Goal: Task Accomplishment & Management: Complete application form

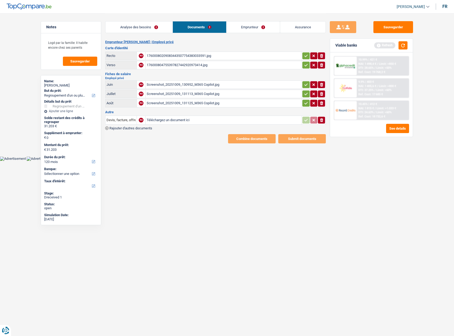
select select "refinancing"
select select "120"
click at [205, 53] on div "17600080209083443507754383033591.jpg" at bounding box center [224, 56] width 154 height 8
click at [308, 54] on button "button" at bounding box center [305, 55] width 7 height 7
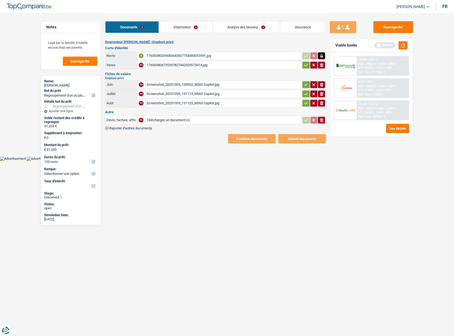
click at [306, 63] on button "button" at bounding box center [305, 65] width 7 height 7
drag, startPoint x: 256, startPoint y: 80, endPoint x: 249, endPoint y: 81, distance: 7.2
click at [256, 80] on td "Screenshot_20251009_130952_M365 Copilot.jpg" at bounding box center [223, 84] width 156 height 8
click at [244, 81] on div "Screenshot_20251009_130952_M365 Copilot.jpg" at bounding box center [224, 85] width 154 height 8
click at [209, 93] on div "Screenshot_20251009_131113_M365 Copilot.jpg" at bounding box center [224, 94] width 154 height 8
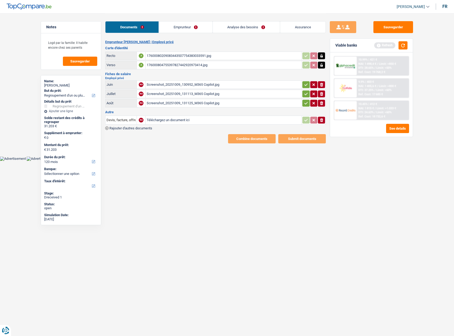
click at [200, 106] on div "Screenshot_20251009_131125_M365 Copilot.jpg" at bounding box center [224, 103] width 154 height 8
click at [322, 122] on icon "button" at bounding box center [321, 120] width 3 height 4
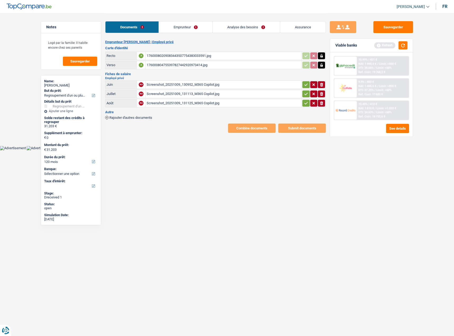
click at [302, 105] on td "ionicons-v5-e" at bounding box center [314, 103] width 24 height 8
click at [304, 100] on button "button" at bounding box center [305, 103] width 7 height 7
click at [304, 93] on icon "button" at bounding box center [306, 93] width 4 height 5
click at [305, 82] on icon "button" at bounding box center [306, 84] width 4 height 5
drag, startPoint x: 389, startPoint y: 28, endPoint x: 398, endPoint y: 35, distance: 11.4
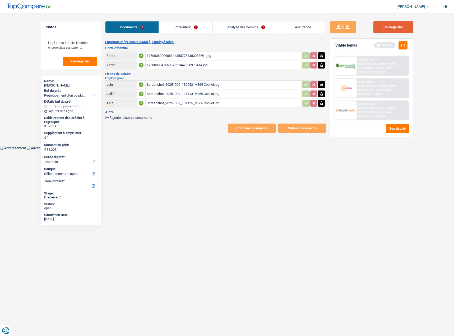
click at [390, 28] on button "Sauvegarder" at bounding box center [394, 27] width 40 height 12
click at [400, 45] on button "button" at bounding box center [403, 45] width 9 height 8
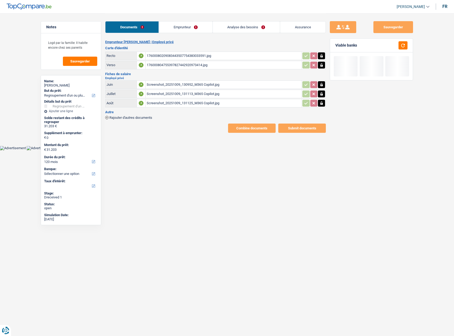
click at [198, 29] on link "Emprunteur" at bounding box center [185, 26] width 53 height 11
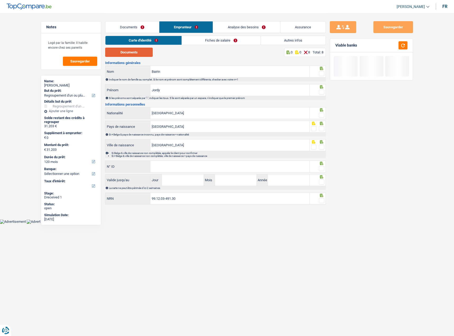
click at [154, 52] on div "Documents 0 0 8 Total: 8" at bounding box center [215, 52] width 221 height 9
click at [144, 54] on button "Documents" at bounding box center [129, 52] width 48 height 9
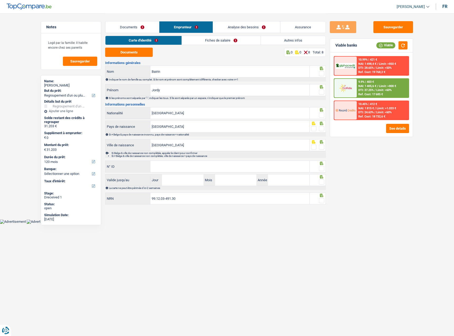
click at [324, 72] on span at bounding box center [321, 73] width 5 height 5
click at [0, 0] on input "radio" at bounding box center [0, 0] width 0 height 0
click at [323, 89] on div at bounding box center [321, 92] width 5 height 7
click at [320, 93] on span at bounding box center [321, 91] width 5 height 5
click at [0, 0] on input "radio" at bounding box center [0, 0] width 0 height 0
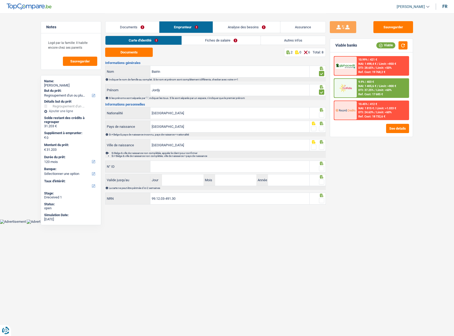
click at [321, 115] on span at bounding box center [321, 114] width 5 height 5
click at [0, 0] on input "radio" at bounding box center [0, 0] width 0 height 0
click at [324, 130] on span at bounding box center [321, 128] width 5 height 5
click at [0, 0] on input "radio" at bounding box center [0, 0] width 0 height 0
click at [326, 128] on div "Sauvegarder Viable banks Viable 10.99% | 421 € NAI: 1 498,4 € / Limit: >850 € D…" at bounding box center [371, 174] width 91 height 306
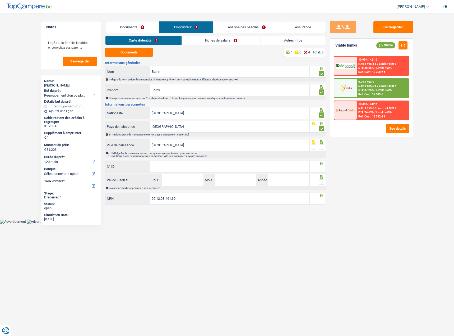
click at [323, 150] on div at bounding box center [321, 147] width 5 height 7
click at [320, 149] on span at bounding box center [321, 146] width 5 height 5
click at [0, 0] on input "radio" at bounding box center [0, 0] width 0 height 0
click at [228, 165] on input "N° ID" at bounding box center [229, 166] width 159 height 11
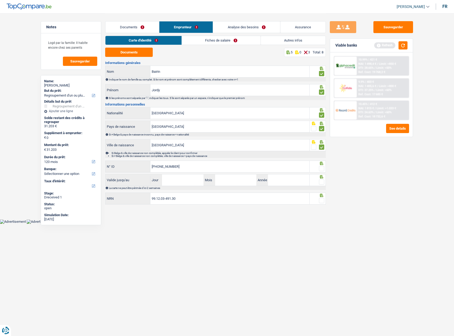
type input "592-8808044-40"
click at [322, 170] on span at bounding box center [321, 168] width 5 height 5
click at [0, 0] on input "radio" at bounding box center [0, 0] width 0 height 0
click at [319, 184] on span at bounding box center [321, 181] width 5 height 5
click at [0, 0] on input "radio" at bounding box center [0, 0] width 0 height 0
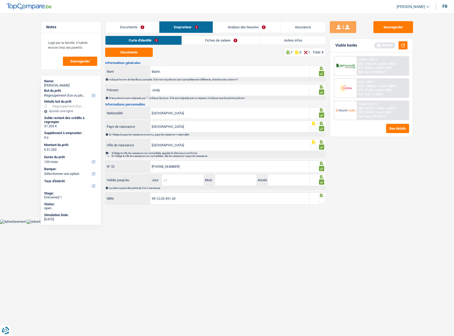
click at [176, 182] on input "Jour" at bounding box center [182, 179] width 41 height 11
click at [170, 177] on input "Jour" at bounding box center [182, 179] width 41 height 11
type input "17"
type input "10"
type input "2028"
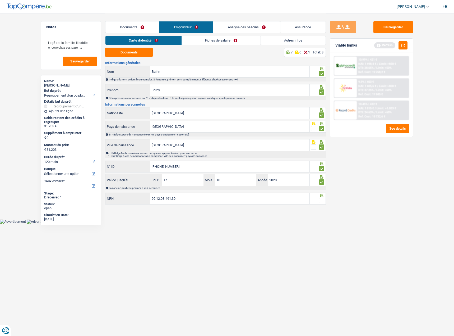
click at [322, 201] on span at bounding box center [321, 200] width 5 height 5
click at [0, 0] on input "radio" at bounding box center [0, 0] width 0 height 0
click at [235, 42] on link "Fiches de salaire" at bounding box center [221, 40] width 79 height 9
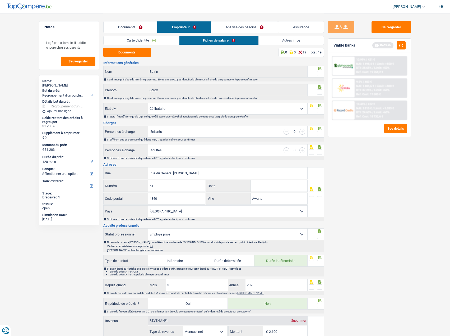
click at [321, 75] on span at bounding box center [319, 73] width 5 height 5
click at [0, 0] on input "radio" at bounding box center [0, 0] width 0 height 0
click at [321, 92] on span at bounding box center [319, 91] width 5 height 5
click at [0, 0] on input "radio" at bounding box center [0, 0] width 0 height 0
click at [135, 54] on button "Documents" at bounding box center [127, 52] width 48 height 9
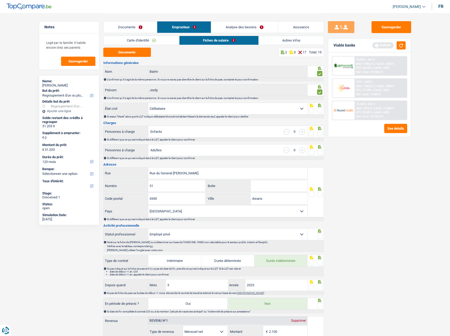
click at [320, 108] on span at bounding box center [319, 110] width 5 height 5
click at [0, 0] on input "radio" at bounding box center [0, 0] width 0 height 0
click at [321, 134] on span at bounding box center [319, 133] width 5 height 5
click at [0, 0] on input "radio" at bounding box center [0, 0] width 0 height 0
click at [320, 154] on span at bounding box center [319, 151] width 5 height 5
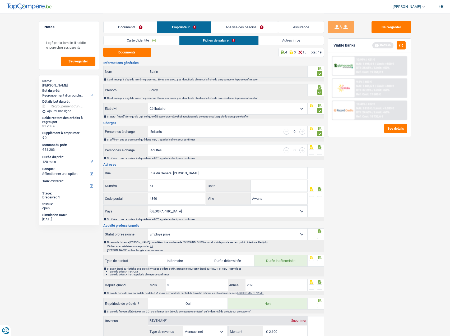
click at [0, 0] on input "radio" at bounding box center [0, 0] width 0 height 0
click at [320, 150] on span at bounding box center [319, 151] width 5 height 5
click at [0, 0] on input "radio" at bounding box center [0, 0] width 0 height 0
click at [320, 192] on span at bounding box center [319, 193] width 5 height 5
click at [0, 0] on input "radio" at bounding box center [0, 0] width 0 height 0
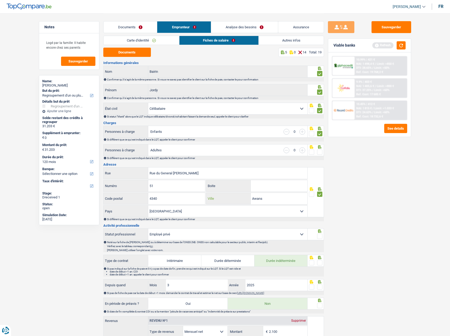
drag, startPoint x: 274, startPoint y: 197, endPoint x: 189, endPoint y: 197, distance: 85.1
click at [189, 197] on div "4340 Code postal Awans Ville" at bounding box center [205, 198] width 205 height 13
paste input "VILLERS L EVEOUE"
type input "VILLERS L EVEOUE"
click at [374, 203] on div "Sauvegarder Viable banks Refresh 10.99% | 421 € NAI: 1 498,4 € / Limit: >850 € …" at bounding box center [369, 174] width 91 height 306
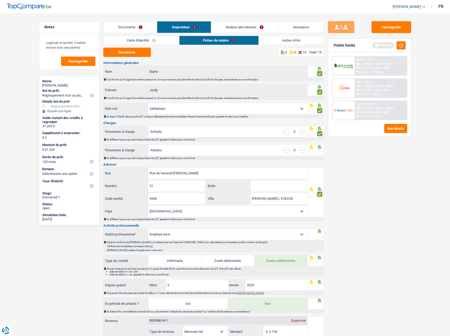
click at [413, 236] on div "Sauvegarder Viable banks Refresh 10.99% | 421 € NAI: 1 498,4 € / Limit: >850 € …" at bounding box center [369, 174] width 91 height 306
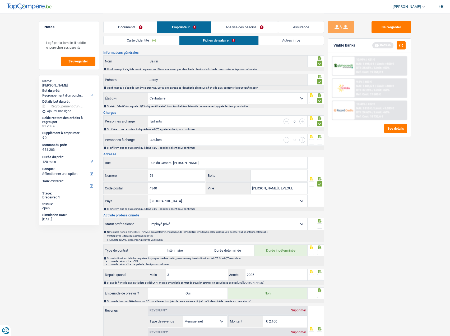
scroll to position [79, 0]
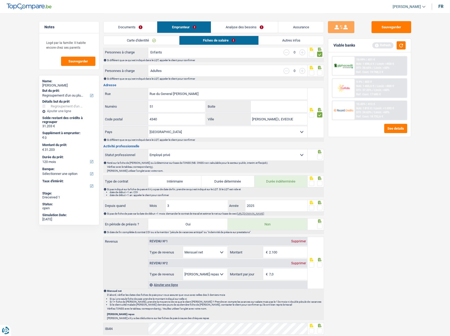
click at [320, 156] on span at bounding box center [319, 156] width 5 height 5
click at [0, 0] on input "radio" at bounding box center [0, 0] width 0 height 0
click at [318, 183] on span at bounding box center [319, 183] width 5 height 5
click at [0, 0] on input "radio" at bounding box center [0, 0] width 0 height 0
drag, startPoint x: 200, startPoint y: 208, endPoint x: 94, endPoint y: 197, distance: 106.3
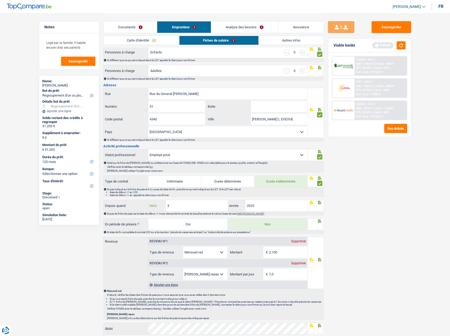
click at [94, 197] on div "Notes Logé par la famille: Il habite encore chez ses parents Sauvegarder Name: …" at bounding box center [225, 221] width 381 height 574
type input "5"
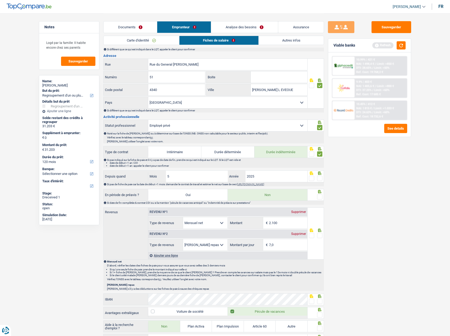
scroll to position [132, 0]
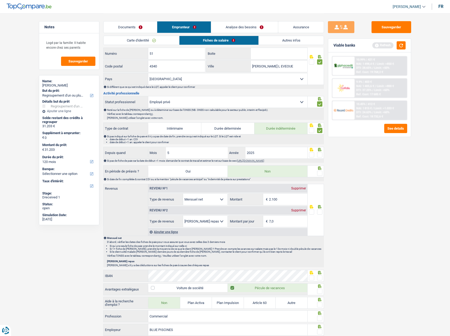
drag, startPoint x: 319, startPoint y: 156, endPoint x: 320, endPoint y: 169, distance: 13.5
click at [320, 156] on span at bounding box center [319, 154] width 5 height 5
click at [0, 0] on input "radio" at bounding box center [0, 0] width 0 height 0
click at [320, 170] on icon at bounding box center [319, 167] width 3 height 3
click at [320, 173] on span at bounding box center [319, 173] width 5 height 5
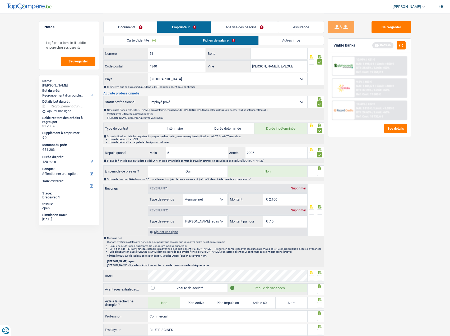
click at [0, 0] on input "radio" at bounding box center [0, 0] width 0 height 0
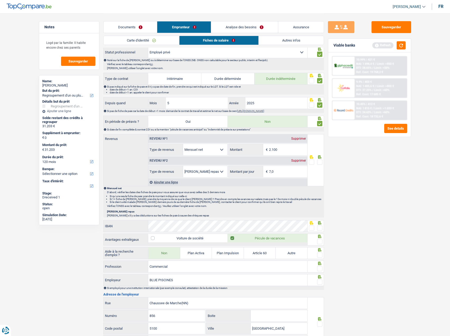
scroll to position [238, 0]
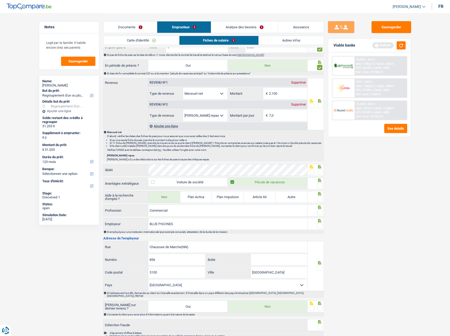
drag, startPoint x: 312, startPoint y: 169, endPoint x: 314, endPoint y: 176, distance: 6.9
click at [312, 171] on div at bounding box center [311, 172] width 5 height 7
drag, startPoint x: 321, startPoint y: 183, endPoint x: 312, endPoint y: 169, distance: 16.9
click at [321, 183] on span at bounding box center [319, 185] width 5 height 5
click at [0, 0] on input "radio" at bounding box center [0, 0] width 0 height 0
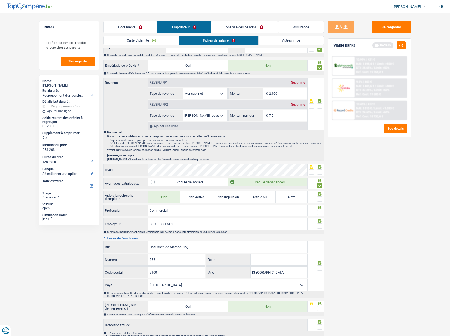
click at [312, 167] on icon at bounding box center [311, 166] width 5 height 3
click at [313, 171] on span at bounding box center [311, 171] width 5 height 5
click at [0, 0] on input "radio" at bounding box center [0, 0] width 0 height 0
click at [320, 200] on span at bounding box center [319, 198] width 5 height 5
click at [0, 0] on input "radio" at bounding box center [0, 0] width 0 height 0
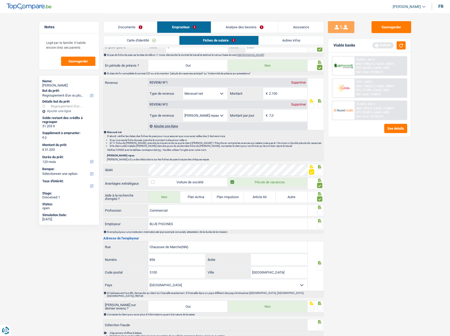
click at [320, 210] on span at bounding box center [319, 212] width 5 height 5
click at [0, 0] on input "radio" at bounding box center [0, 0] width 0 height 0
click at [321, 227] on span at bounding box center [319, 225] width 5 height 5
click at [0, 0] on input "radio" at bounding box center [0, 0] width 0 height 0
drag, startPoint x: 289, startPoint y: 90, endPoint x: 150, endPoint y: 92, distance: 138.3
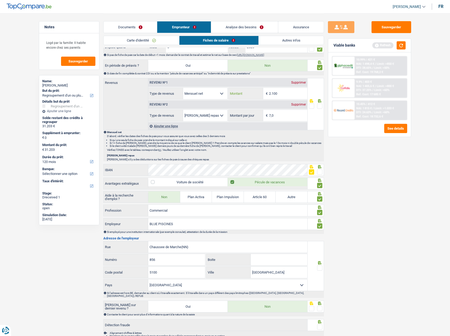
click at [150, 93] on div "Allocation d'handicap Allocations chômage Allocations familiales Chèques repas …" at bounding box center [227, 94] width 159 height 12
type input "1.945"
click at [321, 105] on span at bounding box center [319, 105] width 5 height 5
click at [0, 0] on input "radio" at bounding box center [0, 0] width 0 height 0
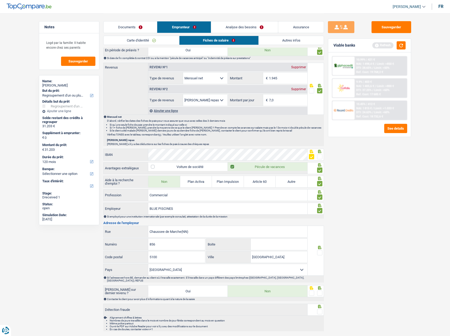
scroll to position [265, 0]
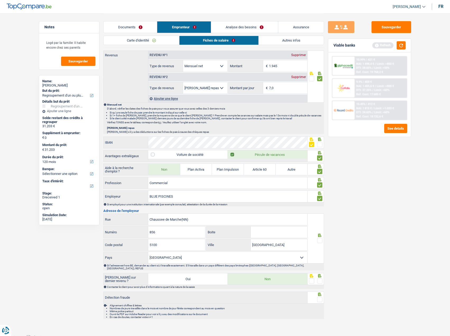
click at [316, 235] on div at bounding box center [315, 235] width 13 height 4
click at [320, 238] on span at bounding box center [319, 240] width 5 height 5
click at [0, 0] on input "radio" at bounding box center [0, 0] width 0 height 0
click at [190, 219] on input "Chaussee de Marche(NN)" at bounding box center [227, 219] width 159 height 11
click at [194, 219] on input "Chaussee de Marche(NN)" at bounding box center [227, 219] width 159 height 11
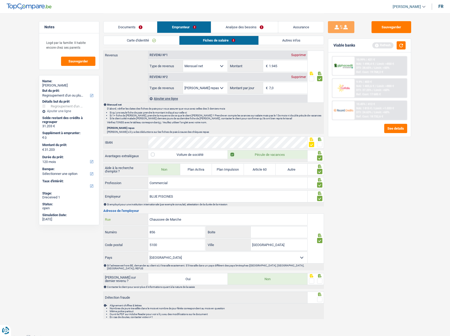
type input "Chaussee de Marche"
click at [177, 232] on input "856" at bounding box center [176, 231] width 57 height 11
click at [323, 275] on div at bounding box center [316, 279] width 16 height 12
click at [321, 278] on span at bounding box center [319, 280] width 5 height 5
click at [0, 0] on input "radio" at bounding box center [0, 0] width 0 height 0
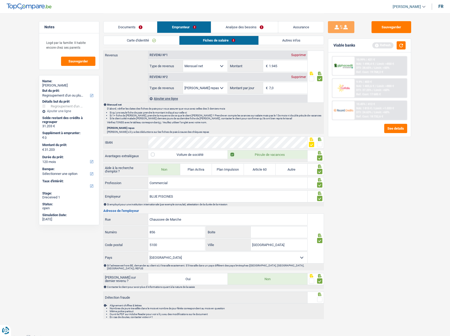
click at [322, 296] on div at bounding box center [319, 299] width 5 height 7
drag, startPoint x: 320, startPoint y: 298, endPoint x: 337, endPoint y: 256, distance: 46.1
click at [319, 298] on span at bounding box center [319, 299] width 5 height 5
click at [0, 0] on input "radio" at bounding box center [0, 0] width 0 height 0
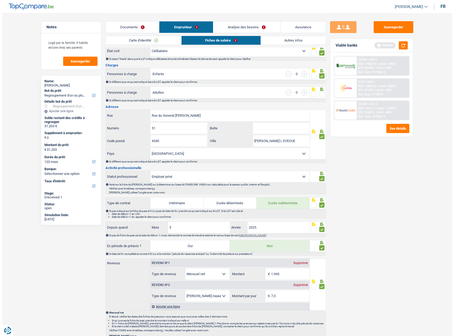
scroll to position [0, 0]
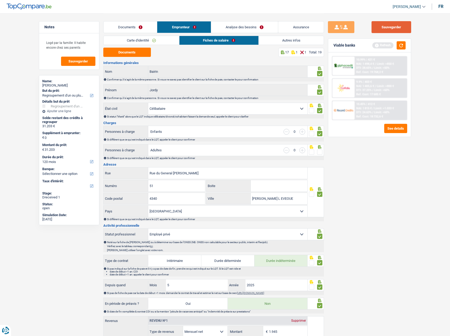
click at [392, 27] on button "Sauvegarder" at bounding box center [392, 27] width 40 height 12
drag, startPoint x: 404, startPoint y: 45, endPoint x: 401, endPoint y: 46, distance: 3.1
click at [402, 46] on button "button" at bounding box center [401, 45] width 9 height 8
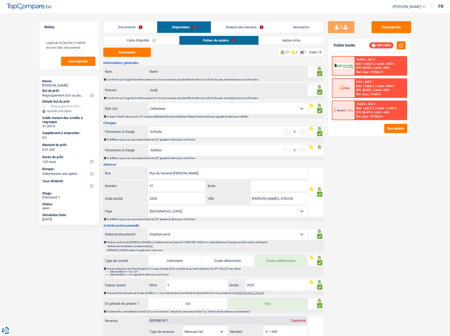
click at [278, 40] on link "Autres infos" at bounding box center [291, 40] width 65 height 9
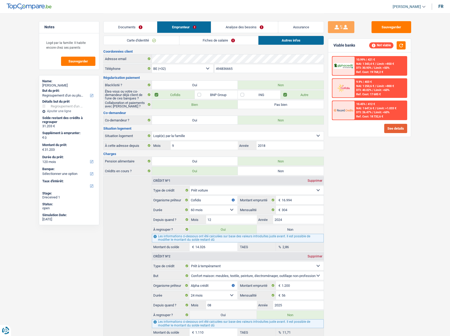
click at [401, 130] on button "See details" at bounding box center [395, 128] width 23 height 9
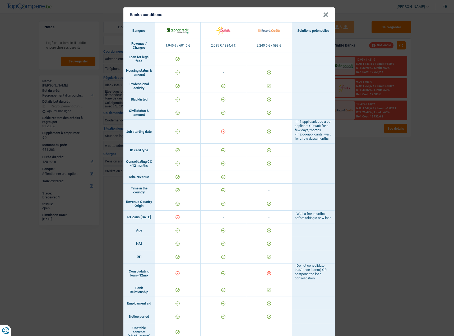
click at [379, 211] on div "Banks conditions × Banques Solutions potentielles Revenus / Charges 1.945 € / 6…" at bounding box center [227, 168] width 454 height 336
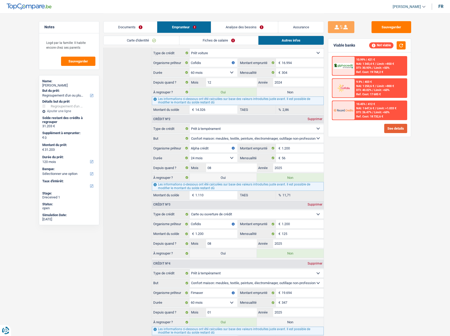
scroll to position [172, 0]
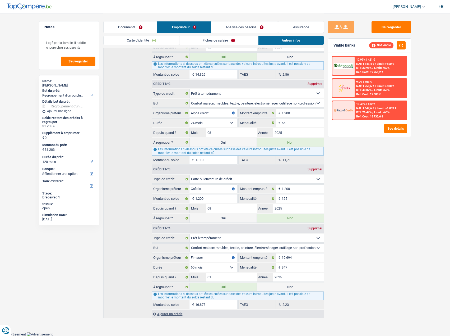
click at [286, 287] on label "Non" at bounding box center [290, 287] width 67 height 8
click at [286, 287] on input "Non" at bounding box center [290, 287] width 67 height 8
radio input "true"
type input "14.326"
select select "60"
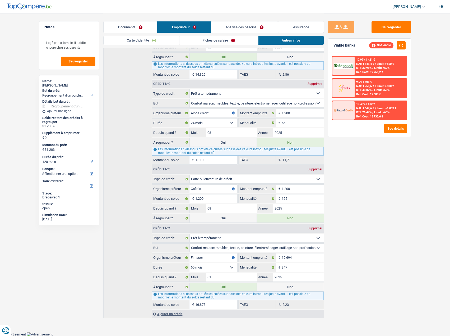
radio input "false"
click at [146, 27] on link "Documents" at bounding box center [131, 26] width 54 height 11
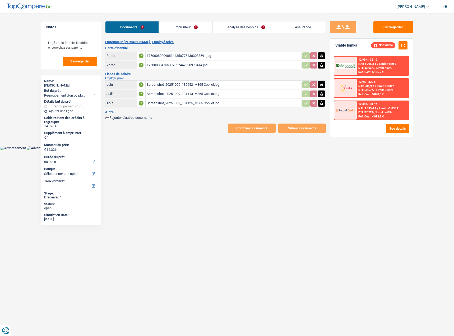
click at [188, 22] on link "Emprunteur" at bounding box center [185, 26] width 53 height 11
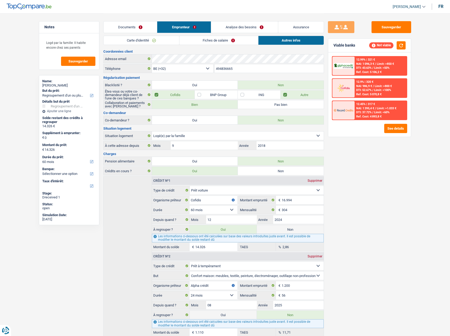
click at [139, 28] on link "Documents" at bounding box center [131, 26] width 54 height 11
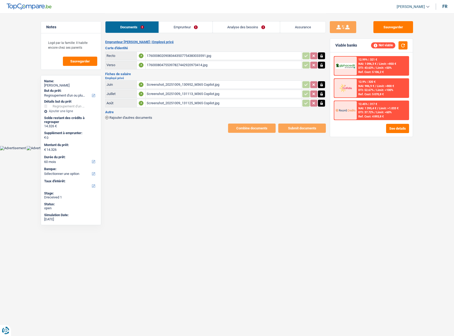
click at [177, 31] on link "Emprunteur" at bounding box center [185, 26] width 53 height 11
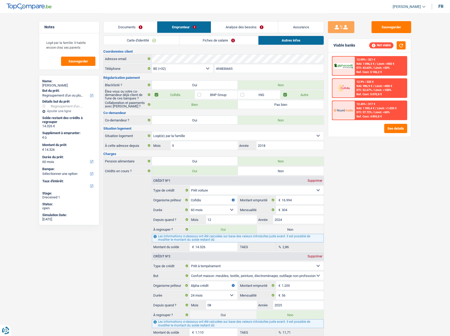
click at [135, 26] on link "Documents" at bounding box center [131, 26] width 54 height 11
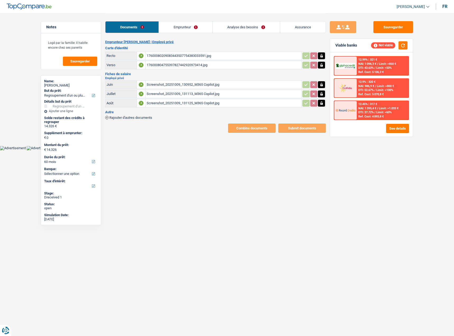
drag, startPoint x: 180, startPoint y: 29, endPoint x: 232, endPoint y: 30, distance: 52.1
click at [180, 29] on link "Emprunteur" at bounding box center [185, 26] width 53 height 11
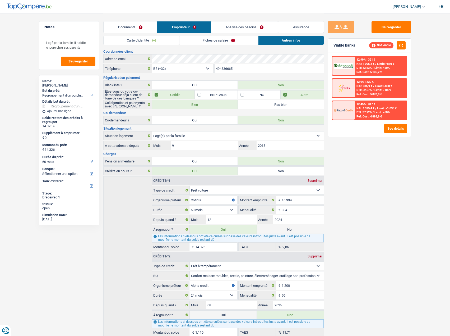
click at [238, 30] on link "Analyse des besoins" at bounding box center [244, 26] width 67 height 11
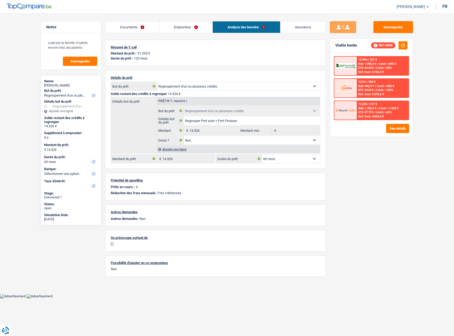
click at [171, 150] on div "Ajouter une ligne" at bounding box center [238, 149] width 163 height 8
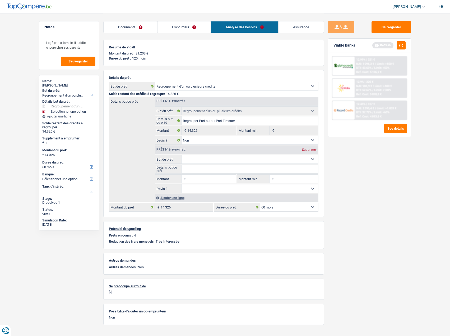
click at [199, 180] on input "Montant" at bounding box center [211, 178] width 48 height 8
type input "17.000"
type input "31.326"
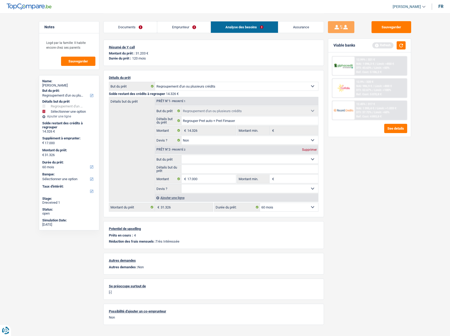
click at [408, 44] on div "Viable banks Refresh" at bounding box center [369, 46] width 83 height 14
select select "120"
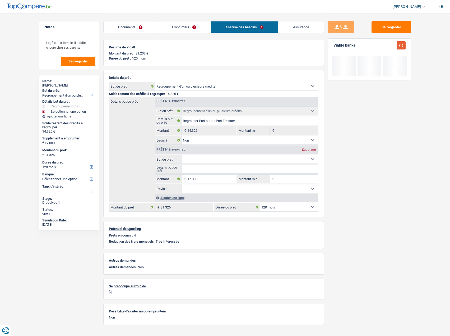
click at [404, 44] on button "button" at bounding box center [401, 45] width 9 height 8
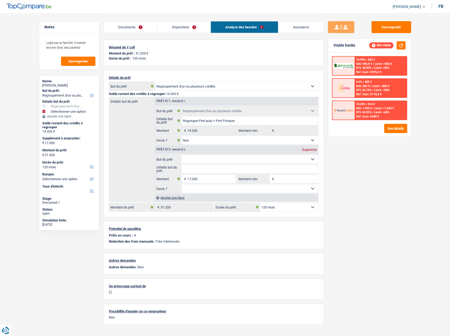
click at [311, 151] on div "Supprimer" at bounding box center [309, 149] width 17 height 3
type input "0"
type input "14.326"
select select "60"
type input "14.326"
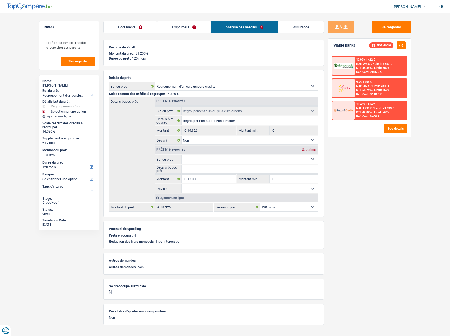
select select "60"
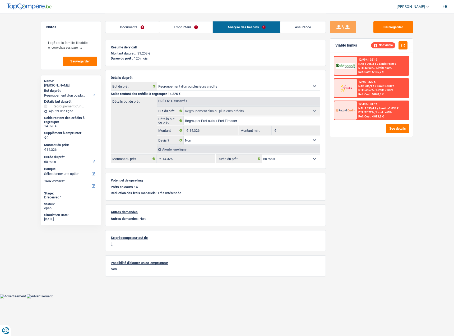
drag, startPoint x: 146, startPoint y: 29, endPoint x: 161, endPoint y: 30, distance: 15.1
click at [146, 29] on link "Documents" at bounding box center [132, 26] width 54 height 11
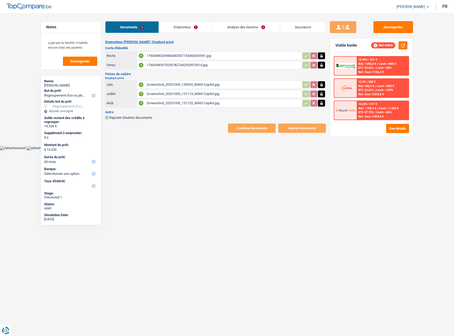
click at [200, 30] on link "Emprunteur" at bounding box center [185, 26] width 53 height 11
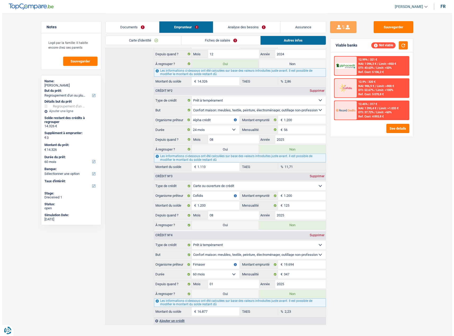
scroll to position [172, 0]
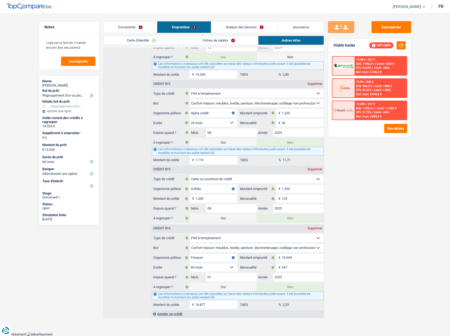
click at [238, 286] on label "Oui" at bounding box center [223, 287] width 67 height 8
click at [238, 286] on input "Oui" at bounding box center [223, 287] width 67 height 8
radio input "true"
type input "31.203"
radio input "false"
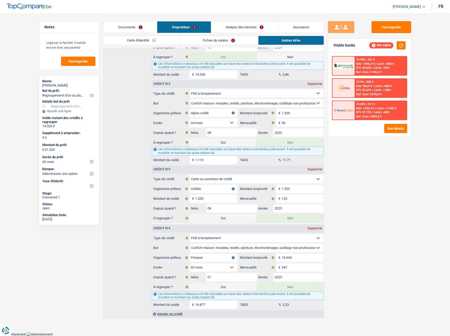
select select "120"
click at [393, 131] on button "See details" at bounding box center [395, 128] width 23 height 9
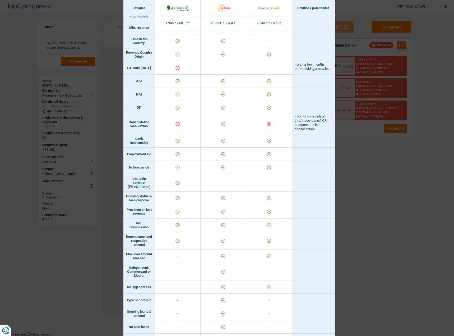
scroll to position [185, 0]
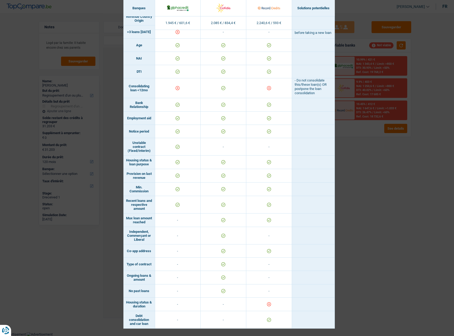
click at [387, 195] on div "Banks conditions × Banques Solutions potentielles Revenus / Charges 1.945 € / 6…" at bounding box center [227, 168] width 454 height 336
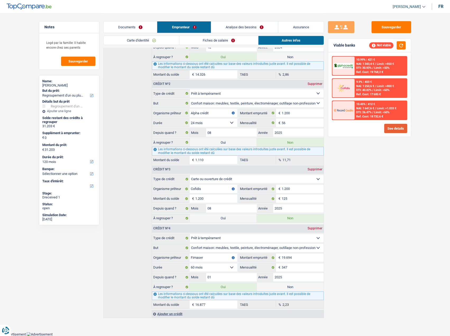
click at [385, 132] on button "See details" at bounding box center [395, 128] width 23 height 9
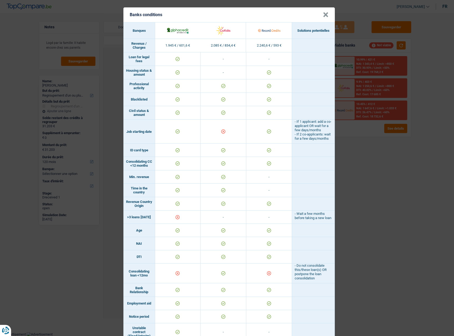
scroll to position [159, 0]
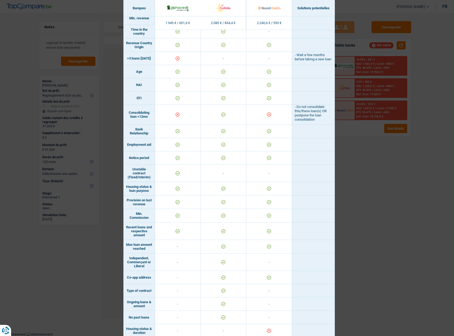
click at [381, 198] on div "Banks conditions × Banques Solutions potentielles Revenus / Charges 1.945 € / 6…" at bounding box center [227, 168] width 454 height 336
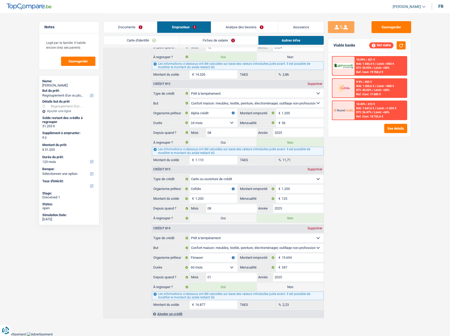
click at [278, 287] on label "Non" at bounding box center [290, 287] width 67 height 8
click at [278, 287] on input "Non" at bounding box center [290, 287] width 67 height 8
radio input "true"
type input "14.326"
select select "60"
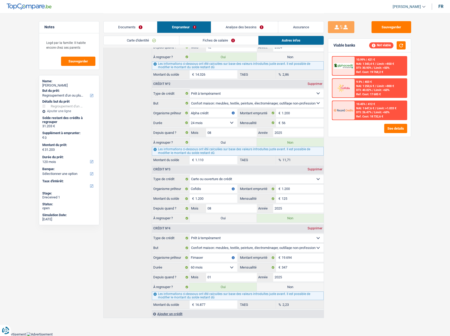
radio input "false"
click at [401, 126] on button "See details" at bounding box center [395, 128] width 23 height 9
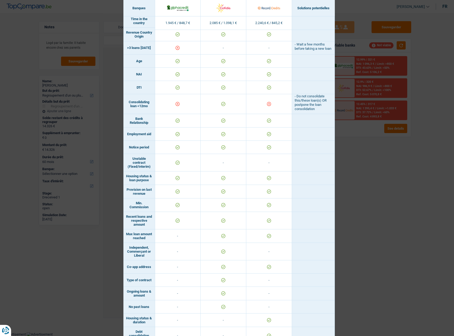
scroll to position [68, 0]
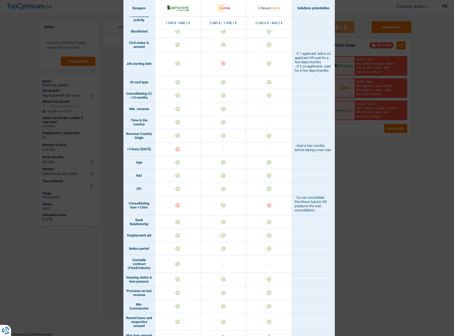
click at [380, 222] on div "Banks conditions × Banques Solutions potentielles Revenus / Charges 1.945 € / 8…" at bounding box center [227, 168] width 454 height 336
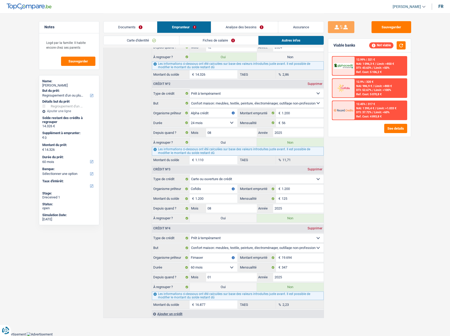
click at [391, 150] on div "Sauvegarder Viable banks Not viable 12.99% | 321 € NAI: 1 096,3 € / Limit: >850…" at bounding box center [369, 174] width 91 height 306
click at [396, 128] on button "See details" at bounding box center [395, 128] width 23 height 9
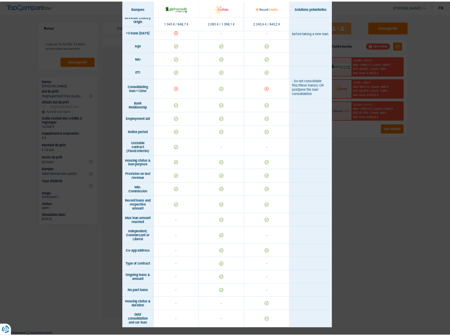
scroll to position [200, 0]
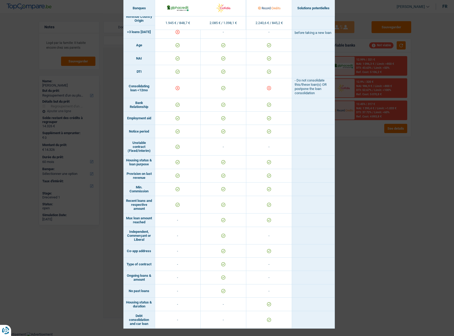
click at [370, 219] on div "Banks conditions × Banques Solutions potentielles Revenus / Charges 1.945 € / 8…" at bounding box center [227, 168] width 454 height 336
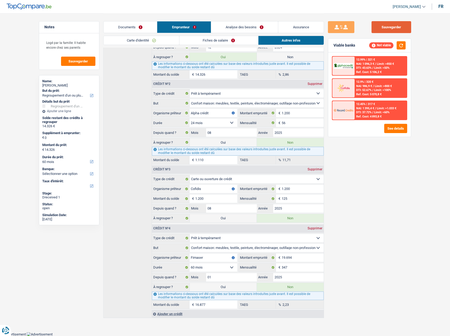
click at [387, 25] on button "Sauvegarder" at bounding box center [392, 27] width 40 height 12
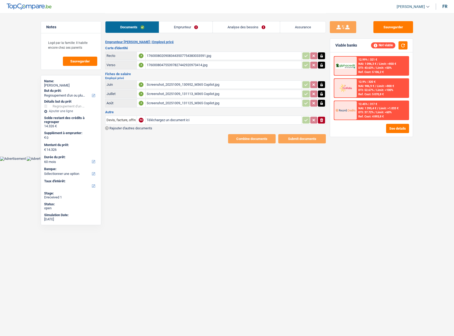
select select "refinancing"
select select "60"
click at [404, 129] on button "See details" at bounding box center [397, 128] width 23 height 9
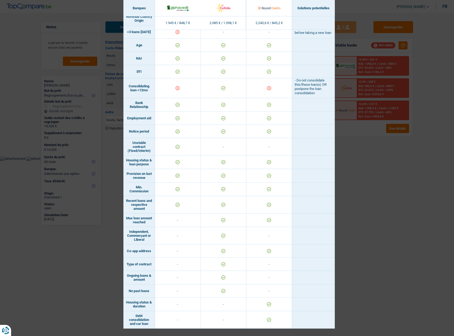
scroll to position [200, 0]
click at [351, 282] on div "Banks conditions × Banques Solutions potentielles Revenus / Charges 1.945 € / 8…" at bounding box center [227, 168] width 454 height 336
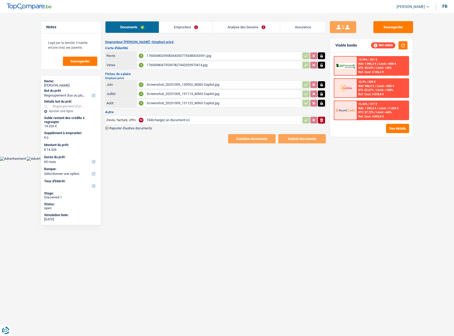
click at [168, 30] on link "Emprunteur" at bounding box center [185, 26] width 53 height 11
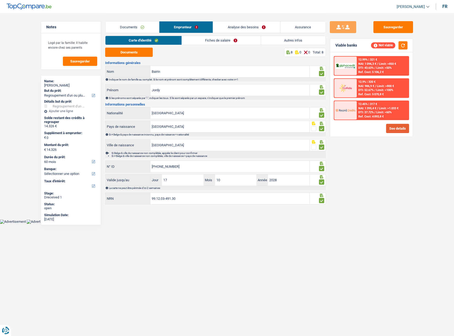
click at [401, 132] on button "See details" at bounding box center [397, 128] width 23 height 9
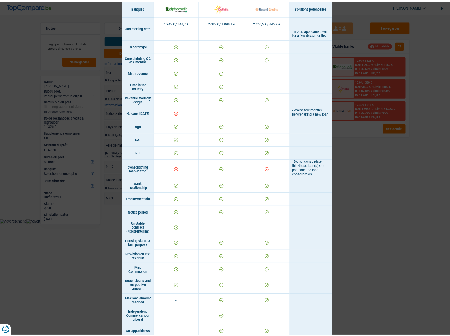
scroll to position [68, 0]
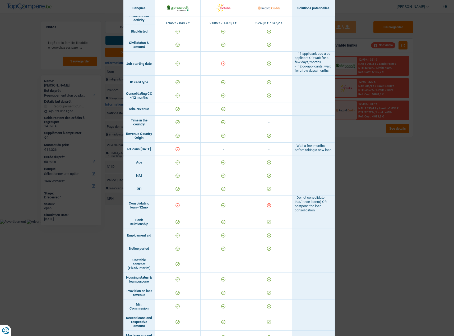
drag, startPoint x: 347, startPoint y: 199, endPoint x: 375, endPoint y: 198, distance: 27.5
click at [348, 199] on div "Banks conditions × Banques Solutions potentielles Revenus / Charges 1.945 € / 8…" at bounding box center [227, 168] width 454 height 336
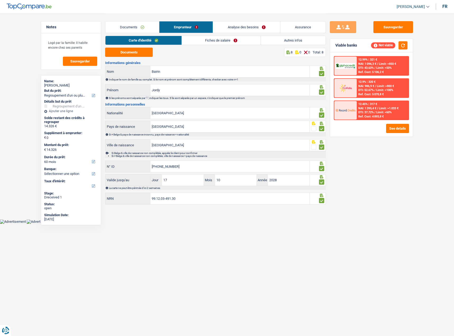
click at [282, 42] on link "Autres infos" at bounding box center [293, 40] width 65 height 9
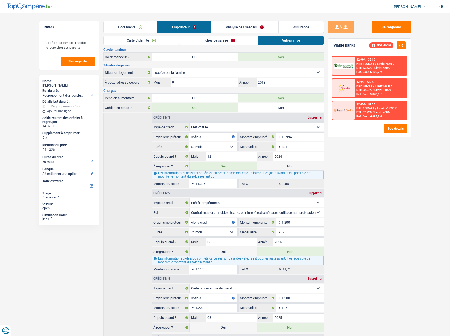
scroll to position [132, 0]
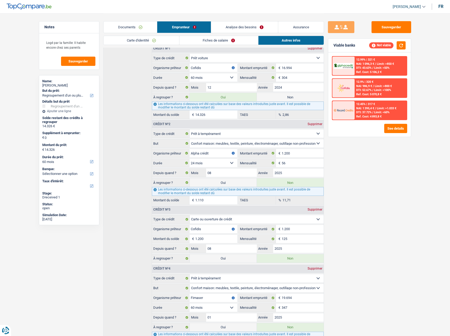
click at [294, 95] on label "Non" at bounding box center [290, 97] width 67 height 8
click at [294, 95] on input "Non" at bounding box center [290, 97] width 67 height 8
radio input "true"
select select
select select "24"
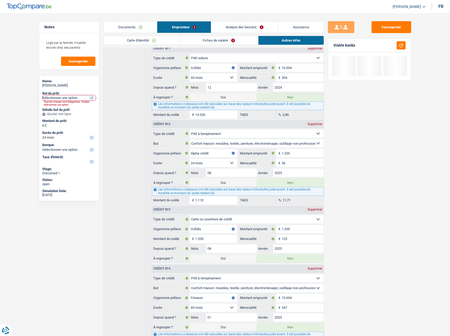
scroll to position [172, 0]
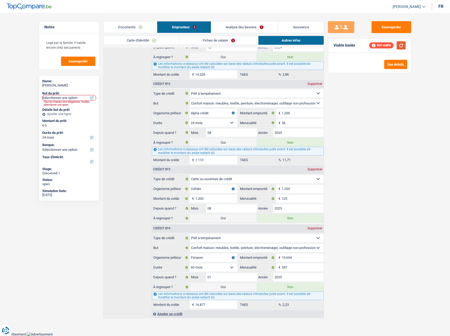
drag, startPoint x: 408, startPoint y: 46, endPoint x: 402, endPoint y: 46, distance: 5.3
click at [407, 46] on div "Viable banks Not viable" at bounding box center [369, 46] width 83 height 14
click at [402, 46] on button "button" at bounding box center [401, 45] width 9 height 8
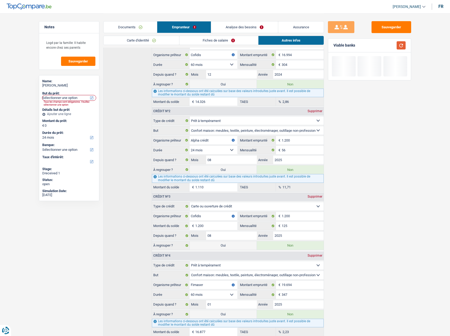
scroll to position [119, 0]
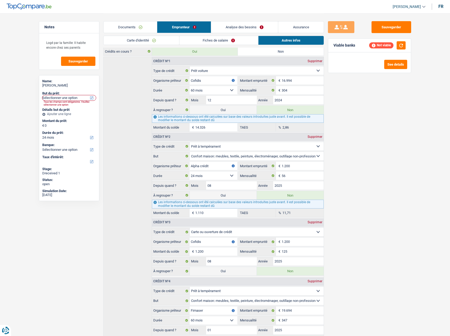
click at [228, 109] on label "Oui" at bounding box center [223, 109] width 67 height 8
click at [228, 109] on input "Oui" at bounding box center [223, 109] width 67 height 8
radio input "true"
radio input "false"
type input "14.326"
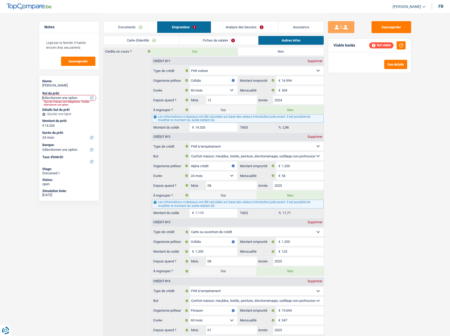
select select "refinancing"
select select "60"
select select "refinancing"
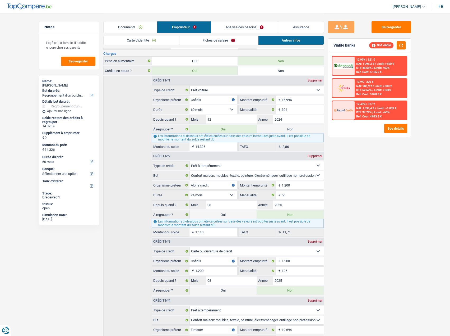
scroll to position [93, 0]
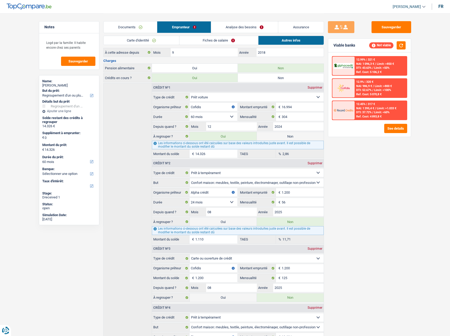
click at [133, 26] on link "Documents" at bounding box center [131, 26] width 54 height 11
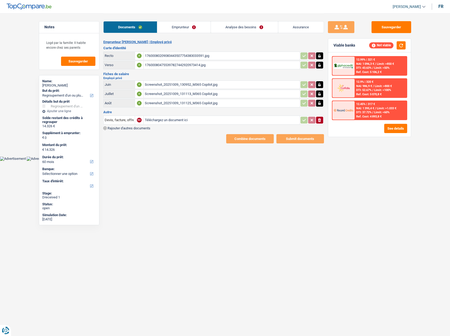
scroll to position [0, 0]
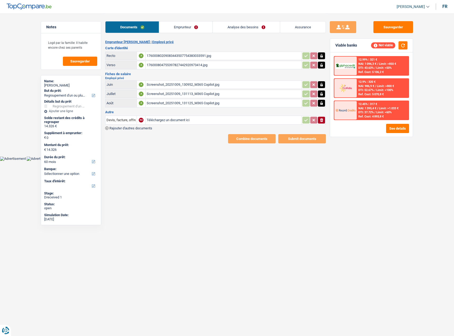
click at [249, 30] on link "Analyse des besoins" at bounding box center [246, 26] width 67 height 11
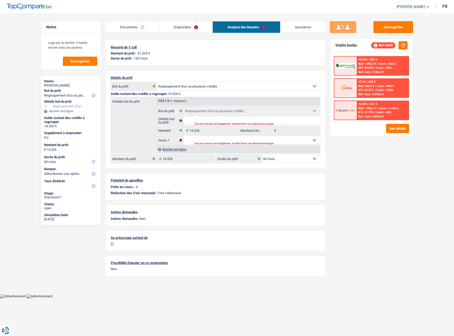
click at [178, 149] on div "Ajouter une ligne" at bounding box center [238, 149] width 163 height 8
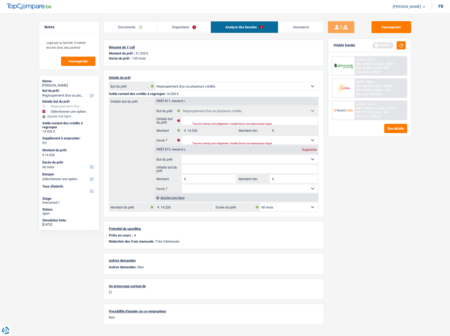
click at [206, 188] on select "Oui Non Non répondu Sélectionner une option" at bounding box center [250, 188] width 137 height 8
click at [197, 179] on input "Montant" at bounding box center [211, 178] width 48 height 8
type input "15.000"
type input "29.326"
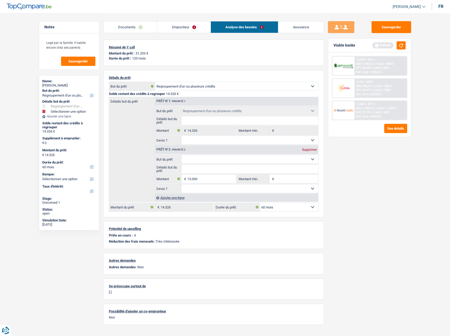
type input "29.326"
select select "120"
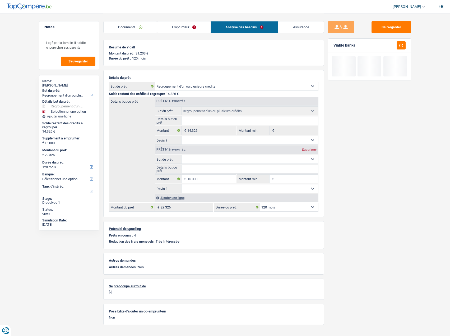
click at [217, 162] on select "Confort maison: meubles, textile, peinture, électroménager, outillage non-profe…" at bounding box center [250, 159] width 137 height 8
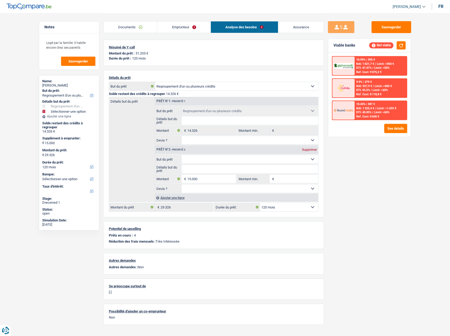
click at [412, 194] on div "Sauvegarder Viable banks Not viable 10.99% | 395 € NAI: 1 021,7 € / Limit: >850…" at bounding box center [369, 174] width 91 height 306
click at [268, 157] on select "Confort maison: meubles, textile, peinture, électroménager, outillage non-profe…" at bounding box center [250, 159] width 137 height 8
select select "refinancing"
click at [182, 155] on select "Confort maison: meubles, textile, peinture, électroménager, outillage non-profe…" at bounding box center [250, 159] width 137 height 8
select select "refinancing"
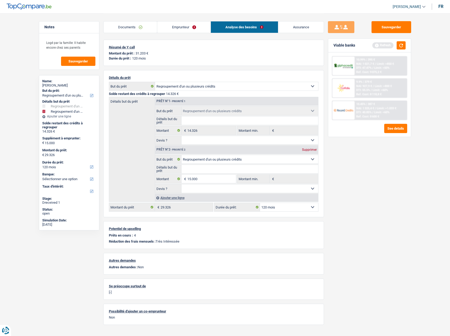
click at [355, 186] on div "Sauvegarder Viable banks Refresh 10.99% | 395 € NAI: 1 021,7 € / Limit: >850 € …" at bounding box center [369, 174] width 91 height 306
click at [140, 25] on link "Documents" at bounding box center [131, 26] width 54 height 11
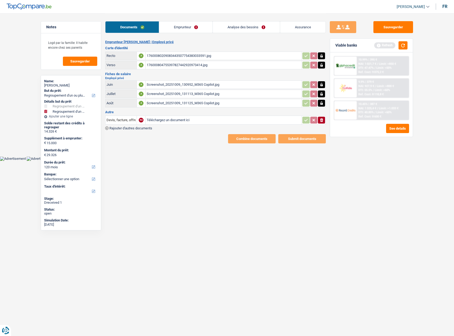
click at [194, 27] on link "Emprunteur" at bounding box center [185, 26] width 53 height 11
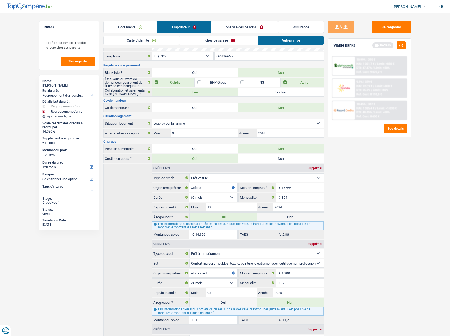
scroll to position [79, 0]
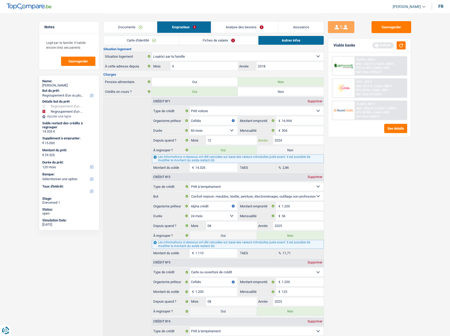
click at [291, 143] on input "2024" at bounding box center [298, 140] width 50 height 8
click at [288, 151] on label "Non" at bounding box center [290, 150] width 67 height 8
click at [288, 151] on input "Non" at bounding box center [290, 150] width 67 height 8
radio input "true"
select select
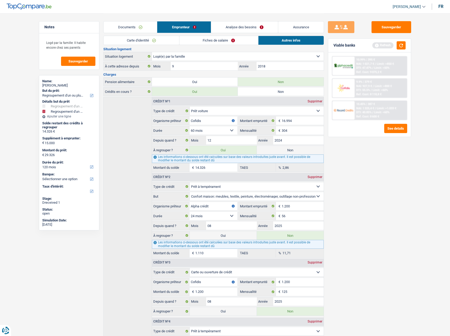
select select "60"
radio input "false"
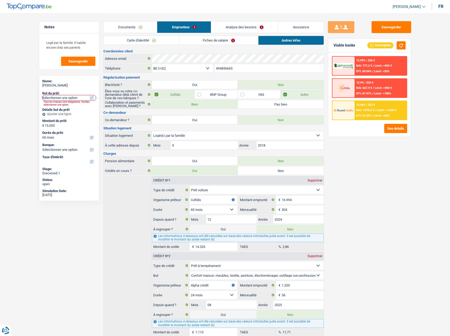
scroll to position [0, 0]
click at [140, 25] on link "Documents" at bounding box center [131, 26] width 54 height 11
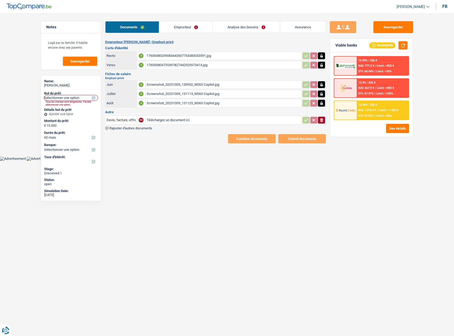
click at [259, 23] on link "Analyse des besoins" at bounding box center [246, 26] width 67 height 11
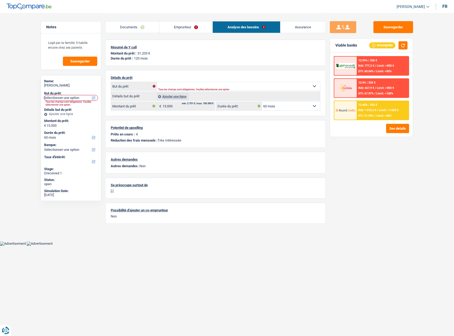
click at [259, 25] on link "Analyse des besoins" at bounding box center [246, 26] width 67 height 11
click at [204, 23] on link "Emprunteur" at bounding box center [185, 26] width 53 height 11
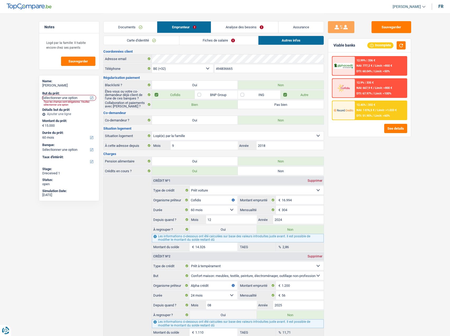
click at [135, 26] on link "Documents" at bounding box center [131, 26] width 54 height 11
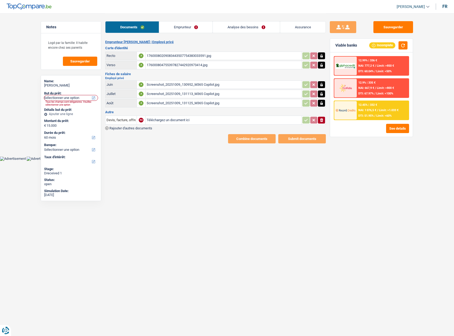
click at [251, 26] on link "Analyse des besoins" at bounding box center [246, 26] width 67 height 11
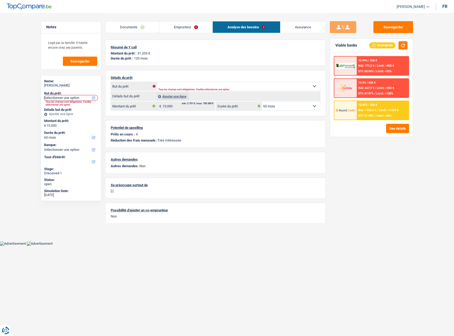
click at [156, 27] on link "Documents" at bounding box center [132, 26] width 54 height 11
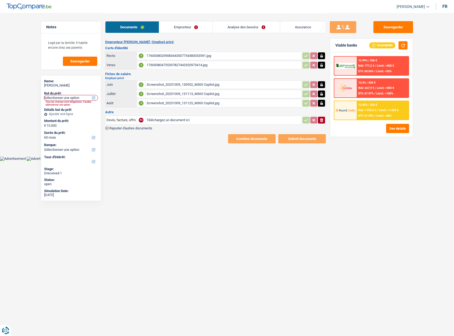
click at [173, 27] on link "Emprunteur" at bounding box center [185, 26] width 53 height 11
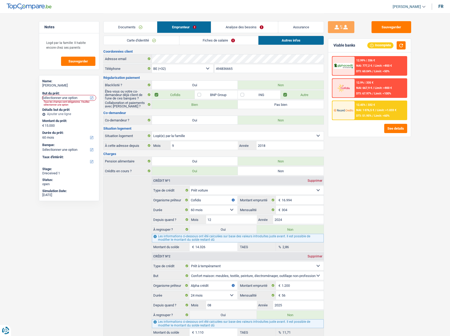
click at [181, 44] on link "Fiches de salaire" at bounding box center [219, 40] width 79 height 9
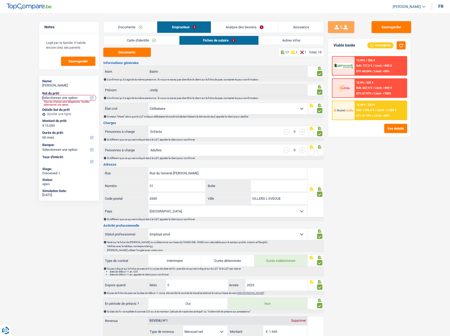
click at [209, 40] on link "Fiches de salaire" at bounding box center [219, 40] width 79 height 9
click at [265, 40] on link "Autres infos" at bounding box center [291, 40] width 65 height 9
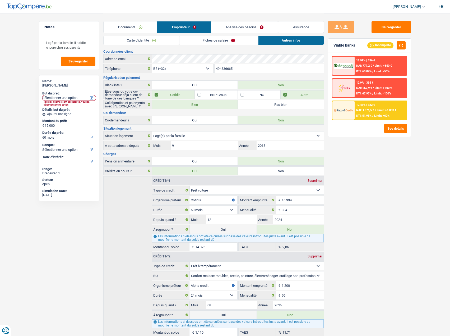
click at [135, 35] on div "Documents Emprunteur Analyse des besoins Assurance" at bounding box center [213, 24] width 221 height 22
click at [247, 21] on div "Documents Emprunteur Analyse des besoins Assurance" at bounding box center [213, 24] width 221 height 22
click at [244, 25] on link "Analyse des besoins" at bounding box center [244, 26] width 67 height 11
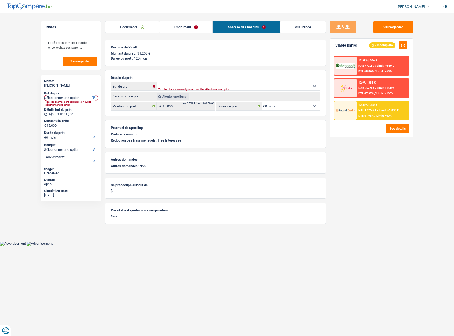
click at [129, 29] on link "Documents" at bounding box center [132, 26] width 54 height 11
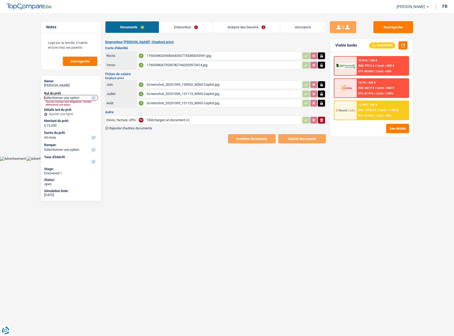
click at [177, 34] on div "Documents Emprunteur Analyse des besoins Assurance" at bounding box center [215, 24] width 221 height 22
click at [177, 30] on link "Emprunteur" at bounding box center [185, 26] width 53 height 11
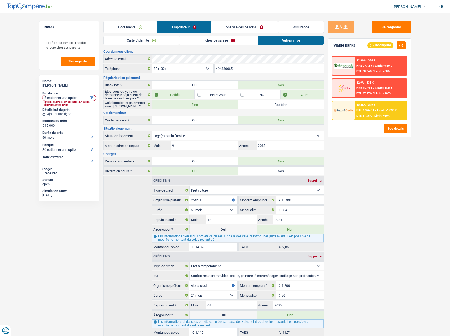
click at [148, 41] on link "Carte d'identité" at bounding box center [142, 40] width 76 height 9
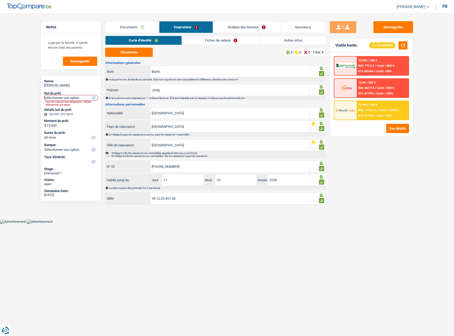
click at [202, 42] on link "Fiches de salaire" at bounding box center [221, 40] width 79 height 9
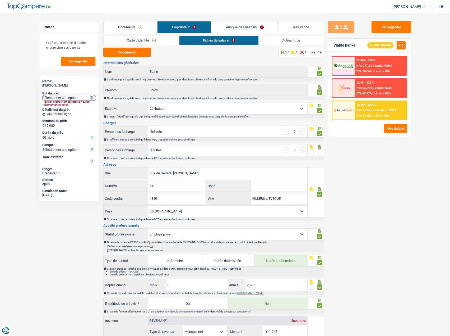
click at [274, 41] on link "Autres infos" at bounding box center [291, 40] width 65 height 9
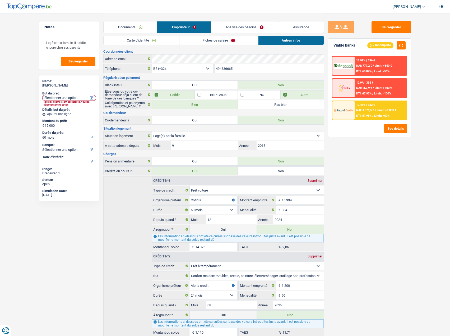
click at [249, 22] on link "Analyse des besoins" at bounding box center [244, 26] width 67 height 11
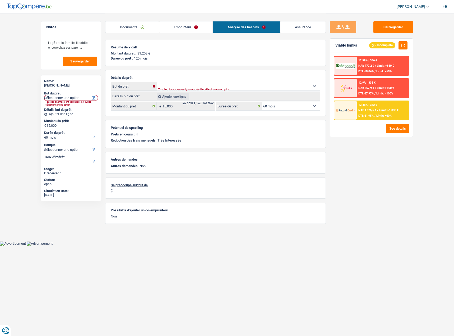
click at [182, 78] on p "Détails du prêt" at bounding box center [216, 78] width 210 height 4
click at [180, 84] on select "Confort maison: meubles, textile, peinture, électroménager, outillage non-profe…" at bounding box center [238, 86] width 163 height 8
drag, startPoint x: 367, startPoint y: 182, endPoint x: 368, endPoint y: 178, distance: 3.5
click at [368, 182] on div "Sauvegarder Viable banks Incomplete 12.99% | 336 € NAI: 777,2 € / Limit: >850 €…" at bounding box center [371, 174] width 91 height 306
click at [201, 24] on link "Emprunteur" at bounding box center [185, 26] width 53 height 11
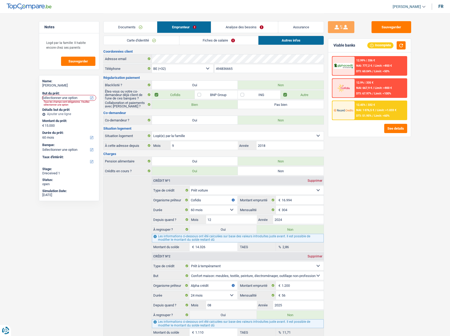
click at [143, 25] on link "Documents" at bounding box center [131, 26] width 54 height 11
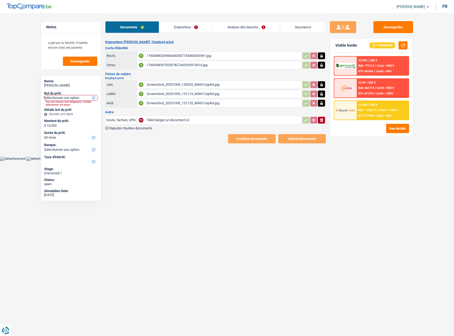
click at [254, 30] on link "Analyse des besoins" at bounding box center [246, 26] width 67 height 11
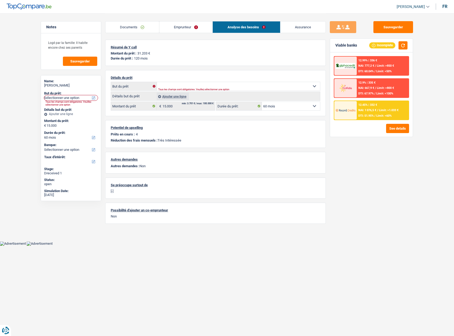
click at [177, 99] on div "Ajouter une ligne" at bounding box center [173, 97] width 32 height 8
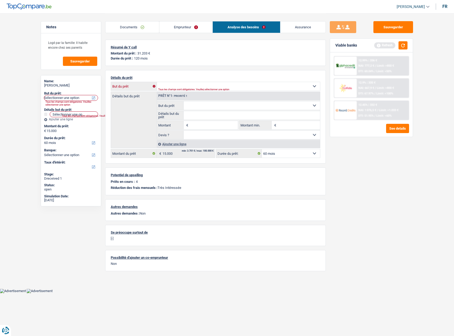
click at [284, 88] on select "Confort maison: meubles, textile, peinture, électroménager, outillage non-profe…" at bounding box center [238, 86] width 163 height 8
select select "other"
click at [157, 82] on select "Confort maison: meubles, textile, peinture, électroménager, outillage non-profe…" at bounding box center [238, 86] width 163 height 8
select select "other"
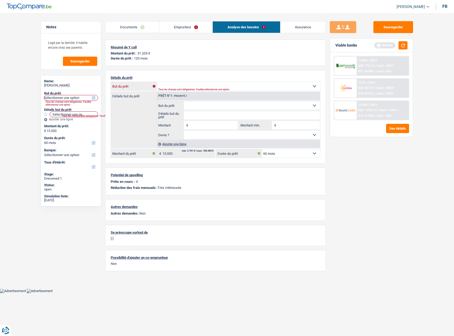
select select "other"
type input "15.000"
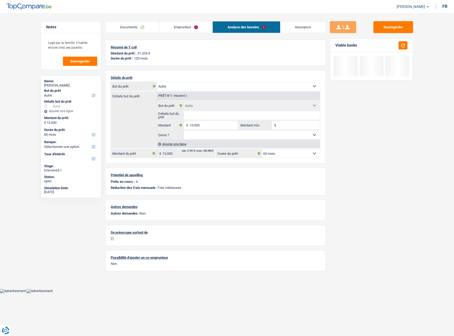
click at [181, 143] on div "Ajouter une ligne" at bounding box center [238, 144] width 163 height 8
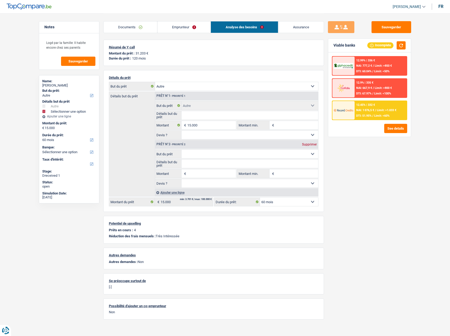
click at [200, 181] on select "Oui Non Non répondu Sélectionner une option" at bounding box center [250, 183] width 137 height 8
click at [200, 177] on input "Montant" at bounding box center [211, 173] width 48 height 8
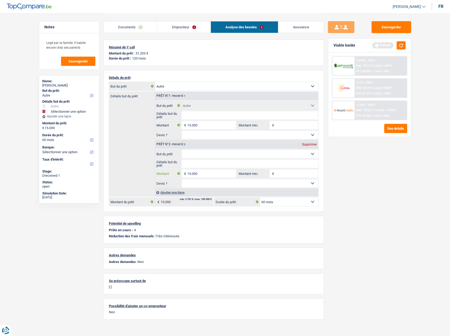
type input "15.000"
type input "30.000"
click at [194, 153] on select "Confort maison: meubles, textile, peinture, électroménager, outillage non-profe…" at bounding box center [250, 154] width 137 height 8
select select "120"
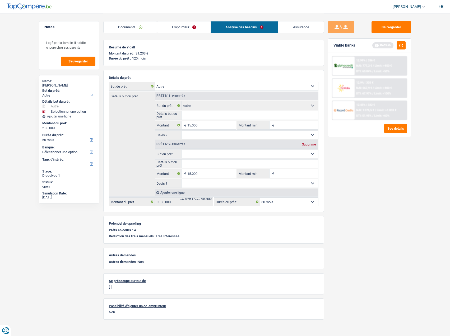
select select "120"
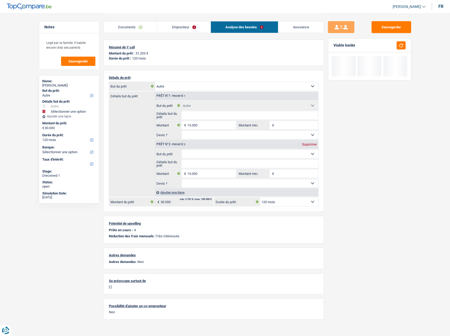
select select "other"
click at [182, 150] on select "Confort maison: meubles, textile, peinture, électroménager, outillage non-profe…" at bounding box center [250, 154] width 137 height 8
select select "other"
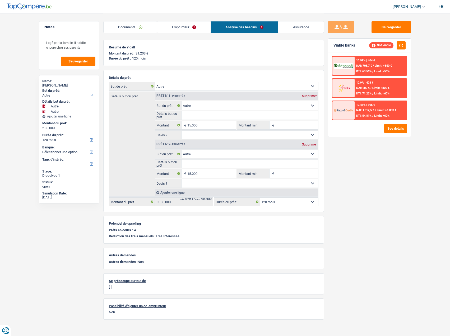
click at [313, 149] on div "Prêt n°2 - Priorité 2 Supprimer Confort maison: meubles, textile, peinture, éle…" at bounding box center [236, 164] width 163 height 48
click at [313, 147] on div "Prêt n°2 - Priorité 2 Supprimer" at bounding box center [236, 144] width 163 height 8
click at [176, 30] on link "Emprunteur" at bounding box center [183, 26] width 53 height 11
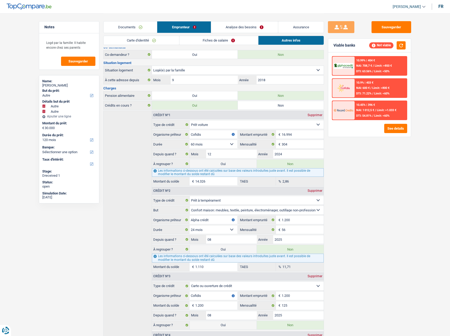
scroll to position [106, 0]
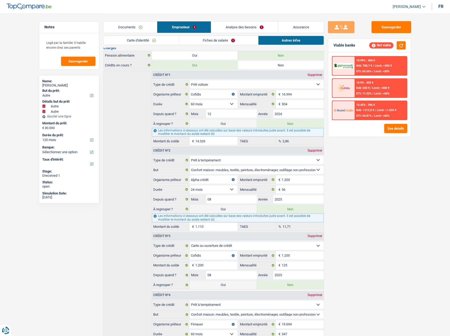
click at [219, 120] on label "Oui" at bounding box center [223, 123] width 67 height 8
click at [219, 120] on input "Oui" at bounding box center [223, 123] width 67 height 8
radio input "true"
radio input "false"
type input "44.326"
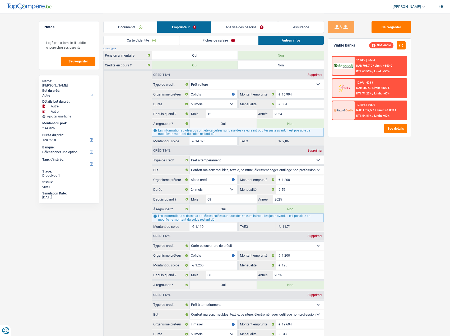
select select "refinancing"
select select "144"
select select "refinancing"
select select "other"
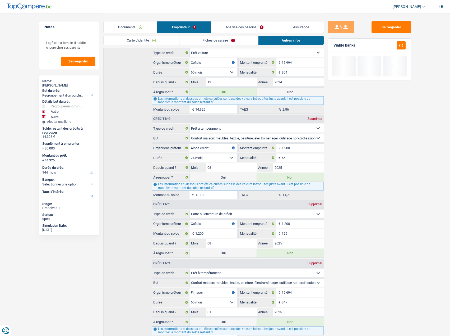
scroll to position [172, 0]
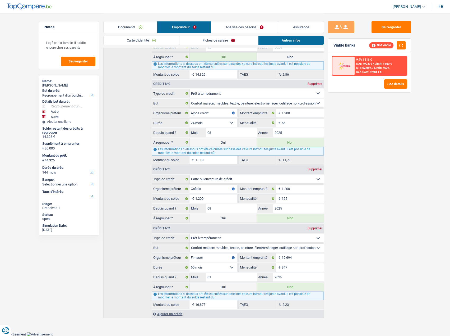
click at [239, 288] on label "Oui" at bounding box center [223, 287] width 67 height 8
click at [239, 288] on input "Oui" at bounding box center [223, 287] width 67 height 8
radio input "true"
radio input "false"
type input "61.203"
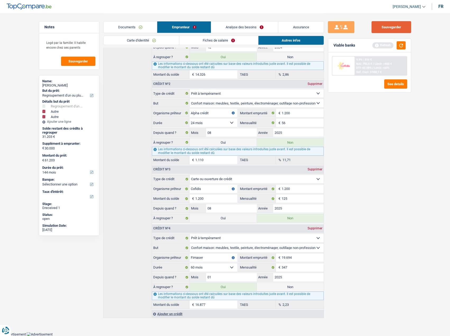
click at [389, 29] on button "Sauvegarder" at bounding box center [392, 27] width 40 height 12
click at [400, 46] on button "button" at bounding box center [401, 45] width 9 height 8
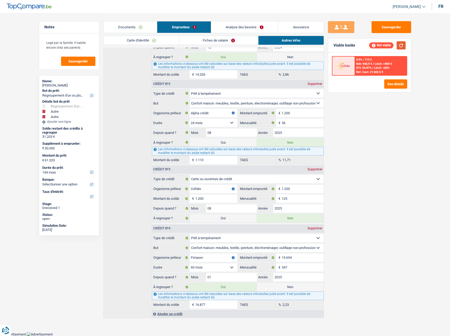
scroll to position [67, 0]
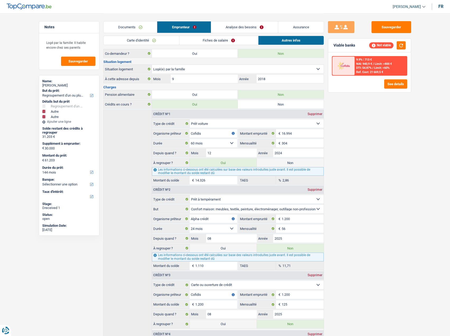
click at [50, 138] on div "31.203 €" at bounding box center [69, 137] width 54 height 4
click at [52, 171] on select "12 mois 18 mois 24 mois 30 mois 36 mois 42 mois 48 mois 60 mois 72 mois 84 mois…" at bounding box center [69, 171] width 54 height 5
select select "120"
click at [42, 169] on select "12 mois 18 mois 24 mois 30 mois 36 mois 42 mois 48 mois 60 mois 72 mois 84 mois…" at bounding box center [69, 171] width 54 height 5
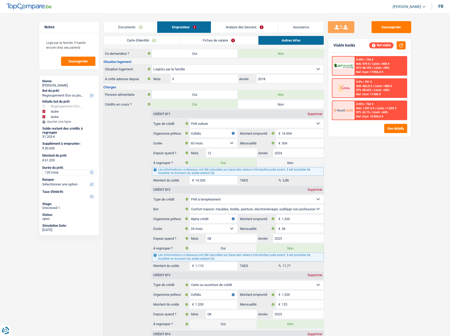
scroll to position [172, 0]
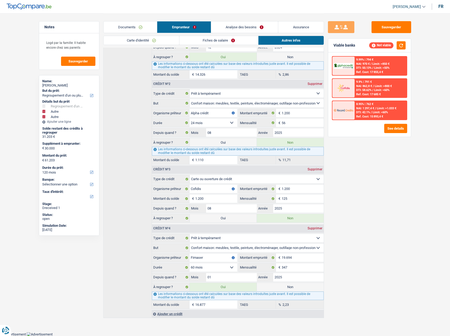
click at [280, 285] on label "Non" at bounding box center [290, 287] width 67 height 8
click at [280, 285] on input "Non" at bounding box center [290, 287] width 67 height 8
radio input "true"
select select "144"
radio input "false"
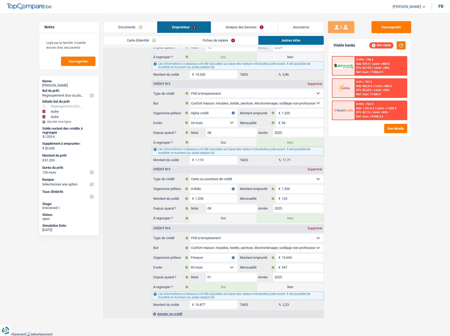
type input "44.326"
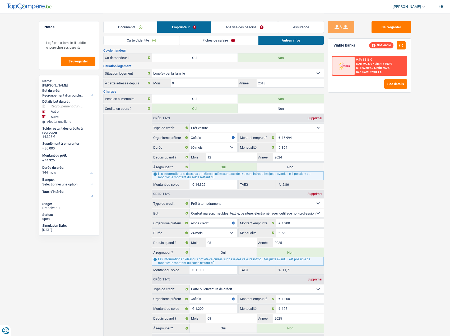
scroll to position [40, 0]
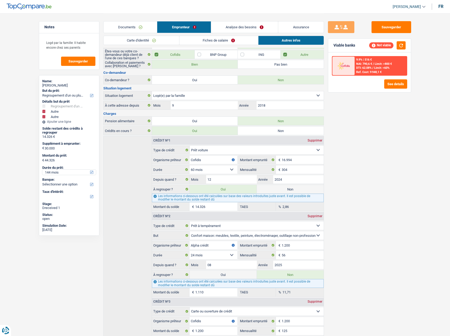
click at [55, 171] on select "12 mois 18 mois 24 mois 30 mois 36 mois 42 mois 48 mois 60 mois 72 mois 84 mois…" at bounding box center [69, 171] width 54 height 5
select select "120"
click at [42, 169] on select "12 mois 18 mois 24 mois 30 mois 36 mois 42 mois 48 mois 60 mois 72 mois 84 mois…" at bounding box center [69, 171] width 54 height 5
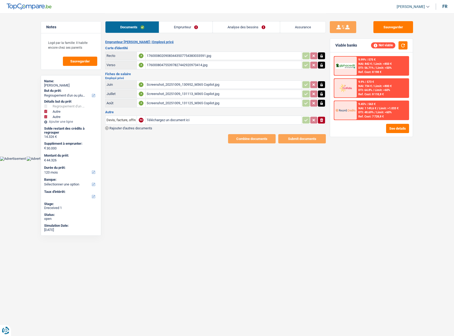
select select "refinancing"
select select "other"
click at [401, 128] on button "See details" at bounding box center [397, 128] width 23 height 9
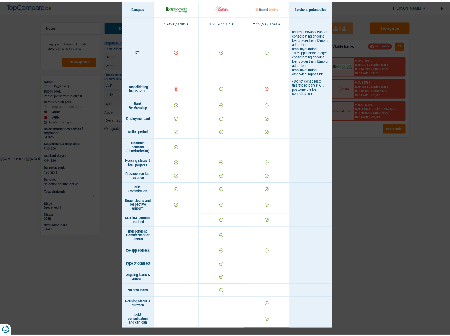
scroll to position [289, 0]
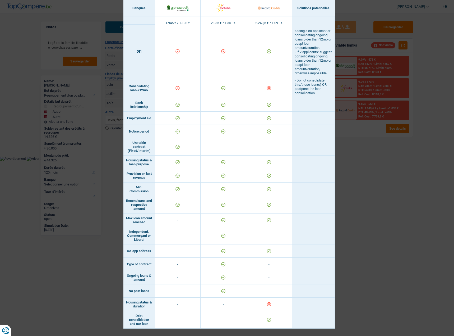
click at [366, 245] on div "Banks conditions × Banques Solutions potentielles Revenus / Charges 1.945 € / 1…" at bounding box center [227, 168] width 454 height 336
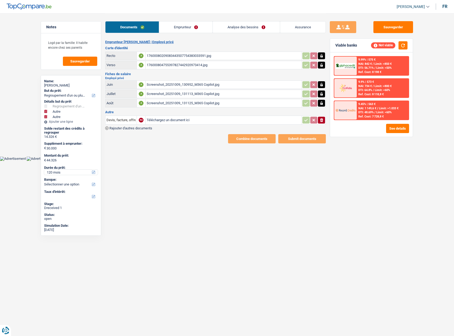
click at [58, 174] on select "12 mois 18 mois 24 mois 30 mois 36 mois 42 mois 48 mois 60 mois 72 mois 84 mois…" at bounding box center [71, 171] width 54 height 5
select select "84"
click at [44, 169] on select "12 mois 18 mois 24 mois 30 mois 36 mois 42 mois 48 mois 60 mois 72 mois 84 mois…" at bounding box center [71, 171] width 54 height 5
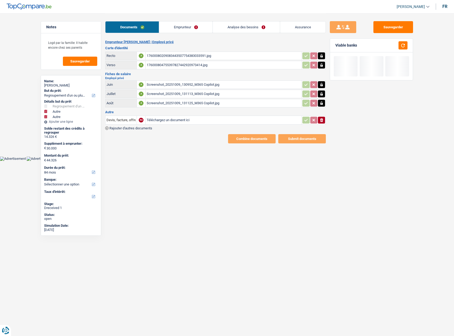
click at [269, 161] on html "Vous avez le contrôle de vos données Nous utilisons des cookies, tout comme nos…" at bounding box center [227, 80] width 454 height 161
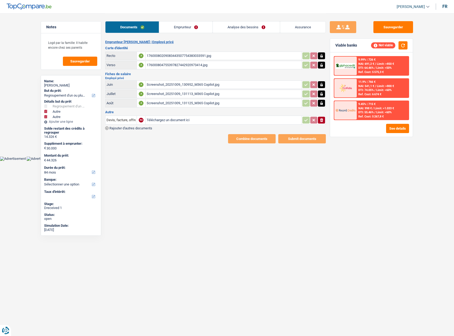
click at [208, 32] on link "Emprunteur" at bounding box center [185, 26] width 53 height 11
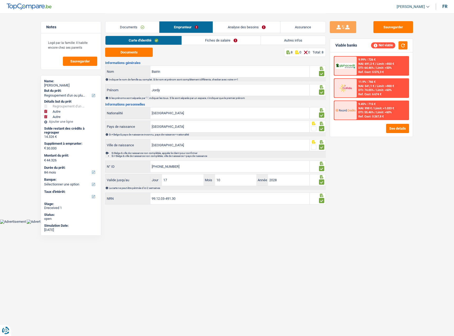
click at [300, 46] on div "Carte d'identité Fiches de salaire Autres infos" at bounding box center [215, 42] width 221 height 12
click at [300, 41] on link "Autres infos" at bounding box center [293, 40] width 65 height 9
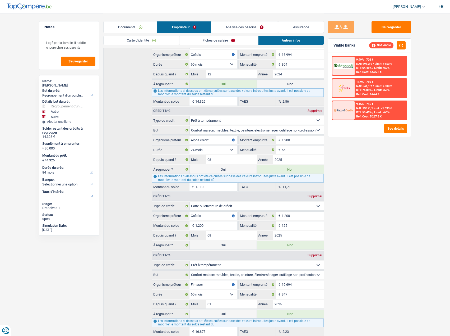
scroll to position [119, 0]
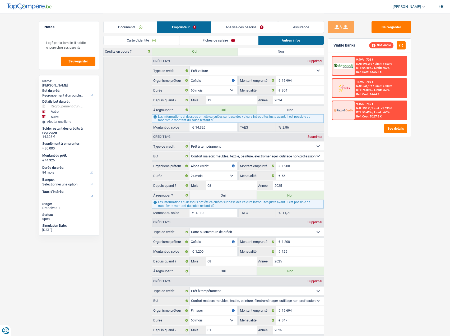
click at [284, 107] on label "Non" at bounding box center [290, 109] width 67 height 8
click at [284, 107] on input "Non" at bounding box center [290, 109] width 67 height 8
radio input "true"
select select "other"
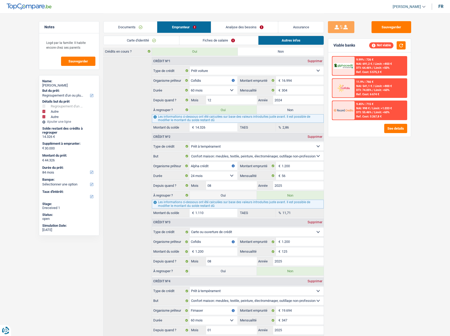
select select
select select "120"
radio input "false"
select select "other"
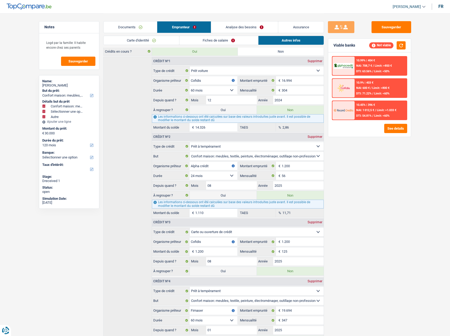
click at [219, 108] on label "Oui" at bounding box center [223, 109] width 67 height 8
click at [219, 108] on input "Oui" at bounding box center [223, 109] width 67 height 8
radio input "true"
radio input "false"
type input "44.326"
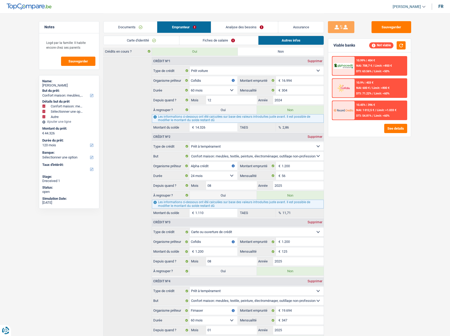
select select "refinancing"
select select "other"
select select "144"
select select "other"
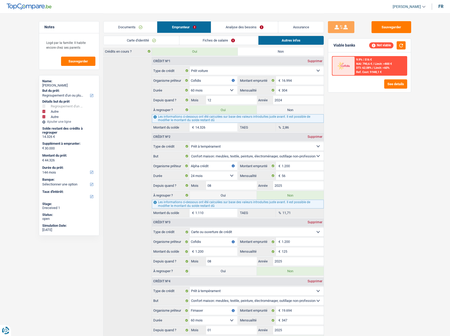
click at [272, 109] on label "Non" at bounding box center [290, 109] width 67 height 8
click at [272, 109] on input "Non" at bounding box center [290, 109] width 67 height 8
radio input "true"
select select "other"
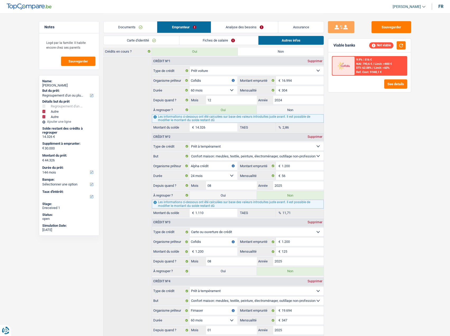
select select
select select "120"
radio input "false"
select select "other"
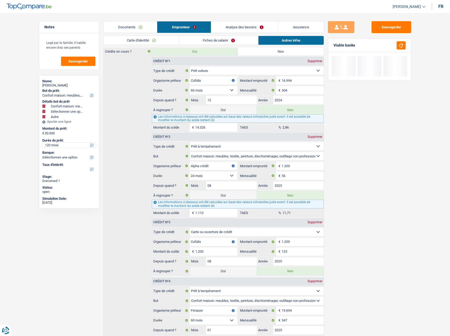
click at [55, 146] on select "12 mois 18 mois 24 mois 30 mois 36 mois 42 mois 48 mois 60 mois 72 mois 84 mois…" at bounding box center [69, 144] width 54 height 5
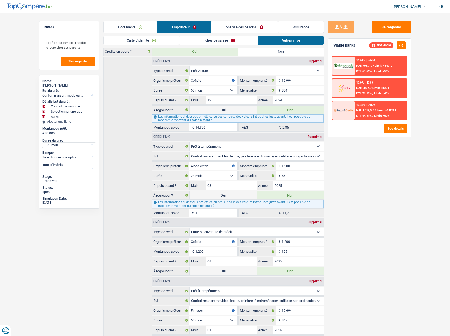
select select "84"
click at [42, 142] on select "12 mois 18 mois 24 mois 30 mois 36 mois 42 mois 48 mois 60 mois 72 mois 84 mois…" at bounding box center [69, 144] width 54 height 5
click at [386, 25] on button "Sauvegarder" at bounding box center [392, 27] width 40 height 12
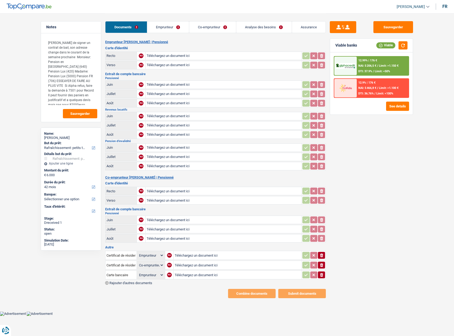
select select "houseOrGarden"
select select "42"
select select "applicant"
select select "coApplicant"
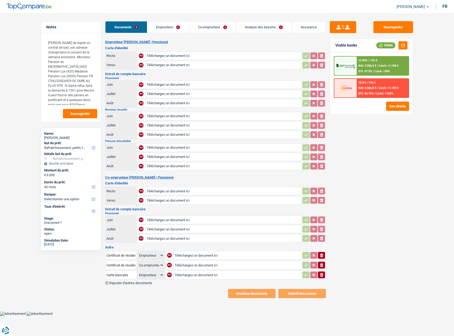
select select "applicant"
click at [169, 28] on link "Emprunteur" at bounding box center [168, 26] width 42 height 11
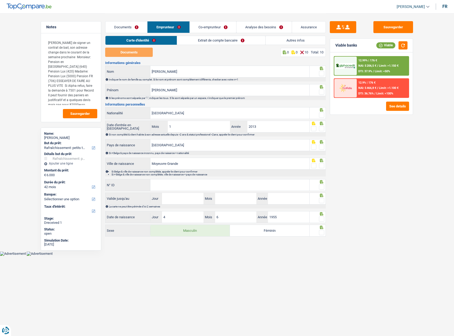
click at [180, 39] on link "Extrait de compte bancaire" at bounding box center [221, 40] width 88 height 9
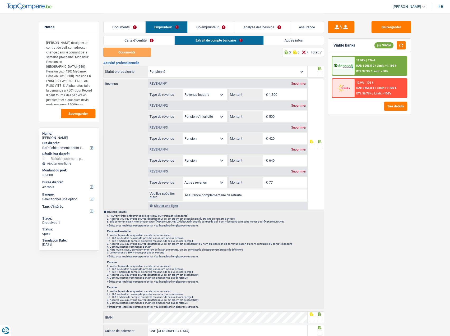
click at [223, 26] on link "Co-emprunteur" at bounding box center [211, 26] width 47 height 11
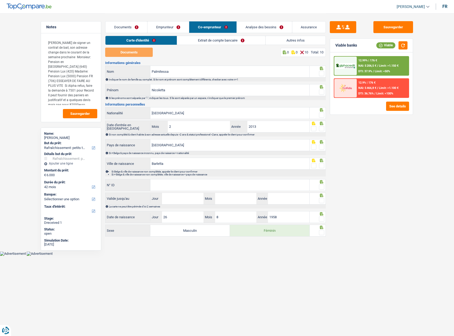
click at [209, 46] on div "Carte d'identité Extrait de compte bancaire Autres infos" at bounding box center [215, 42] width 221 height 12
click at [210, 42] on link "Extrait de compte bancaire" at bounding box center [221, 40] width 88 height 9
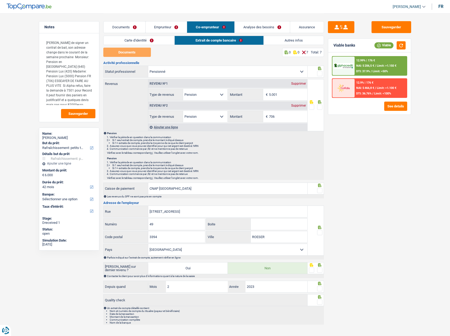
click at [123, 25] on link "Documents" at bounding box center [125, 26] width 42 height 11
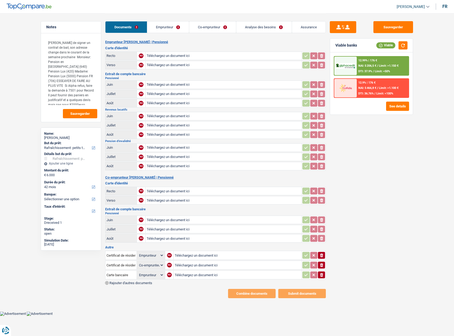
type input "C:\fakepath\2c0964ba1873e01e2fdc7a0e7cd7a26a109e0549.pdf"
click at [190, 28] on link "Co-emprunteur" at bounding box center [212, 26] width 47 height 11
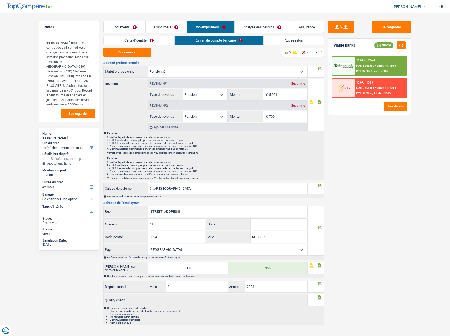
click at [127, 29] on link "Documents" at bounding box center [125, 26] width 42 height 11
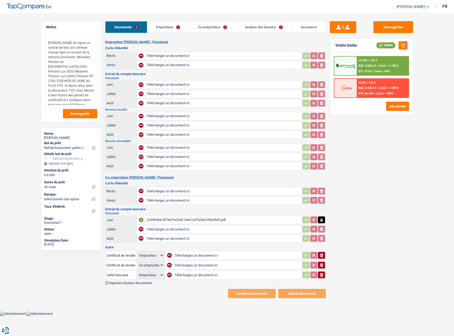
type input "C:\fakepath\4efcbab43467ff4bf07880b1619f437ef31d7069.pdf"
type input "C:\fakepath\7bded15a51754bfb3d9352c1eaae49aab35e5cac.pdf"
type input "C:\fakepath\336afdb06671583c09e65bcc4b72853f828f6284.pdf"
click at [169, 222] on div "2c0964ba1873e01e2fdc7a0e7cd7a26a109e0549.pdf" at bounding box center [224, 220] width 154 height 8
click at [207, 221] on div "2c0964ba1873e01e2fdc7a0e7cd7a26a109e0549.pdf" at bounding box center [224, 220] width 154 height 8
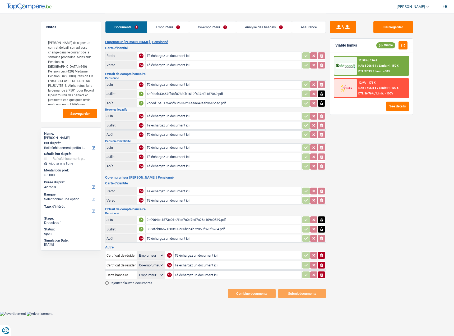
click at [324, 220] on button "button" at bounding box center [321, 219] width 7 height 7
click at [324, 220] on button "ionicons-v5-e" at bounding box center [321, 219] width 7 height 7
click at [220, 229] on div "336afdb06671583c09e65bcc4b72853f828f6284.pdf" at bounding box center [224, 229] width 154 height 8
click at [169, 106] on div "7bded15a51754bfb3d9352c1eaae49aab35e5cac.pdf" at bounding box center [224, 103] width 154 height 8
type input "C:\fakepath\2c0964ba1873e01e2fdc7a0e7cd7a26a109e0549.pdf"
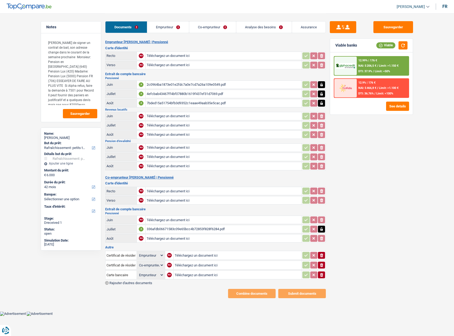
type input "C:\fakepath\BAIL 1 Madame Bennour ÔÇô Val Marie.pdf"
type input "C:\fakepath\Bail 2 Ayman Bahlouili ÔÇô Centre ville .pdf"
type input "C:\fakepath\CARTE IDENTITE╠ü Patrice Tirabasso.pdf"
click at [141, 283] on span "Rajouter d'autres documents" at bounding box center [130, 282] width 43 height 3
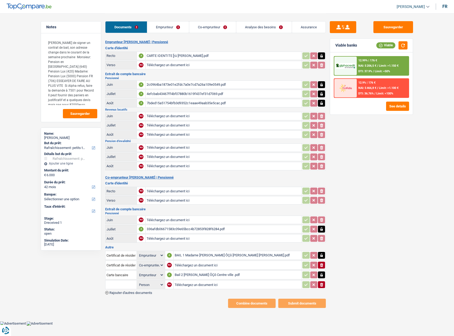
type input "C:\fakepath\Certificat residence Everlange_SKM_C360i25100810170.pdf"
click at [132, 286] on input "text" at bounding box center [121, 284] width 29 height 8
type input "certi"
drag, startPoint x: 140, startPoint y: 302, endPoint x: 311, endPoint y: 278, distance: 172.7
click at [142, 300] on li "Certificat de résidence élargi" at bounding box center [138, 301] width 60 height 7
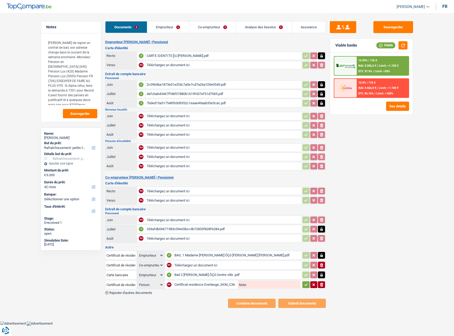
click at [307, 285] on icon "button" at bounding box center [306, 284] width 4 height 5
click at [167, 227] on div "336afdb06671583c09e65bcc4b72853f828f6284.pdf" at bounding box center [224, 229] width 154 height 8
type input "C:\fakepath\ReleveDeCompte_04-08 au 03-09.pdf"
type input "C:\fakepath\1cce02197a950bfd1fa5df0a4ff48b0626b83979.pdf"
drag, startPoint x: 177, startPoint y: 26, endPoint x: 182, endPoint y: 27, distance: 5.1
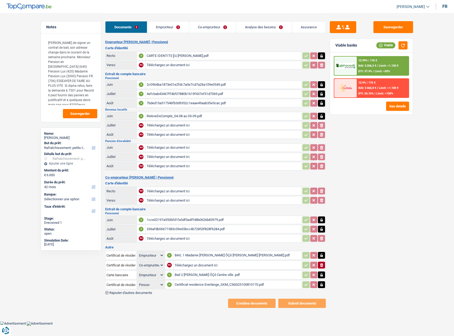
click at [178, 26] on link "Emprunteur" at bounding box center [168, 26] width 42 height 11
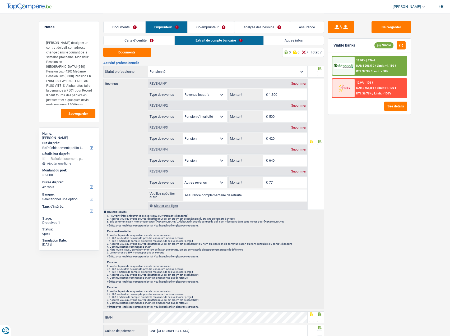
click at [208, 29] on link "Co-emprunteur" at bounding box center [211, 26] width 47 height 11
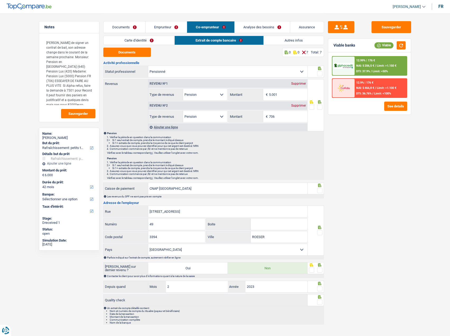
click at [178, 31] on link "Emprunteur" at bounding box center [167, 26] width 42 height 11
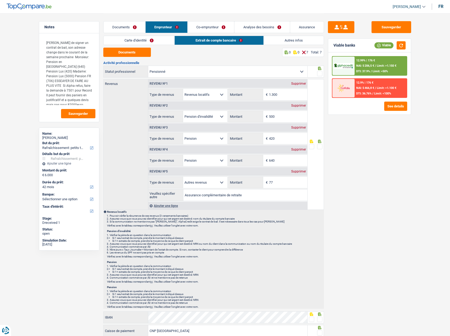
drag, startPoint x: 133, startPoint y: 27, endPoint x: 147, endPoint y: 27, distance: 14.0
click at [133, 27] on link "Documents" at bounding box center [125, 26] width 42 height 11
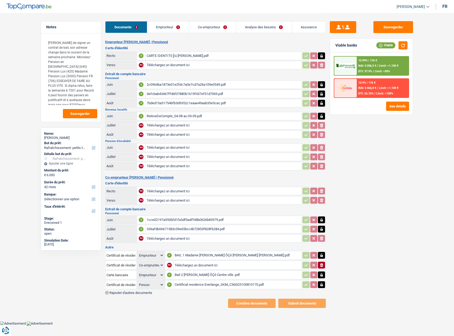
click at [185, 228] on div "336afdb06671583c09e65bcc4b72853f828f6284.pdf" at bounding box center [224, 229] width 154 height 8
click at [187, 116] on div "ReleveDeCompte_04-08 au 03-09.pdf" at bounding box center [224, 116] width 154 height 8
click at [195, 274] on div "Bail 2 Ayman Bahlouili ÔÇô Centre ville .pdf" at bounding box center [238, 275] width 126 height 8
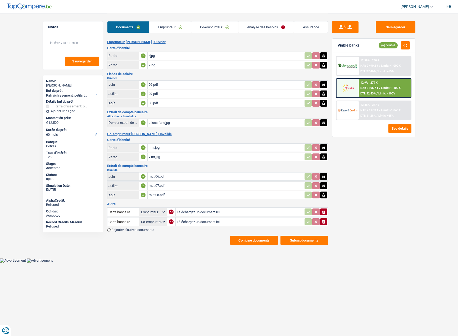
select select "houseOrGarden"
select select "60"
select select "applicant"
select select "coApplicant"
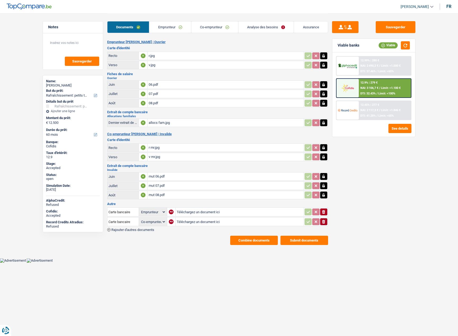
click at [216, 212] on input "Téléchargez un document ici" at bounding box center [240, 212] width 126 height 8
type input "C:\fakepath\IMG-20251009-WA0004.jpg"
click at [231, 212] on div "IMG-20251009-WA0004.jpg" at bounding box center [240, 212] width 126 height 8
click at [197, 222] on input "Téléchargez un document ici" at bounding box center [240, 222] width 126 height 8
type input "C:\fakepath\1000029217.jpg"
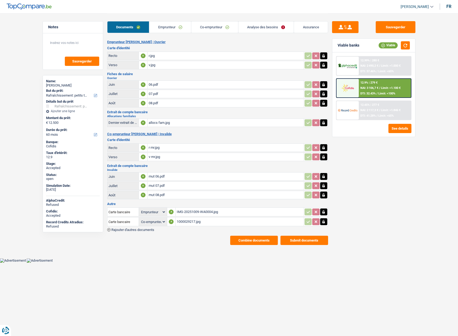
click at [200, 221] on div "1000029217.jpg" at bounding box center [240, 222] width 126 height 8
click at [324, 222] on icon "button" at bounding box center [323, 221] width 2 height 3
click at [325, 222] on icon "ionicons-v5-e" at bounding box center [323, 221] width 4 height 5
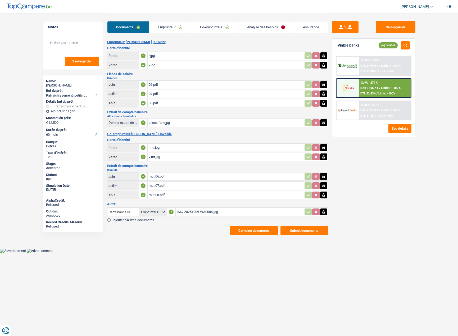
click at [132, 212] on input "Carte bancaire" at bounding box center [122, 212] width 29 height 8
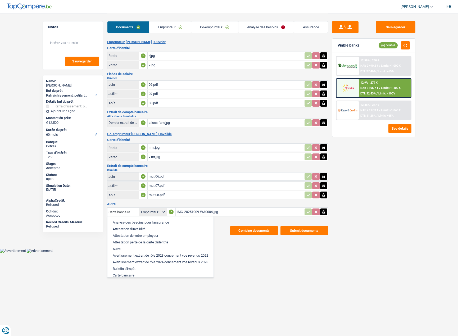
drag, startPoint x: 132, startPoint y: 212, endPoint x: 84, endPoint y: 205, distance: 48.0
click at [84, 205] on div "Notes Sauvegarder Name: [PERSON_NAME] But du prêt: Confort maison: meubles, tex…" at bounding box center [229, 124] width 381 height 222
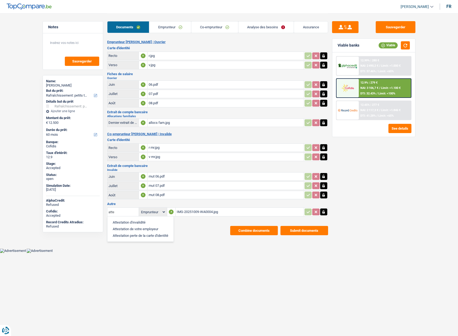
type input "atte"
click at [152, 230] on li "Attestation de votre employeur" at bounding box center [140, 229] width 61 height 7
select select "applicant"
drag, startPoint x: 398, startPoint y: 22, endPoint x: 400, endPoint y: 31, distance: 9.1
click at [398, 24] on button "Sauvegarder" at bounding box center [395, 27] width 40 height 12
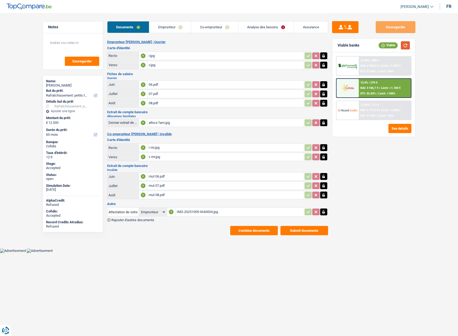
click at [407, 47] on button "button" at bounding box center [405, 45] width 9 height 8
click at [167, 30] on link "Emprunteur" at bounding box center [170, 26] width 42 height 11
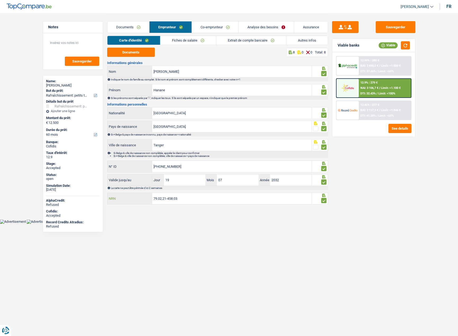
drag, startPoint x: 188, startPoint y: 199, endPoint x: 136, endPoint y: 194, distance: 52.3
click at [136, 194] on div "79.02.21-458.03 NRN" at bounding box center [209, 198] width 204 height 11
click at [393, 27] on button "Sauvegarder" at bounding box center [395, 27] width 40 height 12
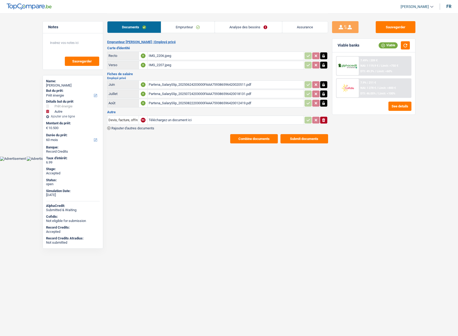
select select "energy"
select select "other"
select select "60"
click at [255, 26] on link "Analyse des besoins" at bounding box center [248, 26] width 67 height 11
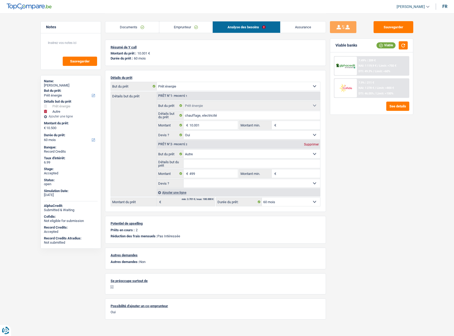
click at [169, 24] on link "Emprunteur" at bounding box center [185, 26] width 53 height 11
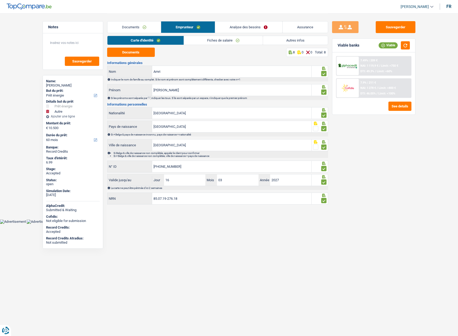
click at [225, 38] on link "Fiches de salaire" at bounding box center [223, 40] width 79 height 9
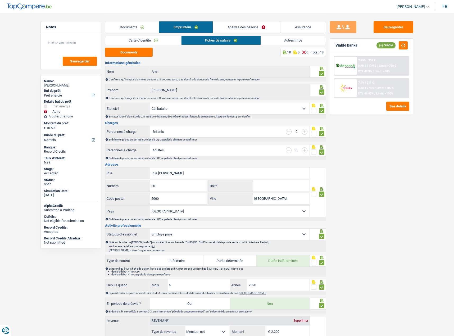
click at [231, 27] on link "Analyse des besoins" at bounding box center [246, 26] width 67 height 11
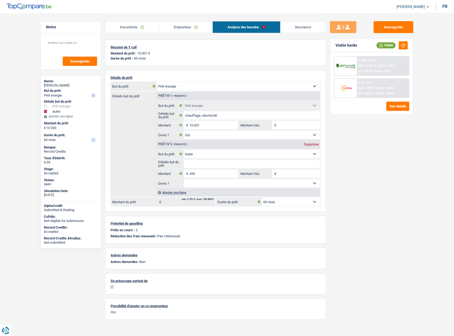
drag, startPoint x: 166, startPoint y: 23, endPoint x: 166, endPoint y: 27, distance: 4.5
click at [165, 23] on link "Emprunteur" at bounding box center [185, 26] width 53 height 11
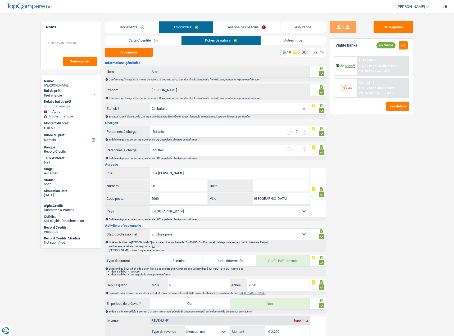
click at [184, 40] on link "Fiches de salaire" at bounding box center [220, 40] width 79 height 9
click at [151, 41] on link "Carte d'identité" at bounding box center [143, 40] width 76 height 9
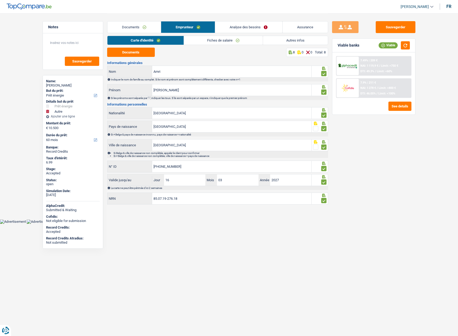
click at [215, 45] on div "Carte d'identité Fiches de salaire Autres infos" at bounding box center [217, 42] width 221 height 12
click at [213, 42] on link "Fiches de salaire" at bounding box center [223, 40] width 79 height 9
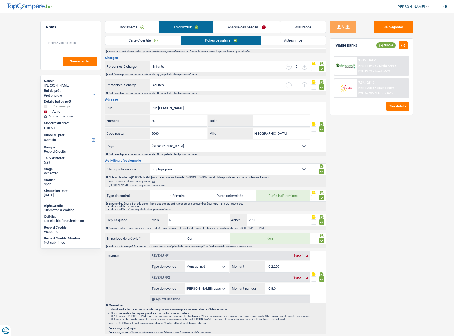
scroll to position [53, 0]
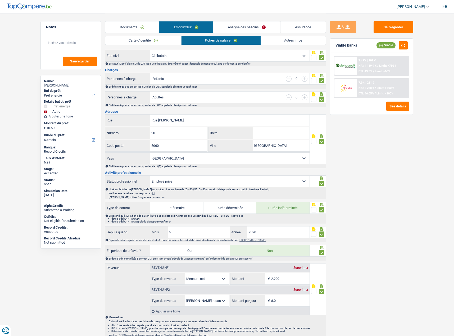
click at [144, 28] on link "Documents" at bounding box center [131, 26] width 53 height 11
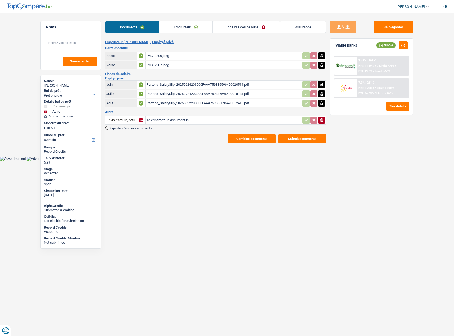
scroll to position [0, 0]
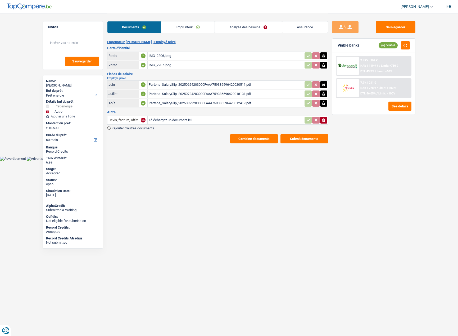
click at [265, 139] on button "Combine documents" at bounding box center [254, 138] width 48 height 9
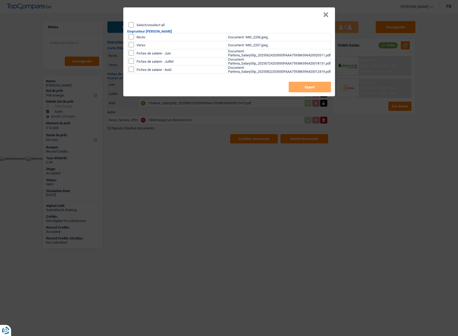
click at [133, 25] on input "Select/unselect all" at bounding box center [130, 24] width 5 height 5
checkbox input "true"
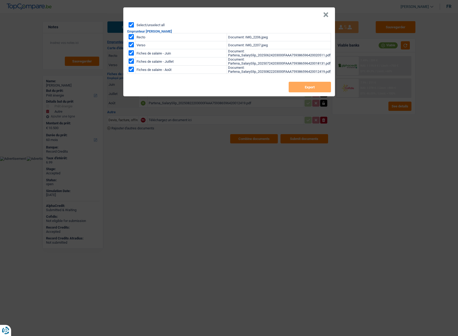
checkbox input "true"
click at [324, 90] on button "Export" at bounding box center [309, 87] width 42 height 11
click at [323, 12] on button "×" at bounding box center [326, 14] width 6 height 5
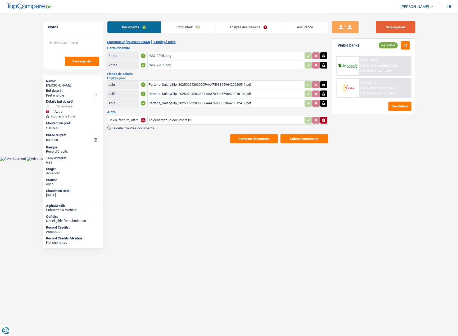
click at [394, 28] on button "Sauvegarder" at bounding box center [395, 27] width 40 height 12
click at [404, 43] on button "button" at bounding box center [405, 45] width 9 height 8
click at [186, 29] on link "Emprunteur" at bounding box center [187, 26] width 53 height 11
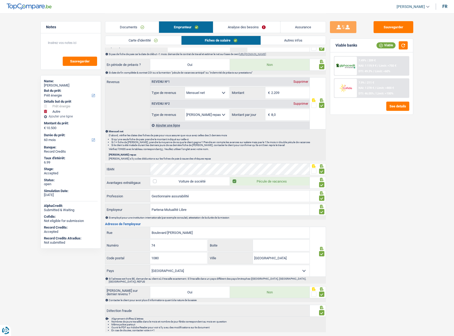
scroll to position [252, 0]
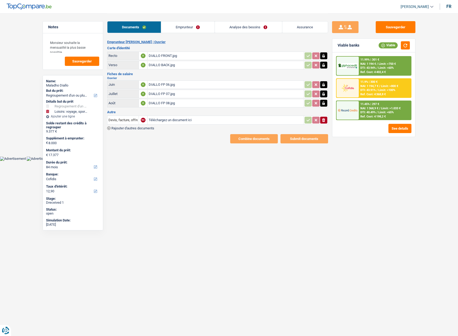
select select "refinancing"
select select "hobbies"
select select "84"
select select "cofidis"
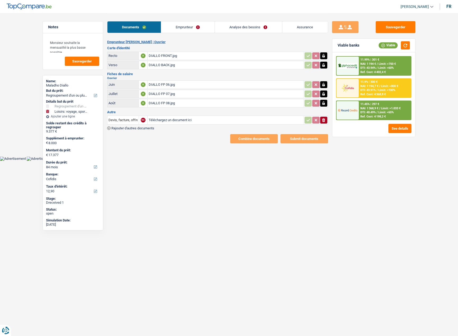
click at [181, 27] on link "Emprunteur" at bounding box center [187, 26] width 53 height 11
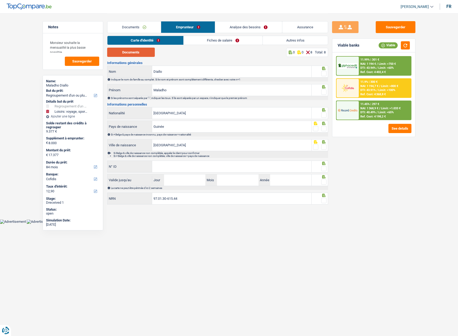
click at [145, 53] on button "Documents" at bounding box center [131, 52] width 48 height 9
click at [327, 71] on div at bounding box center [319, 72] width 16 height 12
click at [326, 72] on div at bounding box center [319, 72] width 16 height 12
click at [323, 90] on span at bounding box center [323, 91] width 5 height 5
click at [0, 0] on input "radio" at bounding box center [0, 0] width 0 height 0
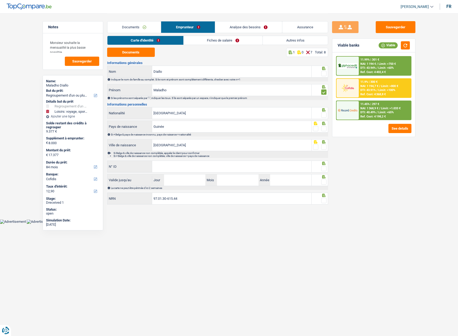
drag, startPoint x: 326, startPoint y: 71, endPoint x: 324, endPoint y: 75, distance: 4.2
click at [326, 71] on span at bounding box center [323, 73] width 5 height 5
click at [0, 0] on input "radio" at bounding box center [0, 0] width 0 height 0
click at [325, 113] on span at bounding box center [323, 114] width 5 height 5
click at [0, 0] on input "radio" at bounding box center [0, 0] width 0 height 0
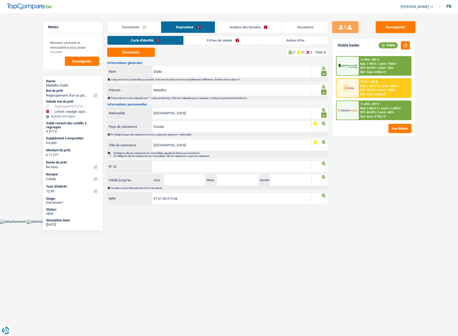
click at [325, 129] on span at bounding box center [323, 128] width 5 height 5
click at [0, 0] on input "radio" at bounding box center [0, 0] width 0 height 0
click at [325, 147] on span at bounding box center [323, 146] width 5 height 5
click at [0, 0] on input "radio" at bounding box center [0, 0] width 0 height 0
drag, startPoint x: 197, startPoint y: 164, endPoint x: 194, endPoint y: 109, distance: 55.1
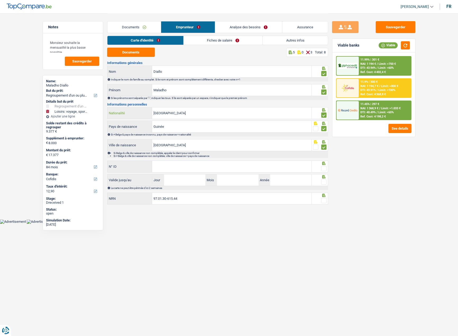
click at [194, 109] on input "[GEOGRAPHIC_DATA]" at bounding box center [231, 112] width 159 height 11
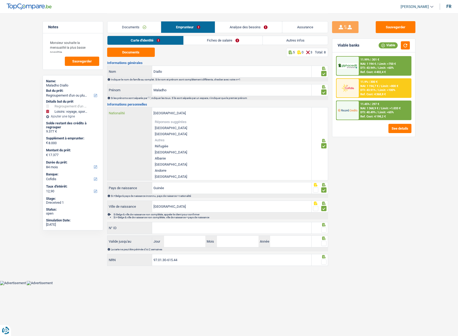
drag, startPoint x: 193, startPoint y: 113, endPoint x: 121, endPoint y: 113, distance: 72.4
click at [122, 113] on div "Belgique Nationalité" at bounding box center [209, 112] width 204 height 11
type input "g"
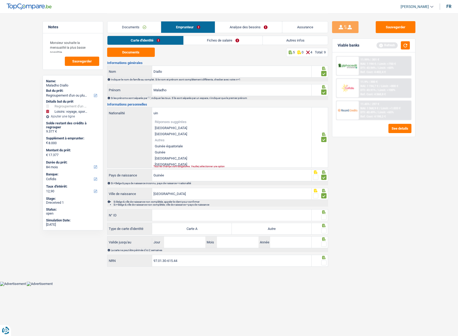
click at [160, 153] on li "Guinée" at bounding box center [231, 152] width 159 height 6
type input "Guinée"
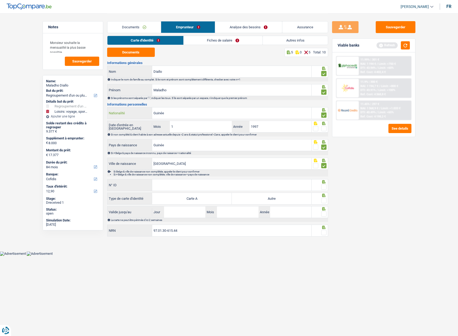
click at [181, 110] on input "Guinée" at bounding box center [231, 112] width 159 height 11
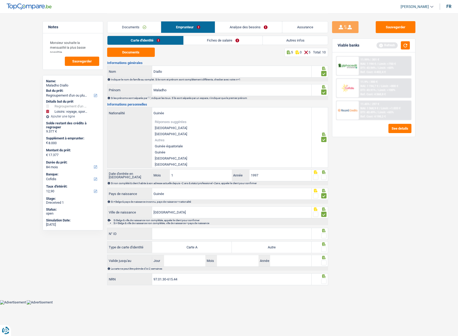
click at [385, 214] on div "Sauvegarder Viable banks Refresh 11.99% | 301 € NAI: 1 194 € / Limit: >750 € DT…" at bounding box center [373, 174] width 91 height 306
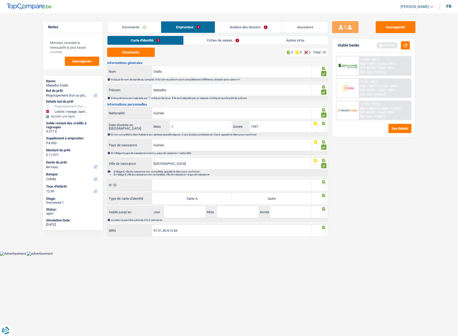
click at [325, 185] on span at bounding box center [323, 186] width 5 height 5
click at [0, 0] on input "radio" at bounding box center [0, 0] width 0 height 0
paste input "B-5549424"
drag, startPoint x: 167, startPoint y: 186, endPoint x: 174, endPoint y: 186, distance: 7.1
click at [172, 186] on input "B-5549424" at bounding box center [231, 184] width 159 height 11
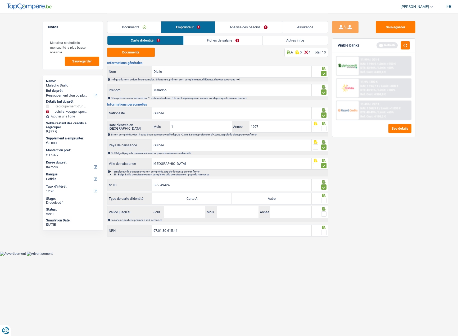
click at [175, 186] on input "B-5549424" at bounding box center [231, 184] width 159 height 11
type input "B-5549424-54"
click at [326, 200] on span at bounding box center [323, 200] width 5 height 5
click at [0, 0] on input "radio" at bounding box center [0, 0] width 0 height 0
drag, startPoint x: 324, startPoint y: 211, endPoint x: 324, endPoint y: 216, distance: 5.1
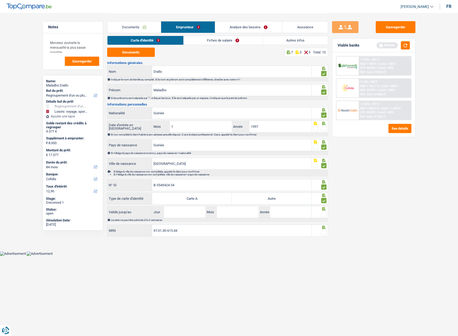
click at [324, 212] on span at bounding box center [323, 213] width 5 height 5
click at [0, 0] on input "radio" at bounding box center [0, 0] width 0 height 0
click at [323, 225] on div at bounding box center [323, 226] width 5 height 3
click at [287, 199] on label "Autre" at bounding box center [272, 198] width 80 height 11
click at [287, 199] on input "Autre" at bounding box center [272, 198] width 80 height 11
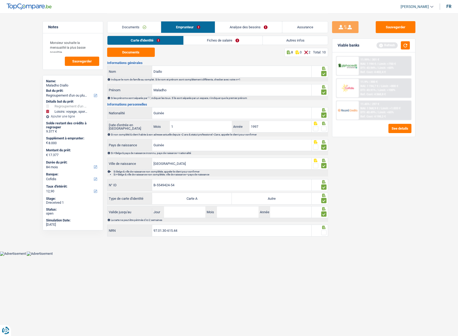
radio input "true"
click at [183, 215] on input "Jour" at bounding box center [184, 211] width 41 height 11
type input "04"
type input "09"
type input "2033"
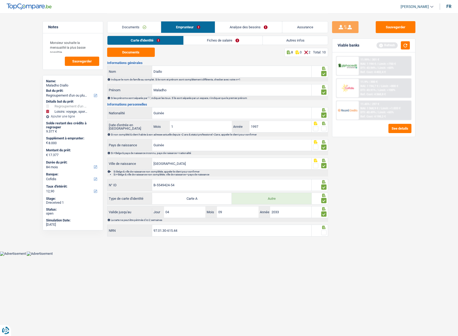
click at [322, 230] on span at bounding box center [323, 232] width 5 height 5
click at [0, 0] on input "radio" at bounding box center [0, 0] width 0 height 0
click at [192, 38] on link "Fiches de salaire" at bounding box center [222, 40] width 79 height 9
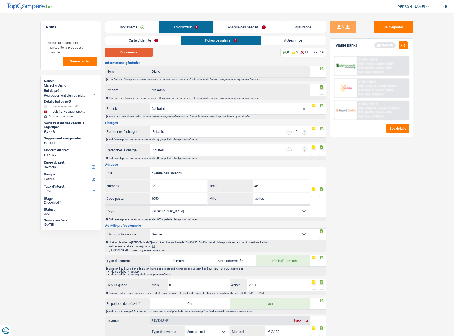
click at [132, 55] on button "Documents" at bounding box center [129, 52] width 48 height 9
click at [321, 74] on span at bounding box center [321, 73] width 5 height 5
click at [0, 0] on input "radio" at bounding box center [0, 0] width 0 height 0
click at [321, 93] on span at bounding box center [321, 91] width 5 height 5
click at [0, 0] on input "radio" at bounding box center [0, 0] width 0 height 0
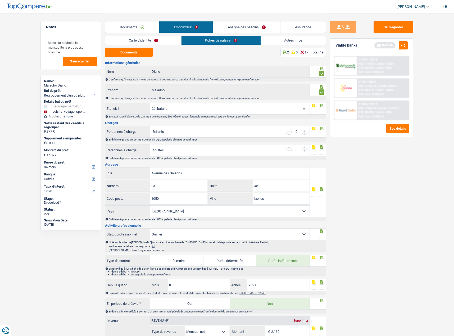
click at [321, 111] on span at bounding box center [321, 110] width 5 height 5
click at [0, 0] on input "radio" at bounding box center [0, 0] width 0 height 0
click at [321, 133] on span at bounding box center [321, 133] width 5 height 5
click at [0, 0] on input "radio" at bounding box center [0, 0] width 0 height 0
click at [321, 151] on span at bounding box center [321, 151] width 5 height 5
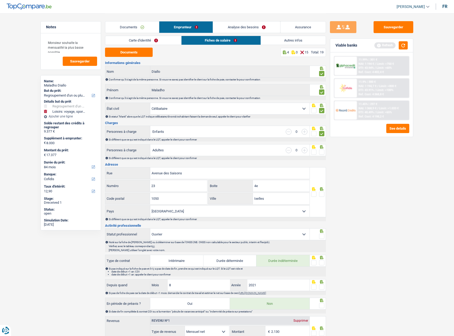
click at [0, 0] on input "radio" at bounding box center [0, 0] width 0 height 0
click at [284, 185] on input "4e" at bounding box center [281, 185] width 57 height 11
drag, startPoint x: 284, startPoint y: 185, endPoint x: 207, endPoint y: 186, distance: 77.5
click at [207, 186] on div "4e Boite" at bounding box center [258, 186] width 102 height 13
click at [264, 187] on input "4e" at bounding box center [281, 185] width 57 height 11
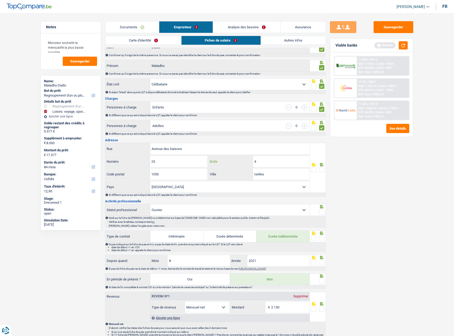
scroll to position [106, 0]
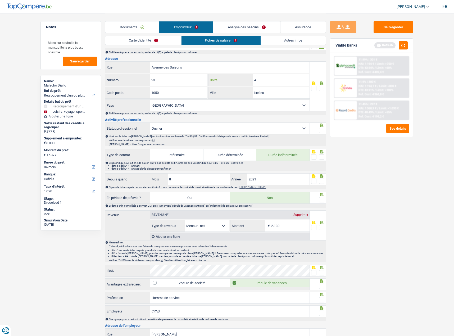
type input "4"
click at [320, 89] on span at bounding box center [321, 88] width 5 height 5
click at [0, 0] on input "radio" at bounding box center [0, 0] width 0 height 0
click at [321, 128] on span at bounding box center [321, 130] width 5 height 5
click at [0, 0] on input "radio" at bounding box center [0, 0] width 0 height 0
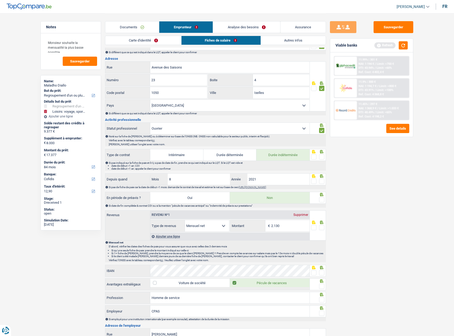
drag, startPoint x: 321, startPoint y: 157, endPoint x: 320, endPoint y: 159, distance: 2.8
click at [321, 157] on span at bounding box center [321, 156] width 5 height 5
click at [0, 0] on input "radio" at bounding box center [0, 0] width 0 height 0
click at [322, 181] on span at bounding box center [321, 180] width 5 height 5
click at [0, 0] on input "radio" at bounding box center [0, 0] width 0 height 0
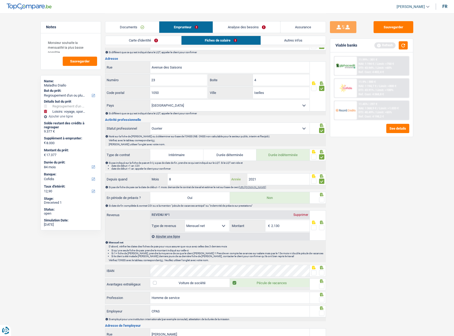
click at [300, 183] on input "2021" at bounding box center [278, 178] width 62 height 11
drag, startPoint x: 197, startPoint y: 180, endPoint x: 141, endPoint y: 180, distance: 56.6
click at [141, 180] on div "Depuis quand 8 Mois / 2021 Année" at bounding box center [207, 178] width 204 height 11
type input "6"
click at [288, 178] on input "2021" at bounding box center [278, 178] width 62 height 11
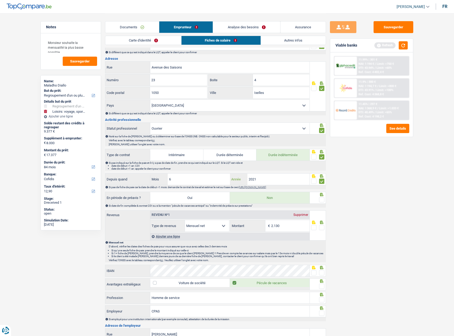
drag, startPoint x: 288, startPoint y: 178, endPoint x: 234, endPoint y: 179, distance: 53.9
click at [235, 178] on div "2021 Année" at bounding box center [270, 178] width 80 height 11
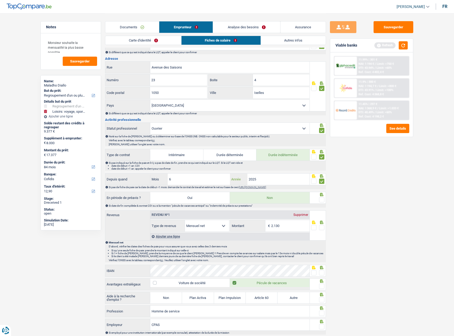
type input "2025"
click at [370, 199] on div "Sauvegarder Viable banks Refresh 11.99% | 301 € NAI: 1 194 € / Limit: >750 € DT…" at bounding box center [371, 174] width 91 height 306
click at [322, 200] on span at bounding box center [321, 199] width 5 height 5
click at [0, 0] on input "radio" at bounding box center [0, 0] width 0 height 0
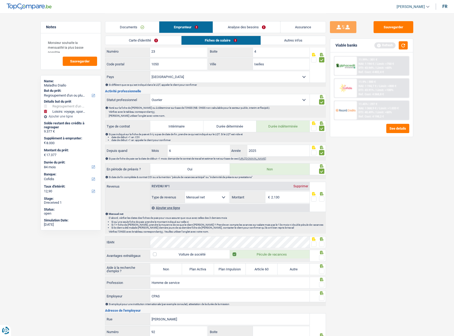
scroll to position [159, 0]
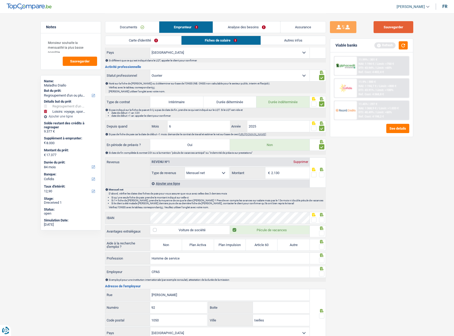
click at [389, 29] on button "Sauvegarder" at bounding box center [393, 27] width 40 height 12
click at [402, 45] on button "button" at bounding box center [402, 45] width 9 height 8
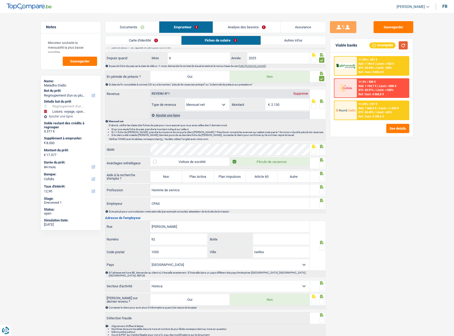
scroll to position [247, 0]
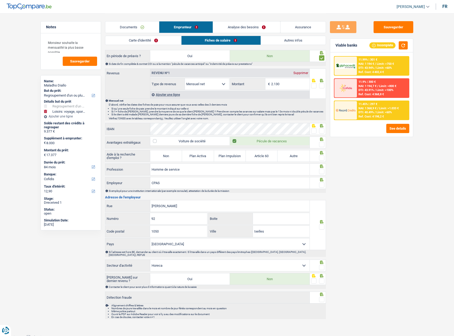
click at [321, 85] on span at bounding box center [321, 85] width 5 height 5
click at [0, 0] on input "radio" at bounding box center [0, 0] width 0 height 0
click at [321, 87] on span at bounding box center [321, 85] width 5 height 5
click at [0, 0] on input "radio" at bounding box center [0, 0] width 0 height 0
click at [291, 86] on input "2.130" at bounding box center [290, 83] width 38 height 11
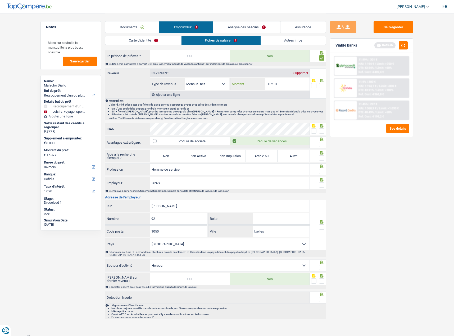
type input "2.130"
click at [321, 86] on span at bounding box center [321, 85] width 5 height 5
click at [0, 0] on input "radio" at bounding box center [0, 0] width 0 height 0
click at [311, 128] on div at bounding box center [313, 131] width 5 height 7
click at [312, 129] on span at bounding box center [313, 130] width 5 height 5
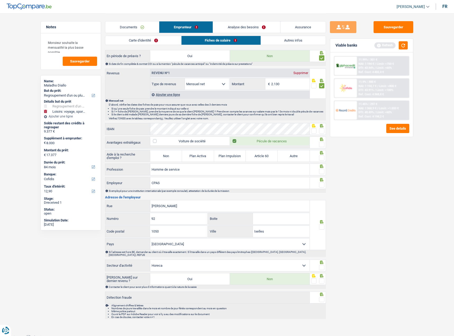
click at [0, 0] on input "radio" at bounding box center [0, 0] width 0 height 0
click at [321, 129] on span at bounding box center [321, 130] width 5 height 5
click at [0, 0] on input "radio" at bounding box center [0, 0] width 0 height 0
click at [310, 132] on div at bounding box center [318, 129] width 16 height 12
click at [312, 132] on span at bounding box center [313, 130] width 5 height 5
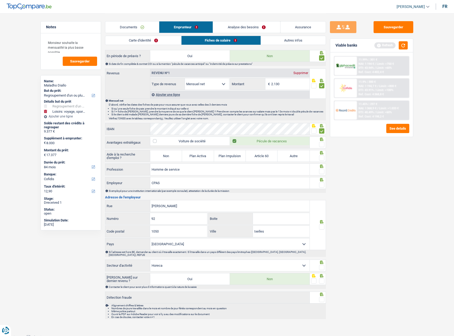
click at [0, 0] on input "radio" at bounding box center [0, 0] width 0 height 0
click at [322, 144] on span at bounding box center [321, 144] width 5 height 5
click at [0, 0] on input "radio" at bounding box center [0, 0] width 0 height 0
click at [323, 159] on span at bounding box center [321, 157] width 5 height 5
click at [0, 0] on input "radio" at bounding box center [0, 0] width 0 height 0
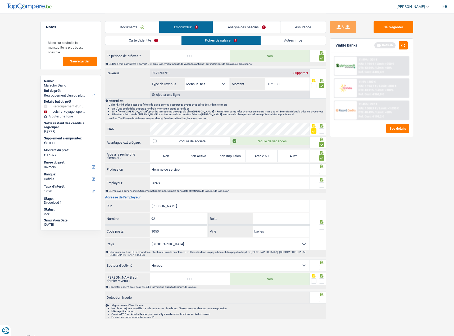
click at [321, 167] on icon at bounding box center [321, 165] width 5 height 3
drag, startPoint x: 321, startPoint y: 172, endPoint x: 319, endPoint y: 183, distance: 11.9
click at [321, 172] on span at bounding box center [321, 171] width 5 height 5
click at [0, 0] on input "radio" at bounding box center [0, 0] width 0 height 0
drag, startPoint x: 319, startPoint y: 185, endPoint x: 355, endPoint y: 190, distance: 36.9
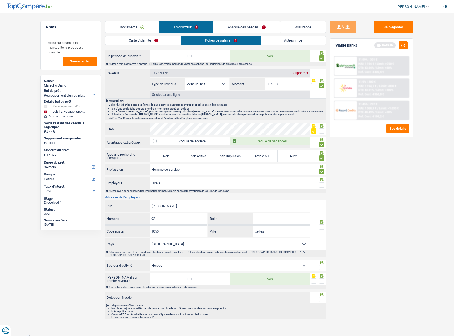
click at [319, 185] on fieldset at bounding box center [317, 185] width 13 height 7
click at [320, 187] on span at bounding box center [321, 184] width 5 height 5
click at [0, 0] on input "radio" at bounding box center [0, 0] width 0 height 0
click at [322, 226] on span at bounding box center [321, 226] width 5 height 5
click at [0, 0] on input "radio" at bounding box center [0, 0] width 0 height 0
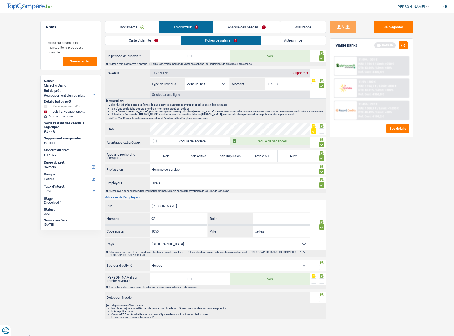
click at [322, 265] on span at bounding box center [321, 267] width 5 height 5
click at [0, 0] on input "radio" at bounding box center [0, 0] width 0 height 0
click at [323, 285] on div "Contacter le client pour avoir plus d'informations quant à la nature de la sais…" at bounding box center [217, 286] width 217 height 3
click at [323, 279] on span at bounding box center [321, 280] width 5 height 5
click at [0, 0] on input "radio" at bounding box center [0, 0] width 0 height 0
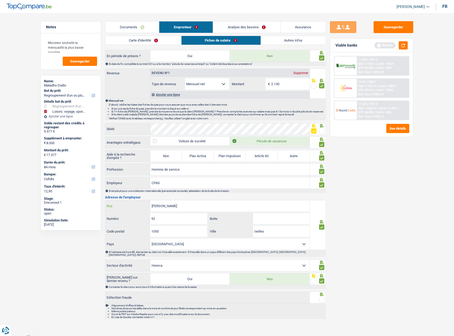
click at [168, 206] on input "Chaussee Boondael" at bounding box center [229, 205] width 159 height 11
click at [167, 206] on input "Chaussee Boondael" at bounding box center [229, 205] width 159 height 11
type input "Chaussee de Boondael"
drag, startPoint x: 405, startPoint y: 250, endPoint x: 365, endPoint y: 250, distance: 39.7
click at [404, 250] on div "Sauvegarder Viable banks Refresh 11.99% | 301 € NAI: 1 194 € / Limit: >750 € DT…" at bounding box center [371, 174] width 91 height 306
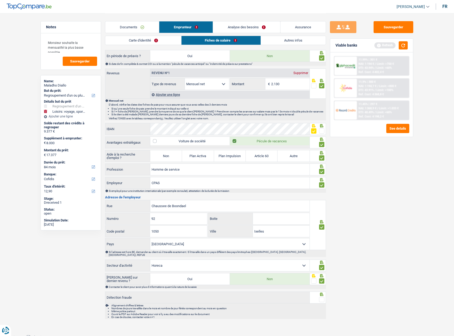
click at [321, 297] on span at bounding box center [321, 299] width 5 height 5
click at [0, 0] on input "radio" at bounding box center [0, 0] width 0 height 0
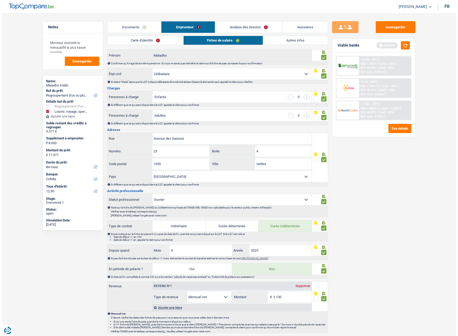
scroll to position [0, 0]
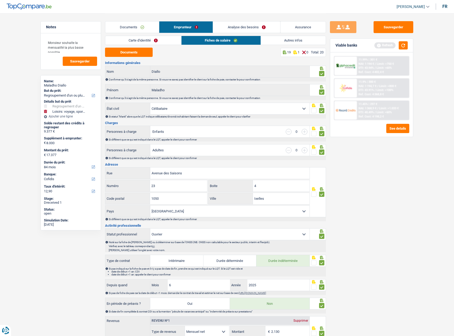
click at [267, 38] on link "Autres infos" at bounding box center [293, 40] width 65 height 9
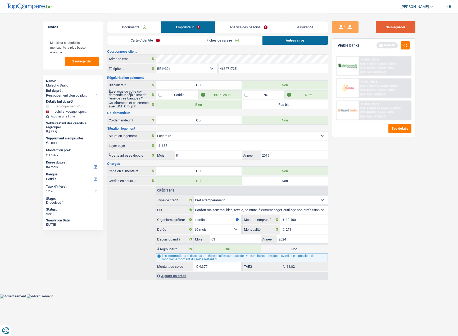
drag, startPoint x: 392, startPoint y: 26, endPoint x: 401, endPoint y: 39, distance: 15.6
click at [392, 28] on button "Sauvegarder" at bounding box center [395, 27] width 40 height 12
click at [406, 47] on button "button" at bounding box center [405, 45] width 9 height 8
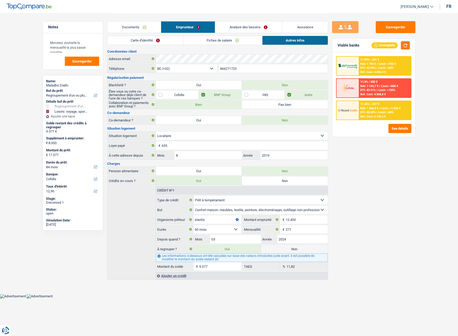
click at [238, 27] on link "Analyse des besoins" at bounding box center [248, 26] width 67 height 11
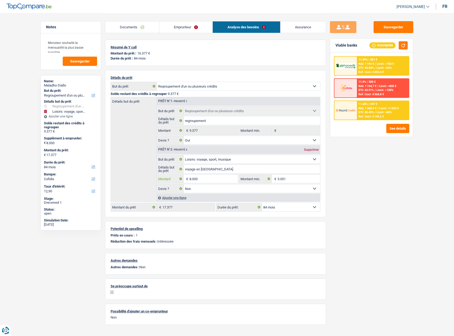
click at [208, 178] on input "8.000" at bounding box center [213, 178] width 48 height 8
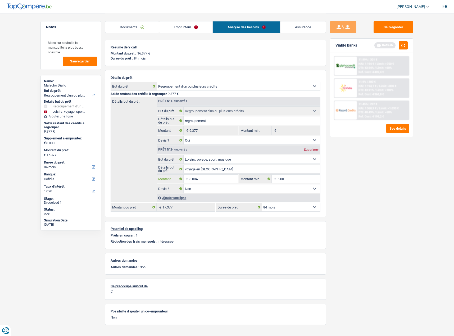
type input "8.004"
type input "17.381"
drag, startPoint x: 319, startPoint y: 193, endPoint x: 323, endPoint y: 193, distance: 3.4
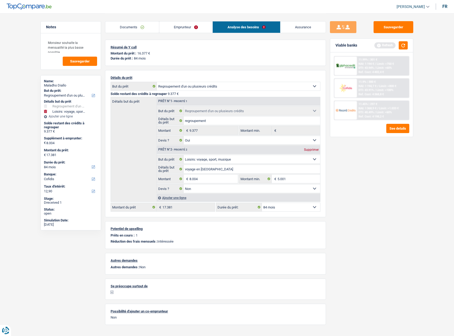
click at [321, 193] on div "Détails du prêt Confort maison: meubles, textile, peinture, électroménager, out…" at bounding box center [215, 143] width 221 height 147
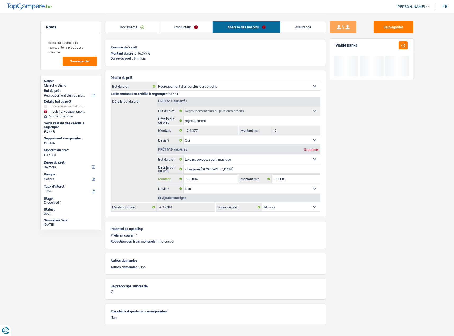
click at [205, 181] on input "8.004" at bounding box center [213, 178] width 48 height 8
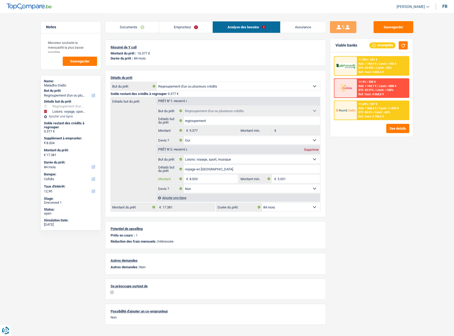
type input "8.003"
type input "17.380"
click at [431, 178] on main "Notes Monsieur souhaite la mensualité la plus basse possible Sauvegarder Name: …" at bounding box center [227, 171] width 454 height 342
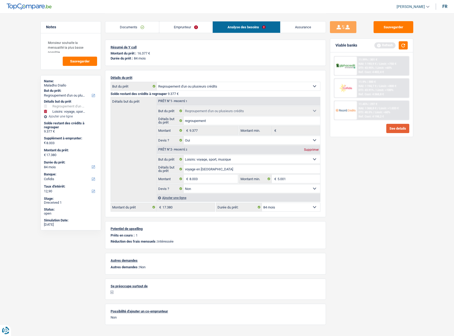
click at [400, 129] on button "See details" at bounding box center [397, 128] width 23 height 9
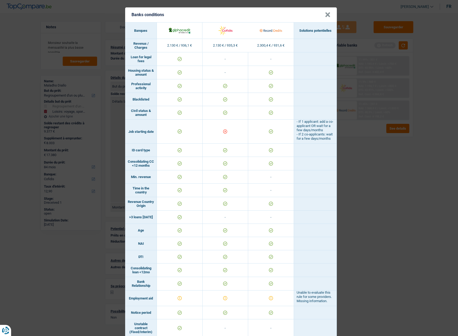
drag, startPoint x: 326, startPoint y: 13, endPoint x: 333, endPoint y: 17, distance: 7.1
click at [327, 14] on button "×" at bounding box center [328, 14] width 6 height 5
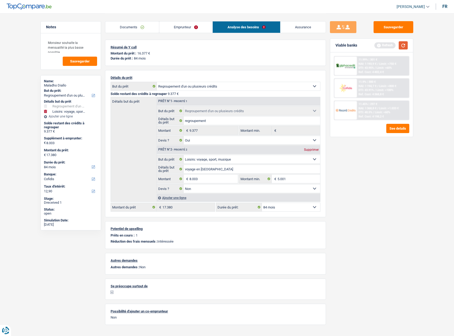
click at [405, 44] on button "button" at bounding box center [402, 45] width 9 height 8
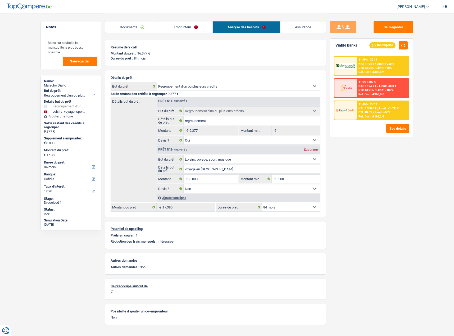
click at [387, 65] on span "Limit: >750 €" at bounding box center [384, 63] width 17 height 3
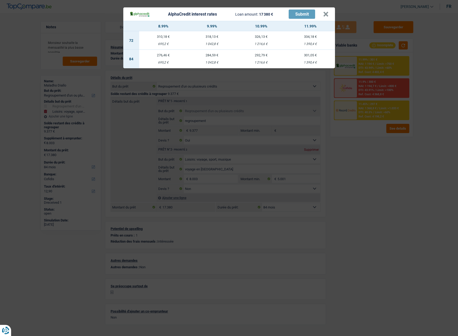
click at [321, 150] on div "AlphaCredit interest rates Loan amount: 17 380 € Submit × 8.99% 9.99% 10.99% 11…" at bounding box center [229, 168] width 458 height 336
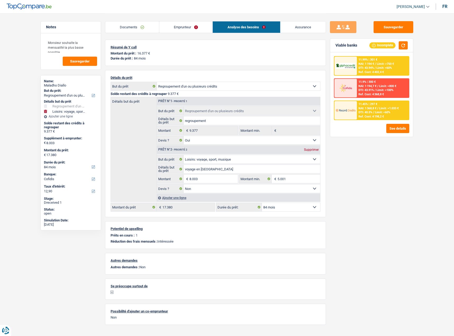
click at [257, 27] on link "Analyse des besoins" at bounding box center [246, 26] width 67 height 11
click at [376, 62] on span "Limit: >750 €" at bounding box center [384, 63] width 17 height 3
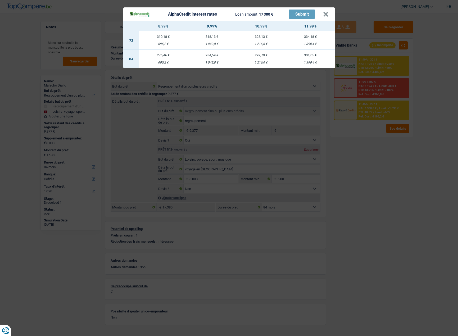
drag, startPoint x: 246, startPoint y: 13, endPoint x: 298, endPoint y: 23, distance: 52.4
click at [285, 23] on div "AlphaCredit interest rates Loan amount: 17 380 € Submit × 8.99% 9.99% 10.99% 11…" at bounding box center [228, 37] width 211 height 61
click at [378, 142] on div "AlphaCredit interest rates Loan amount: 17 380 € Submit × 8.99% 9.99% 10.99% 11…" at bounding box center [229, 168] width 458 height 336
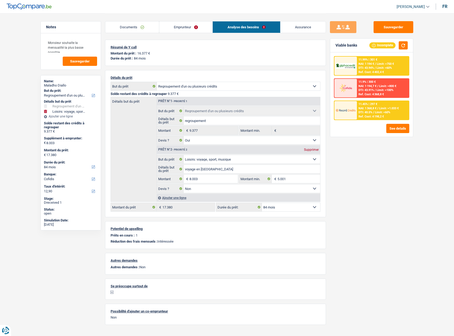
scroll to position [10, 0]
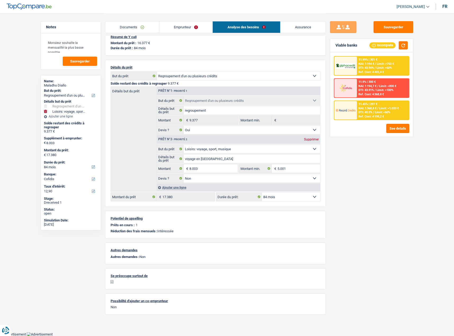
click at [362, 58] on div "11.99% | 301 € NAI: 1 194 € / Limit: >750 € DTI: 43.94% / Limit: <60% Ref. Cost…" at bounding box center [383, 66] width 52 height 19
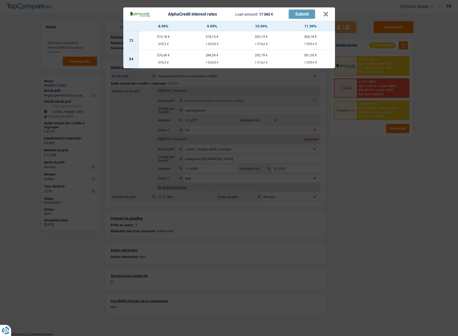
click at [163, 63] on div "695,2 €" at bounding box center [163, 62] width 48 height 3
select select "alphacredit"
type input "8,99"
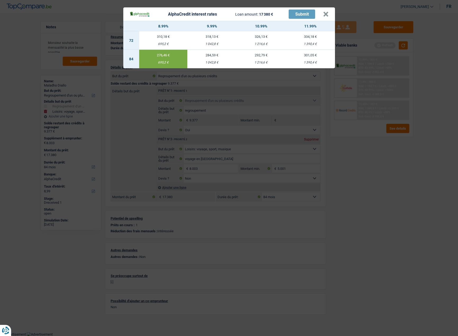
drag, startPoint x: 265, startPoint y: 117, endPoint x: 264, endPoint y: 114, distance: 3.3
click at [265, 117] on div "AlphaCredit interest rates Loan amount: 17 380 € Submit × 8.99% 9.99% 10.99% 11…" at bounding box center [229, 168] width 458 height 336
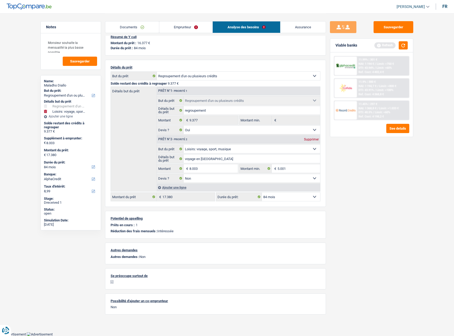
click at [386, 66] on span "Limit: <60%" at bounding box center [383, 67] width 15 height 3
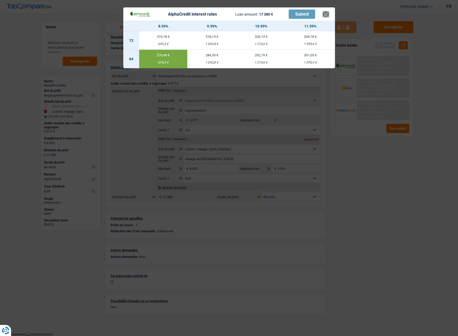
click at [327, 12] on button "×" at bounding box center [326, 14] width 6 height 5
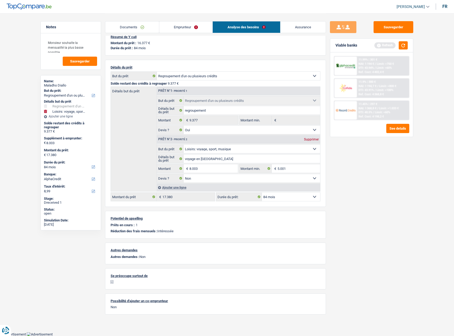
drag, startPoint x: 181, startPoint y: 29, endPoint x: 153, endPoint y: 36, distance: 28.8
click at [181, 29] on link "Emprunteur" at bounding box center [185, 26] width 53 height 11
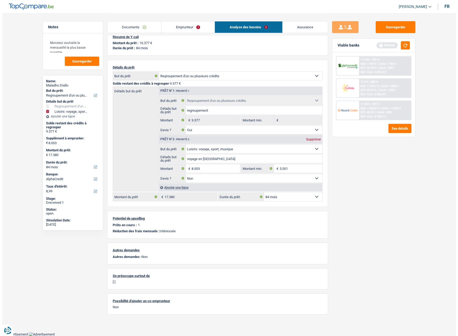
scroll to position [0, 0]
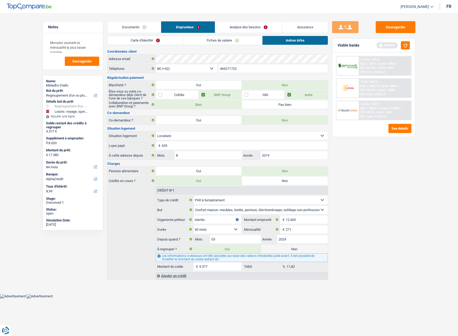
click at [139, 40] on link "Carte d'identité" at bounding box center [145, 40] width 76 height 9
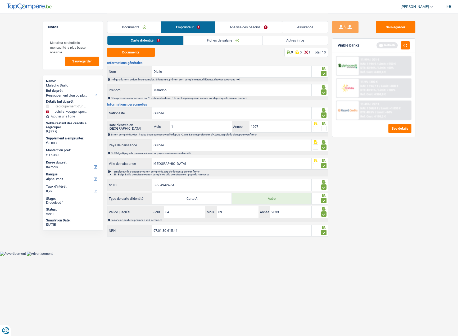
click at [231, 41] on link "Fiches de salaire" at bounding box center [222, 40] width 79 height 9
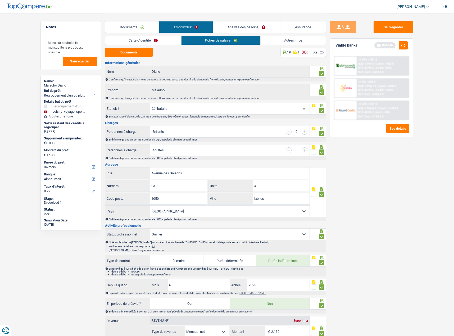
click at [161, 40] on link "Carte d'identité" at bounding box center [143, 40] width 76 height 9
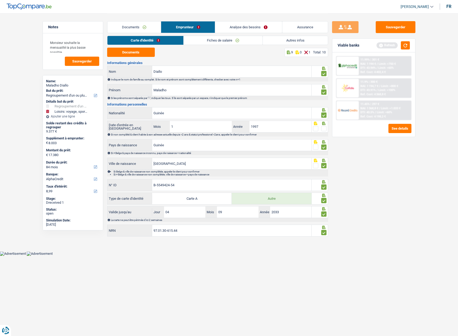
click at [323, 128] on span at bounding box center [323, 128] width 5 height 5
click at [0, 0] on input "radio" at bounding box center [0, 0] width 0 height 0
click at [231, 47] on div "Carte d'identité Fiches de salaire Autres infos" at bounding box center [217, 42] width 221 height 12
click at [234, 41] on link "Fiches de salaire" at bounding box center [223, 40] width 79 height 9
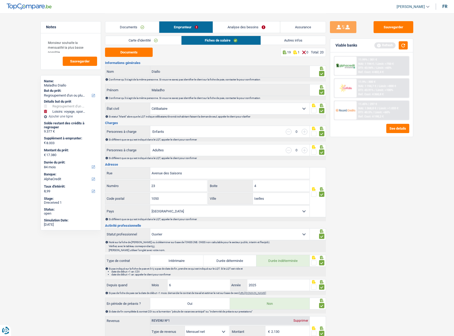
click at [275, 40] on link "Autres infos" at bounding box center [293, 40] width 65 height 9
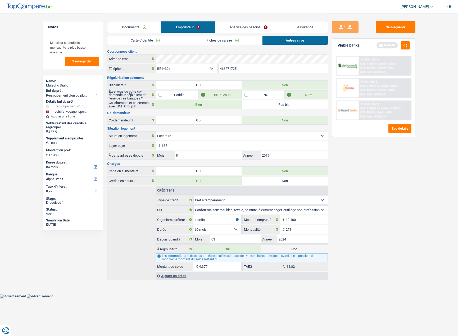
click at [375, 65] on span "NAI: 1 194 €" at bounding box center [368, 63] width 16 height 3
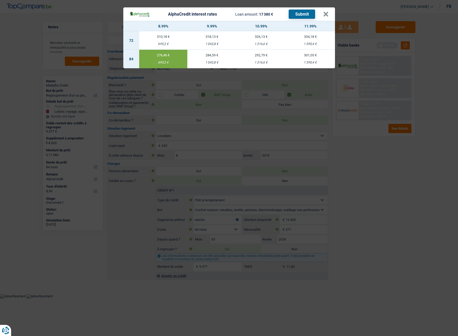
click at [295, 15] on button "Submit" at bounding box center [301, 14] width 26 height 9
drag, startPoint x: 324, startPoint y: 16, endPoint x: 297, endPoint y: 23, distance: 27.8
click at [325, 16] on button "×" at bounding box center [326, 14] width 6 height 5
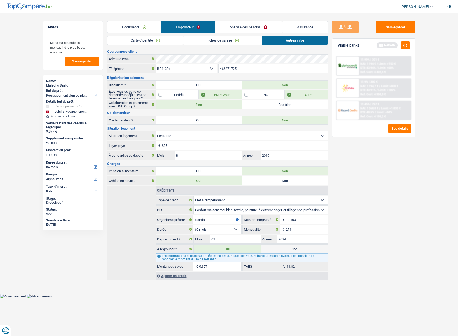
click at [65, 85] on div "Maladho Diallo" at bounding box center [73, 85] width 54 height 4
drag, startPoint x: 65, startPoint y: 85, endPoint x: 63, endPoint y: 77, distance: 8.0
click at [63, 77] on div "Name: Maladho Diallo But du prêt: Confort maison: meubles, textile, peinture, é…" at bounding box center [73, 152] width 61 height 155
click at [65, 84] on div "Maladho Diallo" at bounding box center [73, 85] width 54 height 4
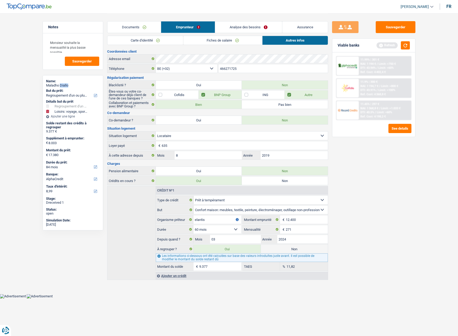
click at [65, 84] on div "Maladho Diallo" at bounding box center [73, 85] width 54 height 4
copy div "Diallo"
click at [407, 44] on button "button" at bounding box center [405, 45] width 9 height 8
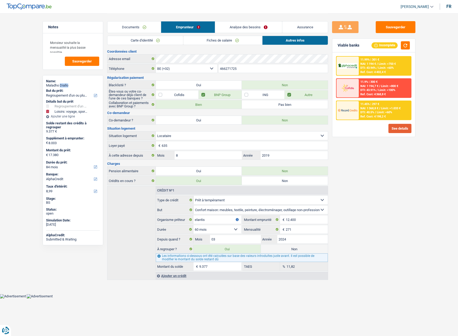
click at [405, 129] on button "See details" at bounding box center [399, 128] width 23 height 9
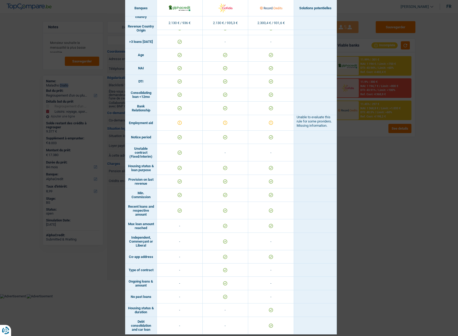
scroll to position [190, 0]
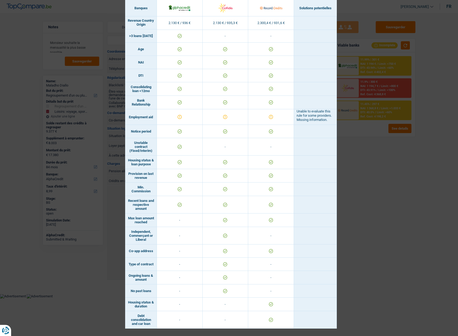
click at [351, 185] on div "Banks conditions × Banques Solutions potentielles Revenus / Charges 2.130 € / 9…" at bounding box center [229, 168] width 458 height 336
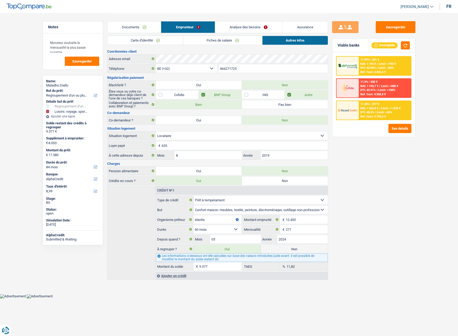
click at [396, 105] on div "11.45% | 297 € NAI: 1 368,8 € / Limit: >1.033 € DTI: 40.5% / Limit: <60% Ref. C…" at bounding box center [384, 110] width 52 height 19
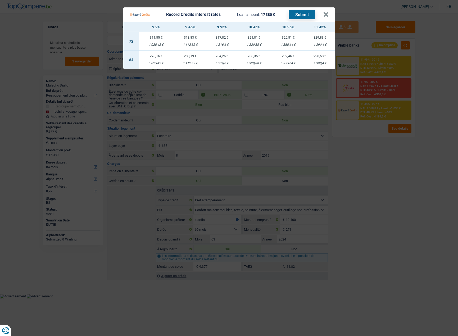
click at [374, 139] on Credits "Record Credits interest rates Loan amount: 17 380 € Submit × 9.2% 9.45% 9.95% 1…" at bounding box center [229, 168] width 458 height 336
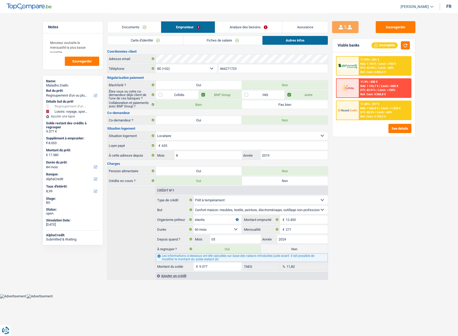
click at [378, 111] on span "Limit: <60%" at bounding box center [383, 112] width 15 height 3
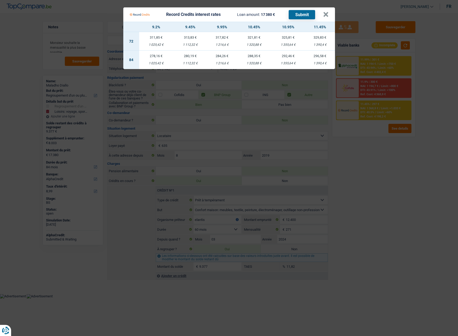
click at [383, 60] on Credits "Record Credits interest rates Loan amount: 17 380 € Submit × 9.2% 9.45% 9.95% 1…" at bounding box center [229, 168] width 458 height 336
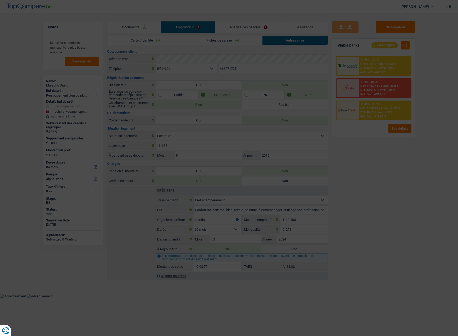
click at [383, 65] on span "Limit: >750 €" at bounding box center [386, 63] width 17 height 3
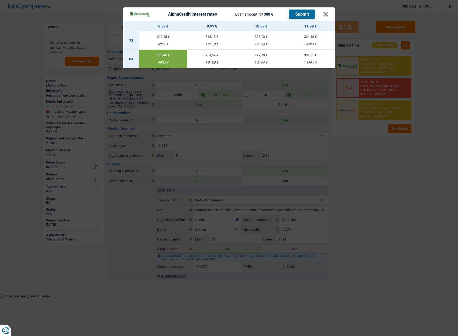
drag, startPoint x: 384, startPoint y: 196, endPoint x: 385, endPoint y: 191, distance: 5.6
click at [384, 196] on div "AlphaCredit interest rates Loan amount: 17 380 € Submit × 8.99% 9.99% 10.99% 11…" at bounding box center [229, 168] width 458 height 336
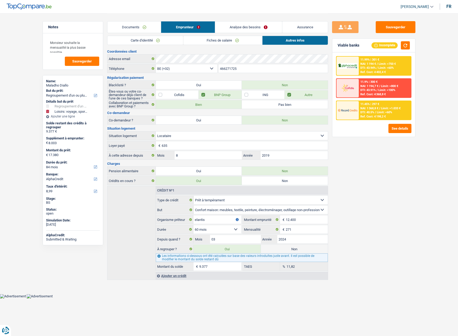
click at [392, 107] on span "Limit: >1.033 €" at bounding box center [391, 108] width 20 height 3
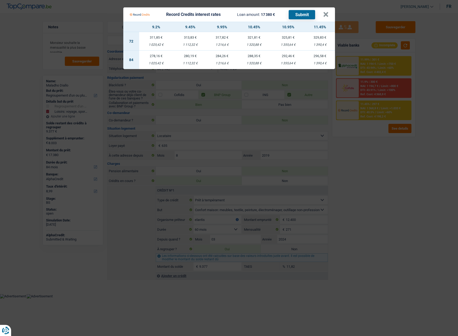
click at [160, 64] on div "1 025,42 €" at bounding box center [156, 63] width 34 height 3
select select "record credits"
type input "9,20"
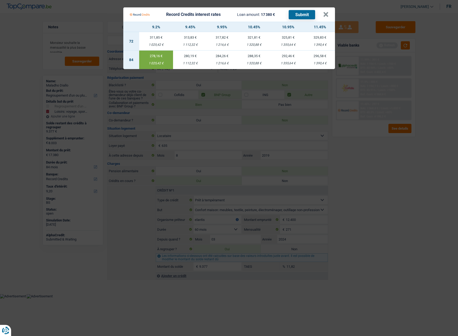
click at [295, 15] on button "Submit" at bounding box center [301, 14] width 26 height 9
click at [325, 14] on button "×" at bounding box center [326, 14] width 6 height 5
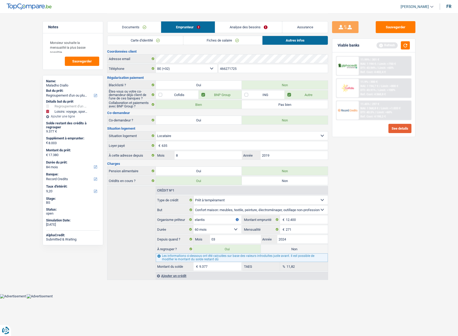
click at [401, 128] on button "See details" at bounding box center [399, 128] width 23 height 9
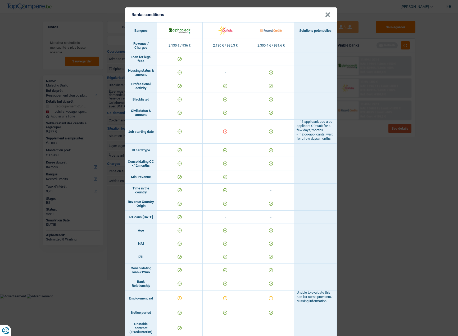
scroll to position [0, 0]
click at [360, 127] on div "Banks conditions × Banques Solutions potentielles Revenus / Charges 2.130 € / 9…" at bounding box center [229, 168] width 458 height 336
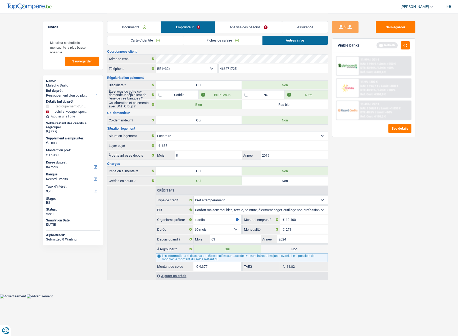
click at [254, 32] on link "Analyse des besoins" at bounding box center [248, 26] width 67 height 11
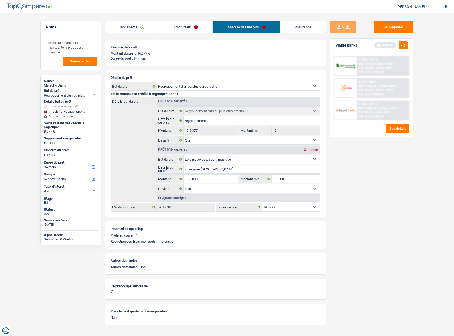
click at [390, 112] on span "Limit: <60%" at bounding box center [382, 112] width 15 height 3
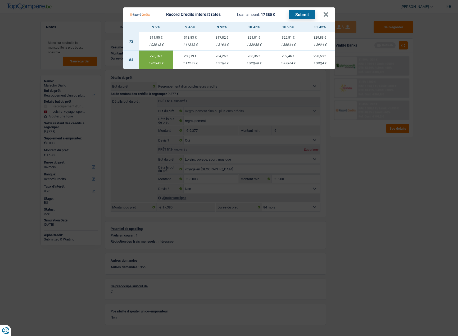
drag, startPoint x: 369, startPoint y: 214, endPoint x: 348, endPoint y: 85, distance: 130.4
click at [369, 213] on Credits "Record Credits interest rates Loan amount: 17 380 € Submit × 9.2% 9.45% 9.95% 1…" at bounding box center [229, 168] width 458 height 336
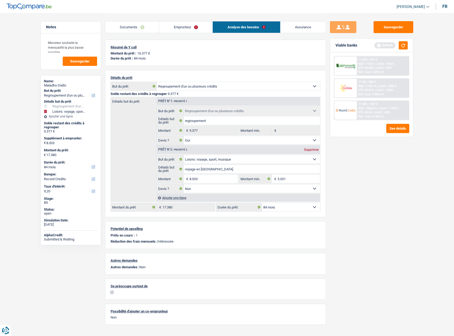
click at [380, 111] on span "Limit: <60%" at bounding box center [382, 112] width 15 height 3
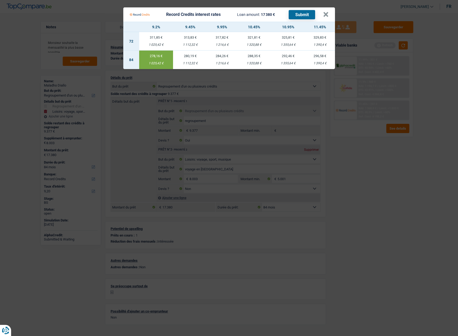
click at [380, 111] on Credits "Record Credits interest rates Loan amount: 17 380 € Submit × 9.2% 9.45% 9.95% 1…" at bounding box center [229, 168] width 458 height 336
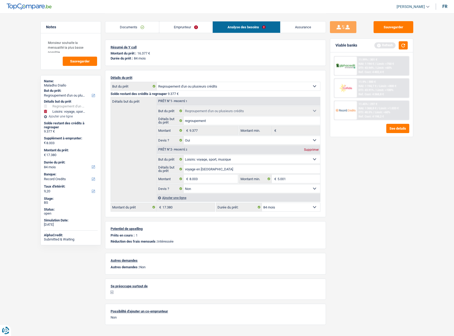
click at [177, 25] on link "Emprunteur" at bounding box center [185, 26] width 53 height 11
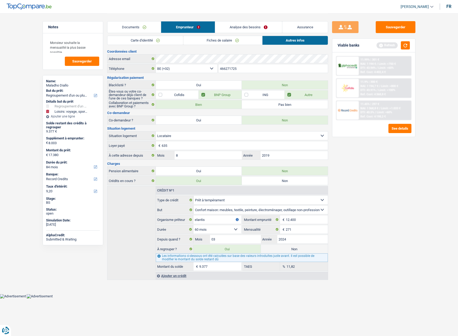
click at [146, 44] on link "Carte d'identité" at bounding box center [145, 40] width 76 height 9
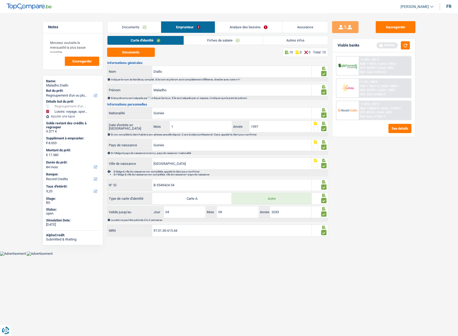
click at [136, 31] on link "Documents" at bounding box center [134, 26] width 54 height 11
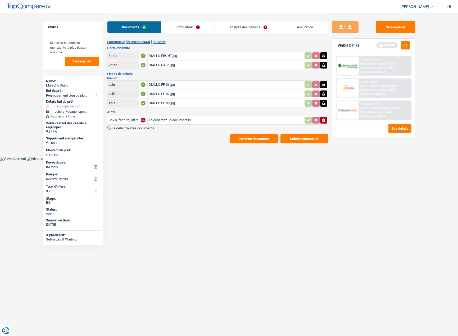
click at [157, 53] on div "DIALLO FRONT.jpg" at bounding box center [226, 56] width 154 height 8
click at [159, 66] on div "DIALLO BACK.jpg" at bounding box center [226, 65] width 154 height 8
click at [395, 28] on button "Sauvegarder" at bounding box center [395, 27] width 40 height 12
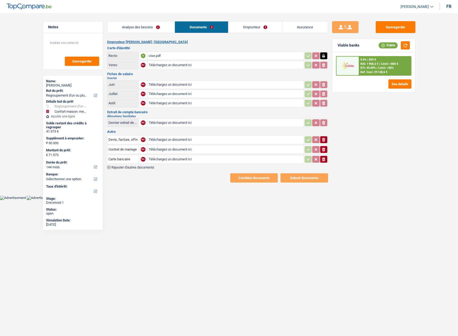
select select "refinancing"
select select "household"
select select "144"
select select "refinancing"
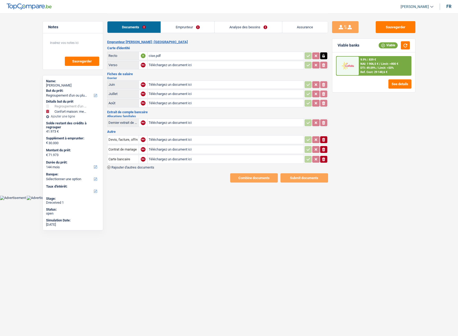
select select "refinancing"
select select "household"
select select "144"
click at [407, 48] on button "button" at bounding box center [405, 45] width 9 height 8
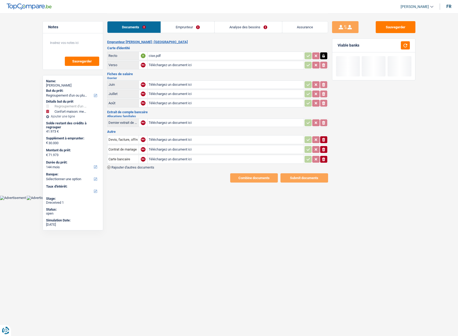
click at [189, 33] on link "Emprunteur" at bounding box center [187, 26] width 53 height 11
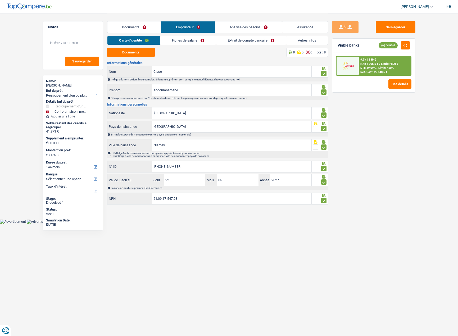
click at [298, 44] on link "Autres infos" at bounding box center [307, 40] width 42 height 9
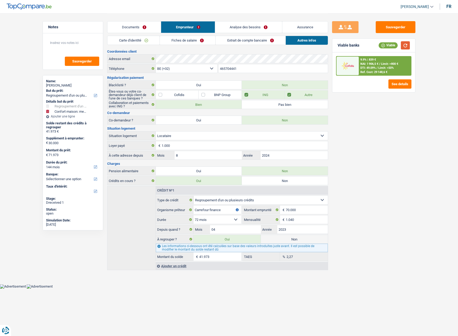
click at [404, 47] on button "button" at bounding box center [405, 45] width 9 height 8
click at [406, 47] on button "button" at bounding box center [405, 45] width 9 height 8
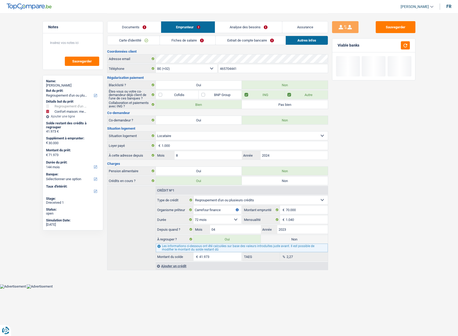
click at [139, 28] on link "Documents" at bounding box center [134, 26] width 54 height 11
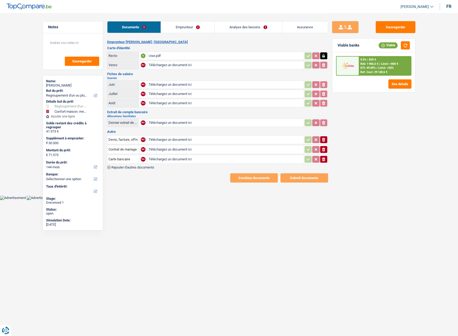
click at [172, 29] on link "Emprunteur" at bounding box center [187, 26] width 53 height 11
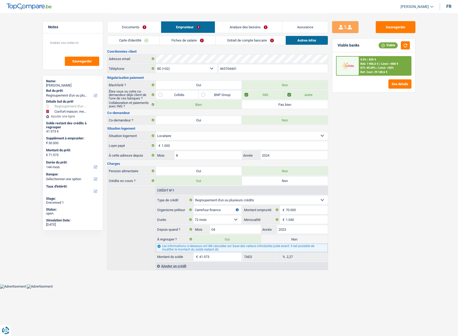
click at [134, 40] on link "Carte d'identité" at bounding box center [133, 40] width 52 height 9
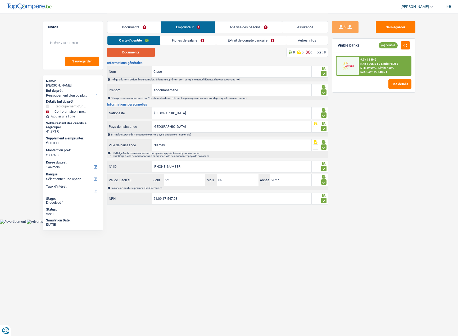
click at [136, 52] on button "Documents" at bounding box center [131, 52] width 48 height 9
click at [134, 30] on link "Documents" at bounding box center [134, 26] width 54 height 11
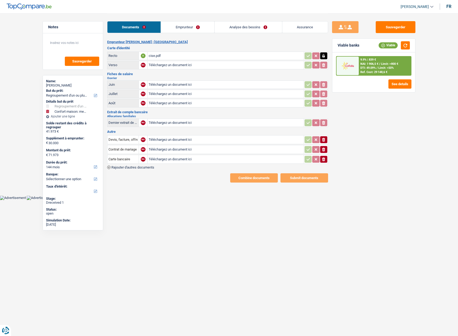
click at [195, 21] on li "Emprunteur" at bounding box center [187, 27] width 54 height 12
click at [191, 26] on link "Emprunteur" at bounding box center [187, 26] width 53 height 11
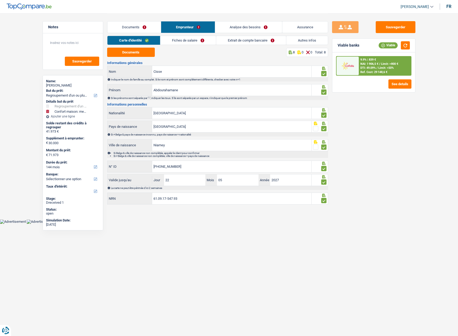
click at [190, 41] on link "Fiches de salaire" at bounding box center [188, 40] width 56 height 9
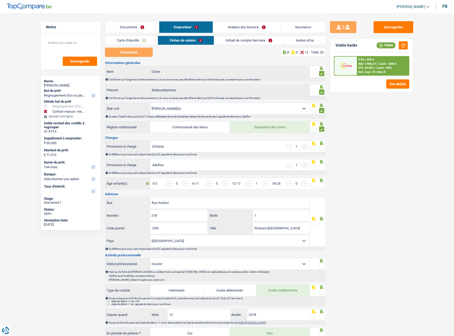
click at [318, 149] on fieldset at bounding box center [317, 148] width 13 height 7
click at [321, 149] on span at bounding box center [321, 148] width 5 height 5
click at [0, 0] on input "radio" at bounding box center [0, 0] width 0 height 0
click at [324, 167] on div at bounding box center [318, 165] width 16 height 12
drag, startPoint x: 321, startPoint y: 167, endPoint x: 327, endPoint y: 183, distance: 16.7
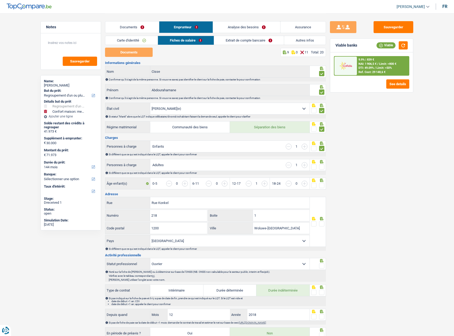
click at [321, 167] on span at bounding box center [321, 166] width 5 height 5
click at [0, 0] on input "radio" at bounding box center [0, 0] width 0 height 0
click at [325, 185] on input "button" at bounding box center [403, 186] width 204 height 11
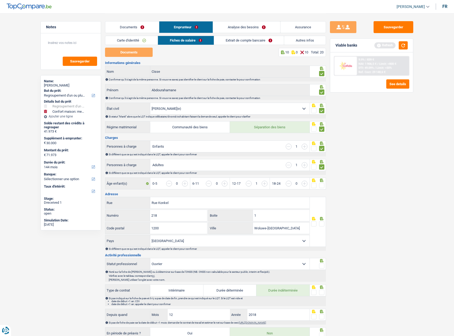
click at [324, 185] on span at bounding box center [321, 185] width 5 height 5
click at [0, 0] on input "radio" at bounding box center [0, 0] width 0 height 0
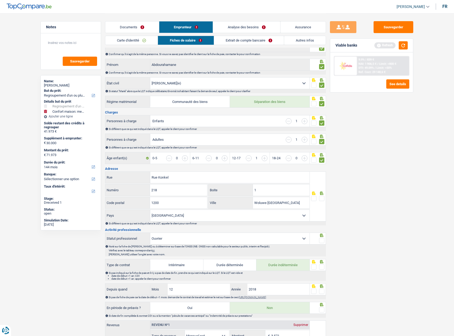
scroll to position [53, 0]
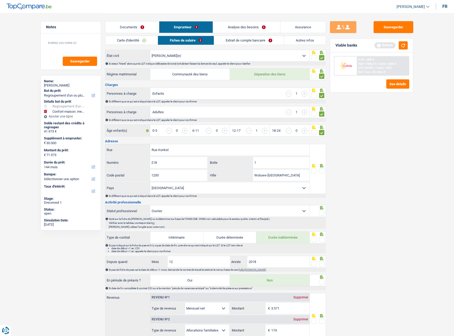
click at [320, 170] on span at bounding box center [321, 170] width 5 height 5
click at [0, 0] on input "radio" at bounding box center [0, 0] width 0 height 0
click at [322, 213] on span at bounding box center [321, 212] width 5 height 5
click at [0, 0] on input "radio" at bounding box center [0, 0] width 0 height 0
click at [321, 241] on span at bounding box center [321, 239] width 5 height 5
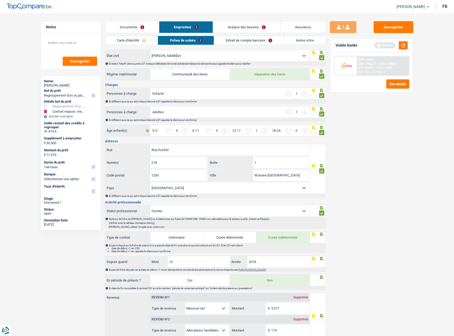
click at [0, 0] on input "radio" at bounding box center [0, 0] width 0 height 0
drag, startPoint x: 308, startPoint y: 96, endPoint x: 305, endPoint y: 94, distance: 3.0
click at [308, 96] on div "Enfants 1" at bounding box center [229, 93] width 159 height 11
click at [304, 93] on input "button" at bounding box center [304, 94] width 6 height 6
click at [315, 131] on span at bounding box center [313, 132] width 5 height 5
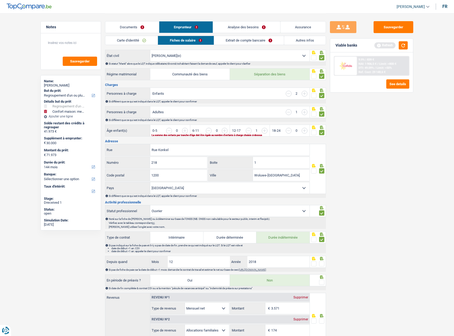
click at [0, 0] on input "radio" at bounding box center [0, 0] width 0 height 0
drag, startPoint x: 224, startPoint y: 130, endPoint x: 306, endPoint y: 134, distance: 82.3
click at [224, 130] on input "button" at bounding box center [324, 133] width 204 height 11
click at [288, 112] on input "button" at bounding box center [289, 112] width 6 height 6
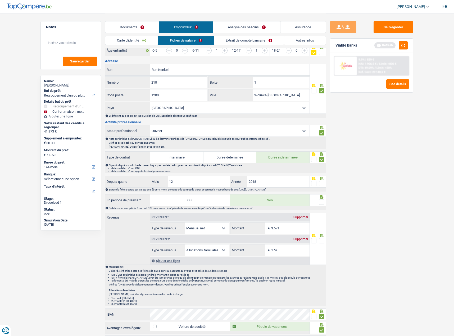
scroll to position [185, 0]
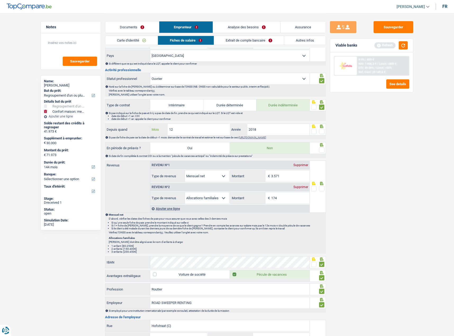
drag, startPoint x: 134, startPoint y: 128, endPoint x: 124, endPoint y: 128, distance: 10.3
click at [125, 128] on div "Depuis quand 12 Mois / 2018 Année" at bounding box center [207, 129] width 204 height 11
type input "10"
click at [283, 130] on input "2018" at bounding box center [278, 129] width 62 height 11
type input "2019"
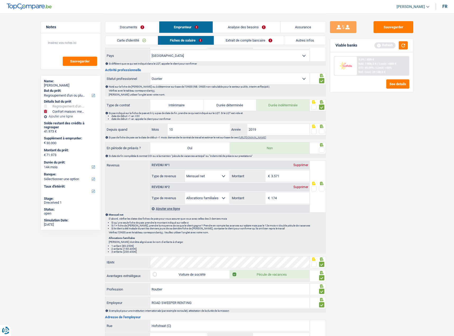
click at [322, 131] on span at bounding box center [321, 131] width 5 height 5
click at [0, 0] on input "radio" at bounding box center [0, 0] width 0 height 0
click at [321, 149] on span at bounding box center [321, 149] width 5 height 5
click at [0, 0] on input "radio" at bounding box center [0, 0] width 0 height 0
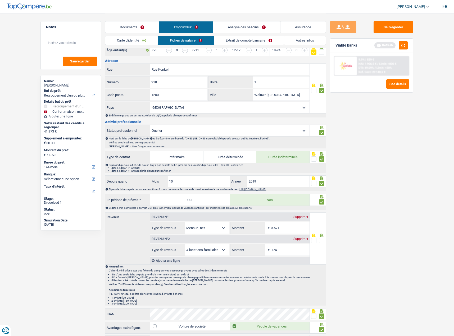
scroll to position [53, 0]
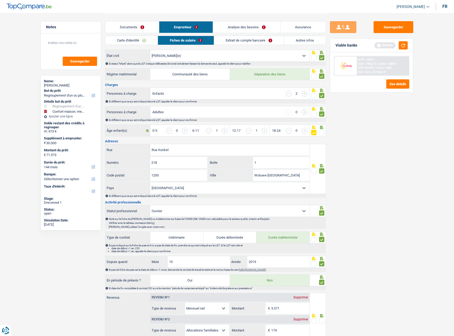
click at [323, 131] on span at bounding box center [321, 132] width 5 height 5
click at [0, 0] on input "radio" at bounding box center [0, 0] width 0 height 0
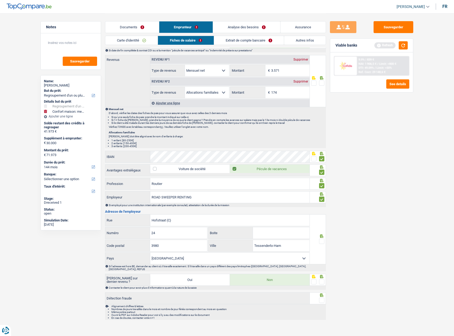
scroll to position [291, 0]
click at [322, 240] on span at bounding box center [321, 240] width 5 height 5
click at [0, 0] on input "radio" at bounding box center [0, 0] width 0 height 0
drag, startPoint x: 168, startPoint y: 219, endPoint x: 194, endPoint y: 221, distance: 26.5
click at [194, 221] on input "Hofstraat (C)" at bounding box center [229, 219] width 159 height 11
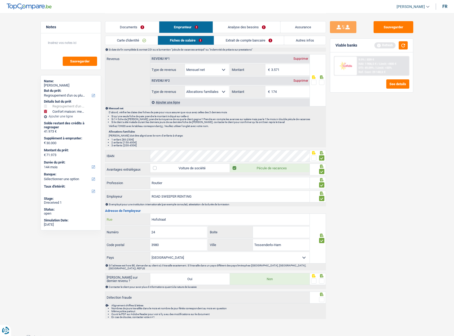
type input "Hofstraat"
click at [330, 262] on div "Sauvegarder Viable banks Refresh 9.9% | 839 € NAI: 1 906,5 € / Limit: >800 € DT…" at bounding box center [371, 174] width 91 height 306
click at [323, 278] on span at bounding box center [321, 280] width 5 height 5
click at [0, 0] on input "radio" at bounding box center [0, 0] width 0 height 0
click at [321, 299] on div at bounding box center [321, 299] width 5 height 7
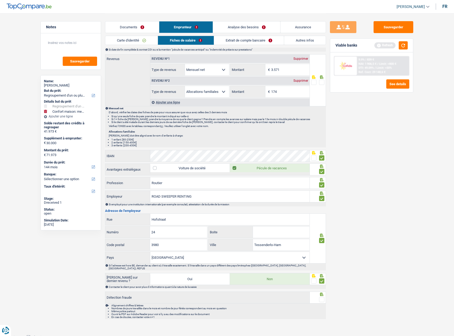
click at [322, 297] on span at bounding box center [321, 299] width 5 height 5
click at [0, 0] on input "radio" at bounding box center [0, 0] width 0 height 0
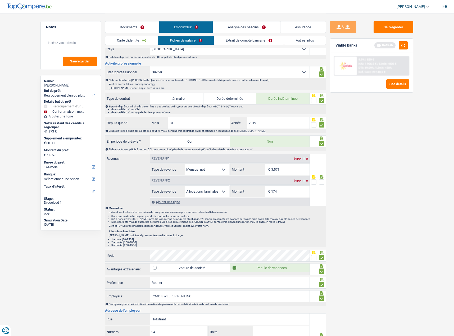
scroll to position [133, 0]
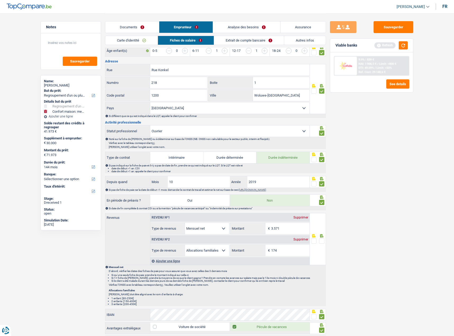
click at [289, 229] on input "3.571" at bounding box center [290, 228] width 38 height 11
drag, startPoint x: 294, startPoint y: 227, endPoint x: 241, endPoint y: 227, distance: 53.1
click at [241, 227] on div "3.571 € Montant" at bounding box center [269, 228] width 79 height 11
drag, startPoint x: 306, startPoint y: 229, endPoint x: 301, endPoint y: 229, distance: 5.0
click at [305, 229] on input "368" at bounding box center [290, 228] width 38 height 11
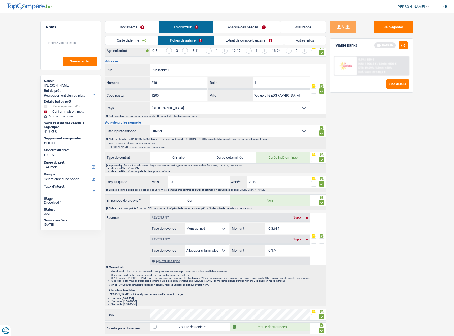
type input "3.687"
click at [320, 243] on span at bounding box center [321, 240] width 5 height 5
click at [0, 0] on input "radio" at bounding box center [0, 0] width 0 height 0
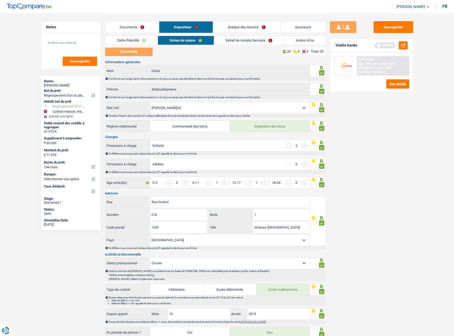
scroll to position [0, 0]
click at [390, 28] on button "Sauvegarder" at bounding box center [393, 27] width 40 height 12
drag, startPoint x: 405, startPoint y: 45, endPoint x: 403, endPoint y: 46, distance: 3.0
click at [405, 45] on button "button" at bounding box center [402, 45] width 9 height 8
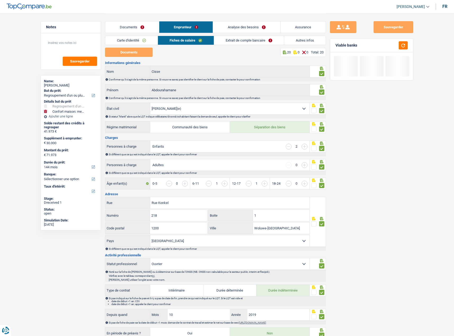
click at [258, 39] on link "Extrait de compte bancaire" at bounding box center [249, 40] width 70 height 9
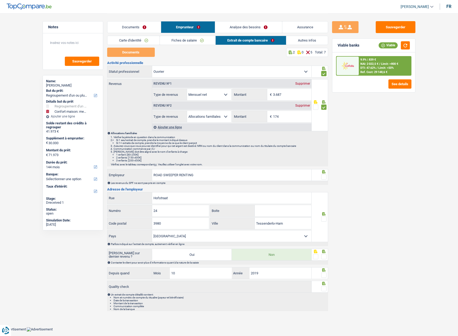
drag, startPoint x: 323, startPoint y: 177, endPoint x: 324, endPoint y: 193, distance: 15.6
click at [323, 178] on span at bounding box center [323, 176] width 5 height 5
click at [0, 0] on input "radio" at bounding box center [0, 0] width 0 height 0
click at [325, 218] on span at bounding box center [323, 218] width 5 height 5
click at [0, 0] on input "radio" at bounding box center [0, 0] width 0 height 0
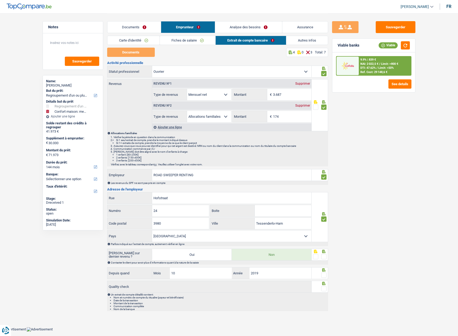
click at [324, 252] on icon at bounding box center [323, 251] width 3 height 3
drag, startPoint x: 325, startPoint y: 256, endPoint x: 325, endPoint y: 270, distance: 14.3
click at [325, 256] on span at bounding box center [323, 256] width 5 height 5
click at [0, 0] on input "radio" at bounding box center [0, 0] width 0 height 0
drag, startPoint x: 324, startPoint y: 274, endPoint x: 326, endPoint y: 286, distance: 12.1
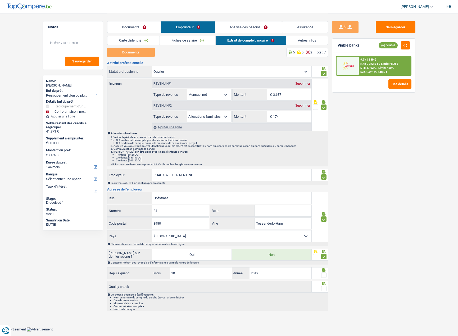
click at [324, 275] on span at bounding box center [323, 274] width 5 height 5
click at [0, 0] on input "radio" at bounding box center [0, 0] width 0 height 0
click at [326, 291] on div at bounding box center [323, 288] width 5 height 7
click at [325, 289] on span at bounding box center [323, 288] width 5 height 5
click at [0, 0] on input "radio" at bounding box center [0, 0] width 0 height 0
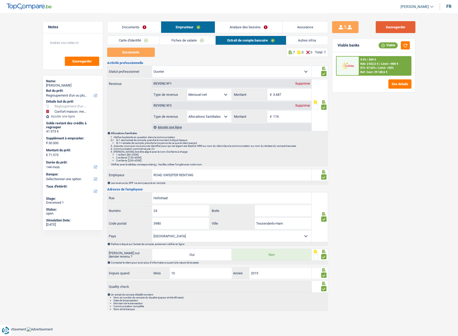
click at [395, 33] on button "Sauvegarder" at bounding box center [395, 27] width 40 height 12
drag, startPoint x: 410, startPoint y: 45, endPoint x: 310, endPoint y: 33, distance: 101.0
click at [410, 45] on div "Viable banks Viable" at bounding box center [373, 46] width 83 height 14
click at [253, 28] on link "Analyse des besoins" at bounding box center [248, 26] width 67 height 11
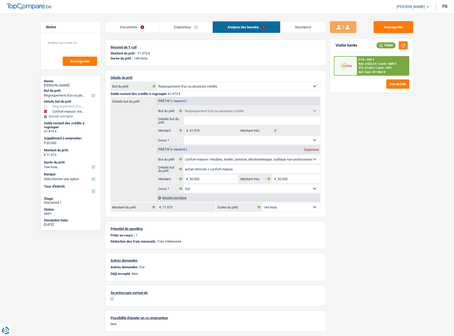
click at [377, 61] on div "9.9% | 839 € NAI: 2 022,5 € / Limit: >800 € DTI: 47.62% / Limit: <50% Ref. Cost…" at bounding box center [383, 66] width 52 height 19
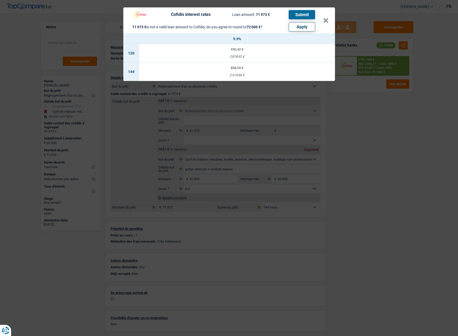
click at [242, 70] on td "838,54 € 2 519,06 €" at bounding box center [237, 71] width 196 height 19
select select "cofidis"
type input "9,90"
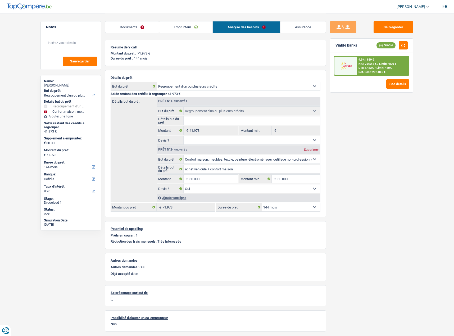
click at [399, 64] on div "9.9% | 839 € NAI: 2 022,5 € / Limit: >800 € DTI: 47.62% / Limit: <50% Ref. Cost…" at bounding box center [383, 66] width 52 height 19
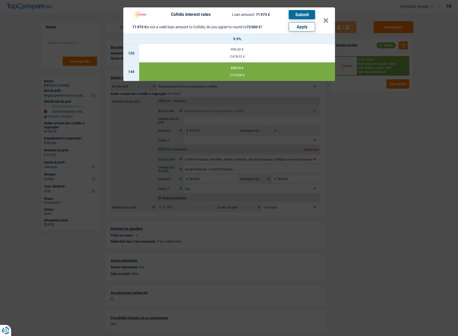
click at [291, 25] on button "Apply" at bounding box center [301, 26] width 26 height 9
type input "30.027"
type input "72.000"
select select "other"
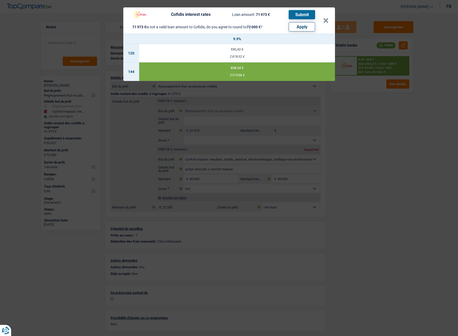
select select "other"
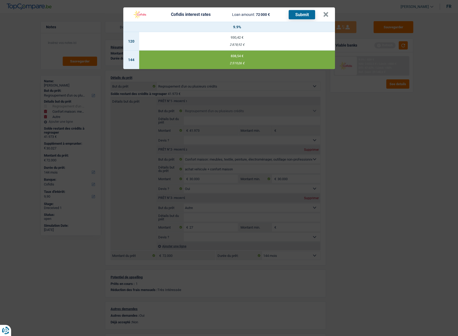
click at [305, 19] on button "Submit" at bounding box center [301, 14] width 26 height 9
click at [326, 17] on button "×" at bounding box center [326, 14] width 6 height 5
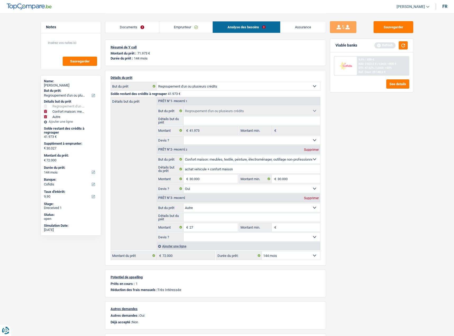
drag, startPoint x: 126, startPoint y: 27, endPoint x: 163, endPoint y: 52, distance: 44.7
click at [126, 27] on link "Documents" at bounding box center [132, 26] width 54 height 11
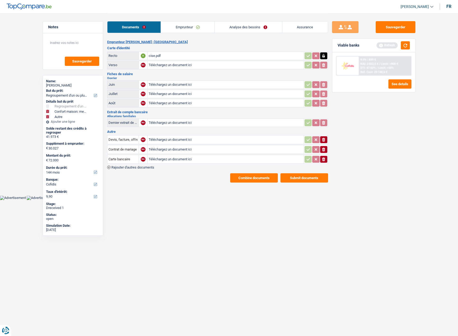
click at [311, 178] on button "Submit documents" at bounding box center [304, 177] width 48 height 9
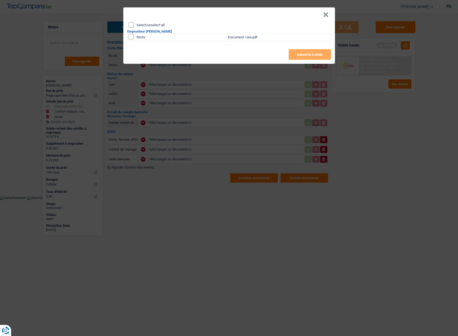
click at [127, 24] on div "Select/unselect all Emprunteur Abdourahamane Cisse Recto Document: cise.pdf Sub…" at bounding box center [228, 43] width 211 height 42
click at [130, 25] on input "Select/unselect all" at bounding box center [130, 24] width 5 height 5
checkbox input "true"
click at [300, 53] on button "Submit to Cofidis" at bounding box center [309, 54] width 42 height 11
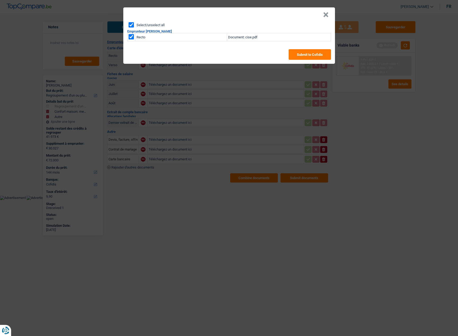
click at [324, 12] on button "×" at bounding box center [326, 14] width 6 height 5
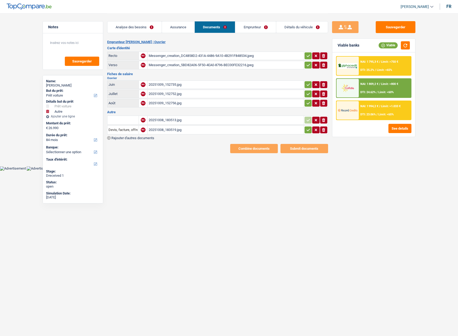
select select "car"
select select "other"
select select "84"
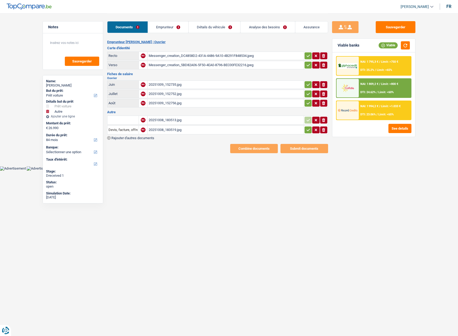
click at [306, 55] on icon "button" at bounding box center [308, 55] width 4 height 5
click at [306, 64] on icon "button" at bounding box center [308, 64] width 4 height 5
click at [247, 57] on div "Messenger_creation_DC4858D2-431A-4486-9A10-4B291F848534.jpeg" at bounding box center [226, 56] width 154 height 8
click at [245, 63] on div "Messenger_creation_5BD82A06-5F50-4EA0-8796-BEC00FE32216.jpeg" at bounding box center [226, 65] width 154 height 8
click at [223, 88] on div "20251009_152735.jpg" at bounding box center [226, 85] width 154 height 8
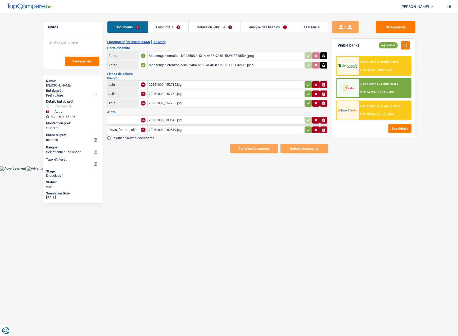
click at [293, 95] on div "20251009_152752.jpg" at bounding box center [226, 94] width 154 height 8
click at [239, 103] on div "20251009_152756.jpg" at bounding box center [226, 103] width 154 height 8
click at [309, 87] on icon "button" at bounding box center [308, 84] width 4 height 5
drag, startPoint x: 308, startPoint y: 93, endPoint x: 308, endPoint y: 101, distance: 8.5
click at [308, 93] on icon "button" at bounding box center [308, 93] width 4 height 5
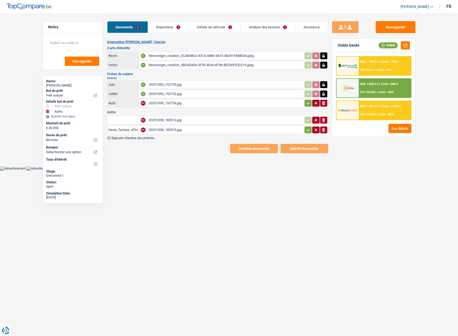
drag, startPoint x: 307, startPoint y: 102, endPoint x: 307, endPoint y: 107, distance: 4.8
click at [307, 103] on icon "button" at bounding box center [308, 102] width 4 height 5
click at [306, 129] on icon "button" at bounding box center [308, 129] width 4 height 5
click at [185, 118] on div "20251008_183513.jpg" at bounding box center [226, 120] width 154 height 8
click at [121, 122] on input "text" at bounding box center [122, 120] width 29 height 8
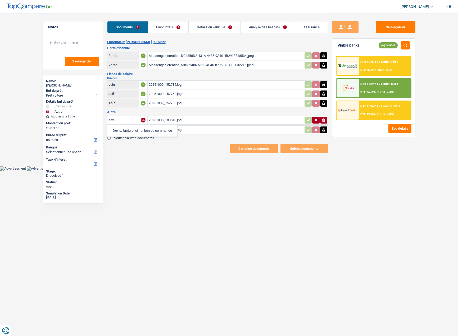
type input "devi"
click at [138, 131] on li "Devis, facture, offre, bon de commande" at bounding box center [142, 130] width 65 height 7
drag, startPoint x: 306, startPoint y: 120, endPoint x: 309, endPoint y: 113, distance: 7.7
click at [307, 120] on icon "button" at bounding box center [308, 119] width 4 height 5
click at [169, 29] on link "Emprunteur" at bounding box center [168, 26] width 40 height 11
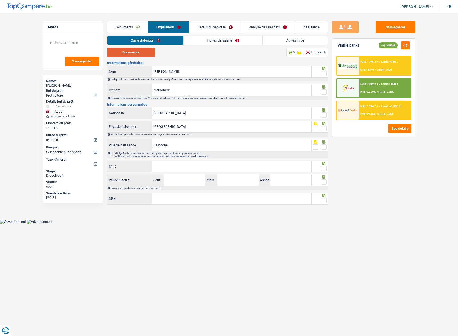
click at [143, 54] on button "Documents" at bounding box center [131, 52] width 48 height 9
drag, startPoint x: 122, startPoint y: 69, endPoint x: 113, endPoint y: 68, distance: 8.7
click at [113, 68] on div "Yves Nom" at bounding box center [209, 71] width 204 height 11
paste input "Morsomme"
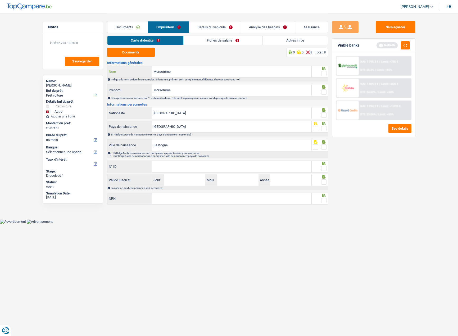
type input "Morsomme"
drag, startPoint x: 177, startPoint y: 112, endPoint x: 177, endPoint y: 105, distance: 6.6
click at [177, 111] on input "[GEOGRAPHIC_DATA]" at bounding box center [231, 112] width 159 height 11
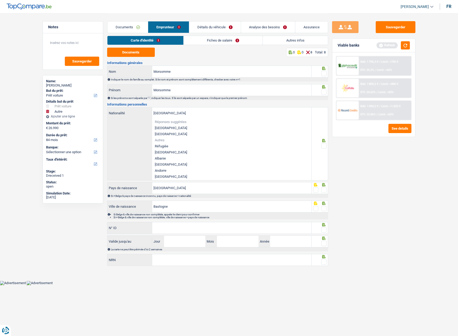
drag, startPoint x: 178, startPoint y: 98, endPoint x: 183, endPoint y: 93, distance: 6.5
click at [178, 97] on div "Si les prénoms sont séparés par "-", indiquer les tous. S'ils sont séparés par …" at bounding box center [219, 97] width 217 height 3
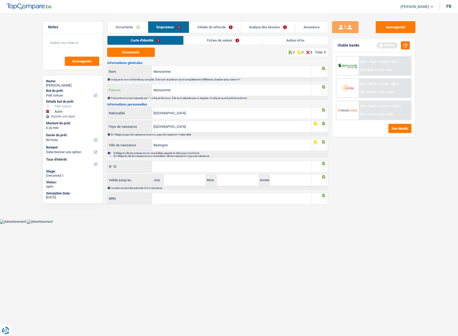
click at [185, 92] on input "Morsomme" at bounding box center [231, 89] width 159 height 11
drag, startPoint x: 185, startPoint y: 92, endPoint x: 105, endPoint y: 82, distance: 81.0
click at [105, 82] on div "Notes Sauvegarder Name: Morsomme Morsomme But du prêt: Confort maison: meubles,…" at bounding box center [229, 109] width 381 height 193
type input "Yves"
drag, startPoint x: 324, startPoint y: 94, endPoint x: 324, endPoint y: 81, distance: 12.4
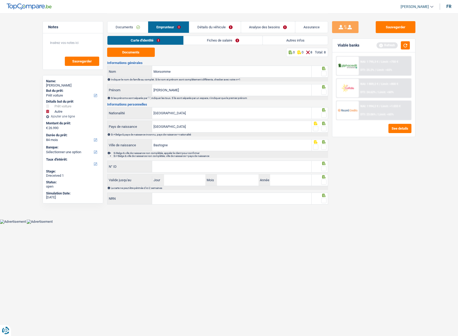
click at [324, 93] on span at bounding box center [323, 91] width 5 height 5
click at [0, 0] on input "radio" at bounding box center [0, 0] width 0 height 0
click at [324, 74] on span at bounding box center [323, 73] width 5 height 5
click at [0, 0] on input "radio" at bounding box center [0, 0] width 0 height 0
click at [323, 117] on span at bounding box center [323, 114] width 5 height 5
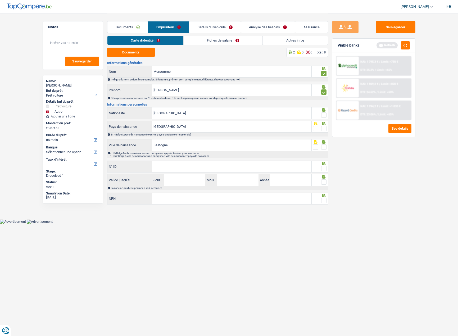
click at [0, 0] on input "radio" at bounding box center [0, 0] width 0 height 0
click at [323, 128] on span at bounding box center [323, 128] width 5 height 5
click at [0, 0] on input "radio" at bounding box center [0, 0] width 0 height 0
click at [325, 145] on span at bounding box center [323, 146] width 5 height 5
click at [0, 0] on input "radio" at bounding box center [0, 0] width 0 height 0
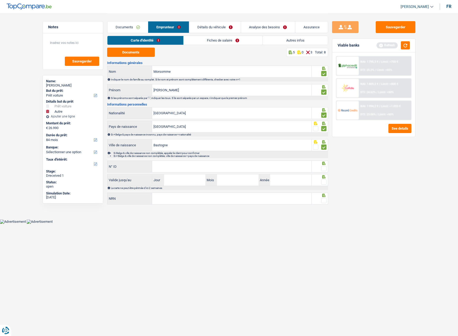
drag, startPoint x: 324, startPoint y: 166, endPoint x: 438, endPoint y: 210, distance: 122.3
click at [325, 168] on span at bounding box center [323, 168] width 5 height 5
click at [0, 0] on input "radio" at bounding box center [0, 0] width 0 height 0
click at [187, 170] on input "N° ID" at bounding box center [231, 166] width 159 height 11
paste input "592-2750901-62"
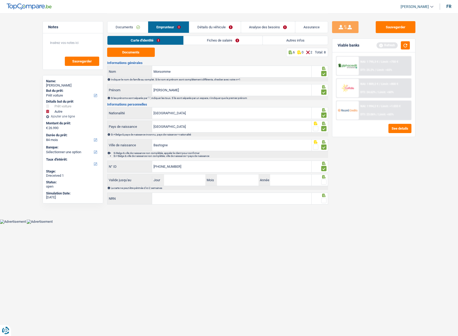
click at [161, 168] on input "592-2750901-62" at bounding box center [231, 166] width 159 height 11
click at [166, 166] on input "592-2750901-62" at bounding box center [231, 166] width 159 height 11
click at [172, 165] on input "592-2750901-62" at bounding box center [231, 166] width 159 height 11
type input "592-2750901-62"
click at [179, 178] on input "Jour" at bounding box center [184, 179] width 41 height 11
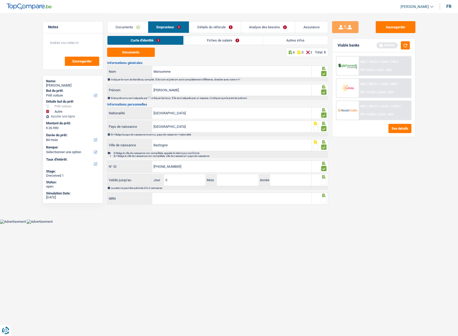
type input "05"
type input "01"
type input "2026"
drag, startPoint x: 277, startPoint y: 197, endPoint x: 442, endPoint y: 197, distance: 165.0
click at [277, 197] on input "NRN" at bounding box center [231, 198] width 159 height 11
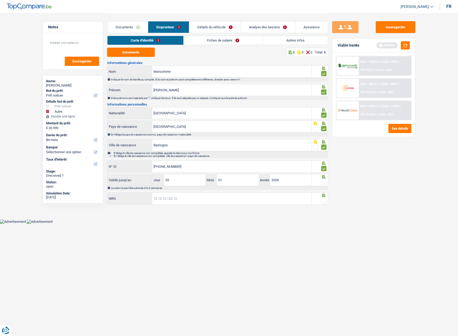
click at [173, 202] on input "NRN" at bounding box center [231, 198] width 159 height 11
click at [324, 197] on div at bounding box center [319, 198] width 16 height 12
click at [323, 200] on span at bounding box center [323, 200] width 5 height 5
click at [0, 0] on input "radio" at bounding box center [0, 0] width 0 height 0
click at [325, 178] on icon at bounding box center [323, 176] width 5 height 3
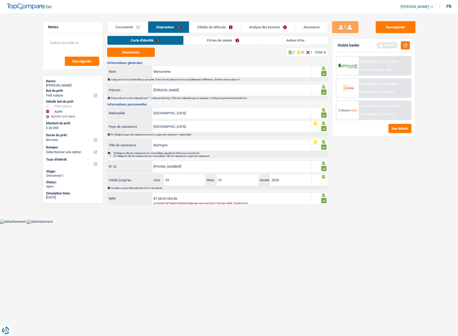
click at [323, 181] on span at bounding box center [323, 181] width 5 height 5
click at [0, 0] on input "radio" at bounding box center [0, 0] width 0 height 0
click at [162, 199] on input "87.08.09-065.86" at bounding box center [231, 198] width 159 height 11
type input "87.07.09-065.86"
click at [190, 206] on div "Documents Emprunteur Détails du véhicule Analyse des besoins Assurance Emprunte…" at bounding box center [217, 109] width 221 height 193
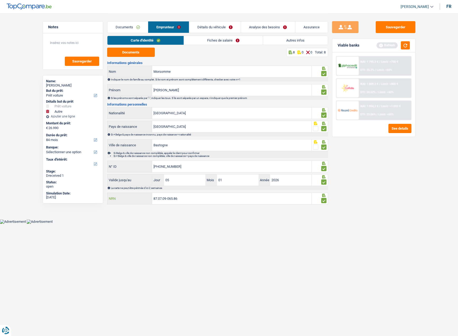
click at [190, 200] on input "87.07.09-065.86" at bounding box center [231, 198] width 159 height 11
drag, startPoint x: 205, startPoint y: 43, endPoint x: 178, endPoint y: 62, distance: 32.7
click at [204, 43] on link "Fiches de salaire" at bounding box center [223, 40] width 79 height 9
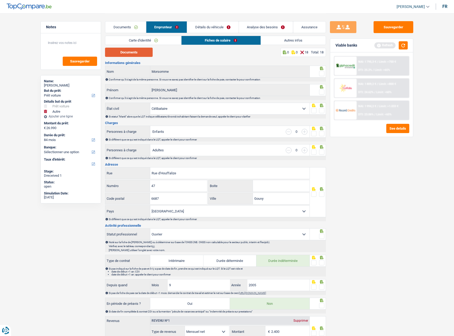
click at [134, 56] on button "Documents" at bounding box center [129, 52] width 48 height 9
click at [321, 74] on span at bounding box center [321, 73] width 5 height 5
click at [0, 0] on input "radio" at bounding box center [0, 0] width 0 height 0
drag, startPoint x: 323, startPoint y: 90, endPoint x: 321, endPoint y: 94, distance: 4.8
click at [323, 90] on span at bounding box center [321, 91] width 5 height 5
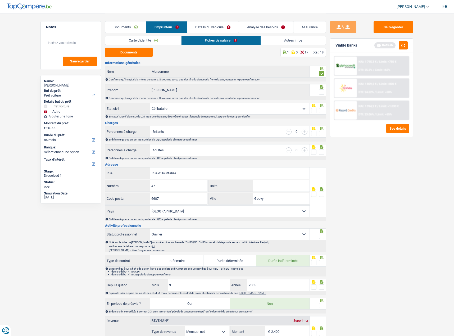
click at [0, 0] on input "radio" at bounding box center [0, 0] width 0 height 0
drag, startPoint x: 321, startPoint y: 112, endPoint x: 323, endPoint y: 130, distance: 18.1
click at [321, 112] on span at bounding box center [321, 110] width 5 height 5
click at [0, 0] on input "radio" at bounding box center [0, 0] width 0 height 0
click at [321, 139] on div "Si différent que ce qui est indiqué dans le LQT, appeler le client pour confirm…" at bounding box center [217, 139] width 217 height 3
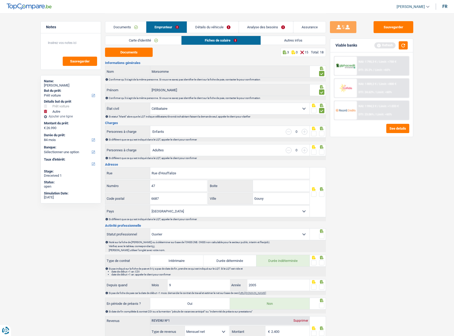
click at [321, 135] on span at bounding box center [321, 133] width 5 height 5
click at [0, 0] on input "radio" at bounding box center [0, 0] width 0 height 0
click at [321, 151] on span at bounding box center [321, 151] width 5 height 5
click at [0, 0] on input "radio" at bounding box center [0, 0] width 0 height 0
drag, startPoint x: 323, startPoint y: 153, endPoint x: 443, endPoint y: 106, distance: 128.8
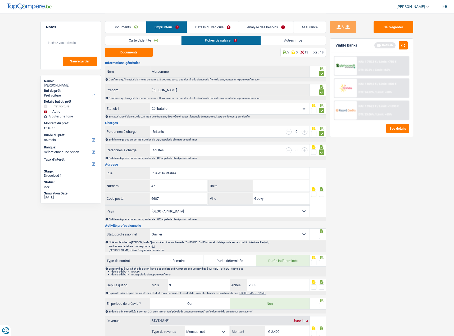
click at [323, 153] on span at bounding box center [321, 151] width 5 height 5
click at [0, 0] on input "radio" at bounding box center [0, 0] width 0 height 0
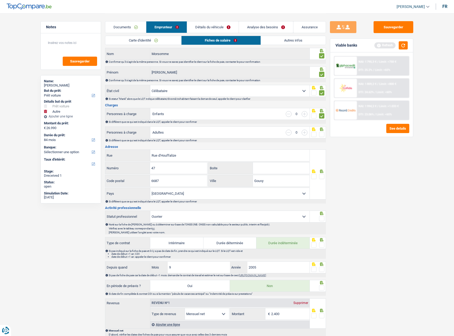
scroll to position [53, 0]
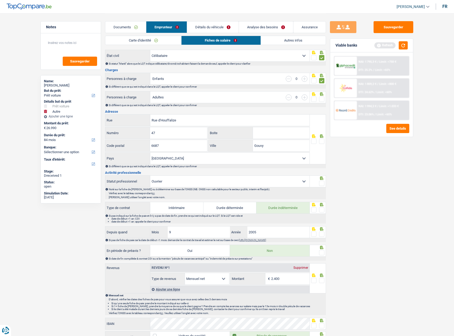
click at [322, 141] on span at bounding box center [321, 141] width 5 height 5
click at [0, 0] on input "radio" at bounding box center [0, 0] width 0 height 0
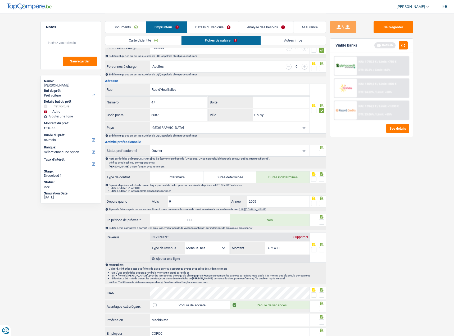
scroll to position [132, 0]
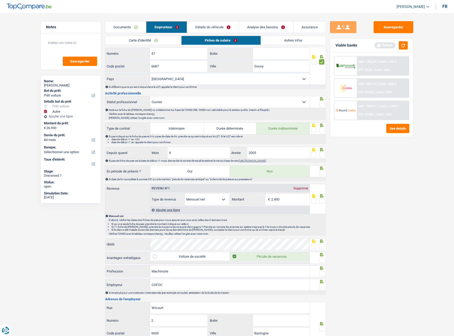
click at [324, 106] on span at bounding box center [321, 103] width 5 height 5
click at [0, 0] on input "radio" at bounding box center [0, 0] width 0 height 0
click at [321, 128] on span at bounding box center [321, 130] width 5 height 5
click at [0, 0] on input "radio" at bounding box center [0, 0] width 0 height 0
click at [321, 156] on span at bounding box center [321, 154] width 5 height 5
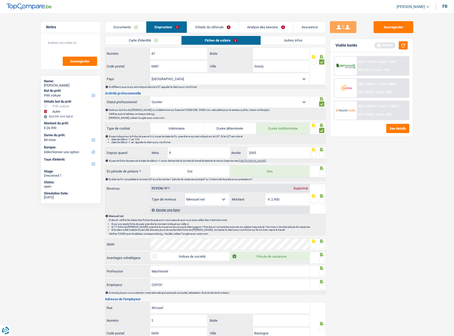
click at [0, 0] on input "radio" at bounding box center [0, 0] width 0 height 0
click at [322, 172] on span at bounding box center [321, 173] width 5 height 5
click at [0, 0] on input "radio" at bounding box center [0, 0] width 0 height 0
click at [320, 202] on span at bounding box center [321, 200] width 5 height 5
click at [0, 0] on input "radio" at bounding box center [0, 0] width 0 height 0
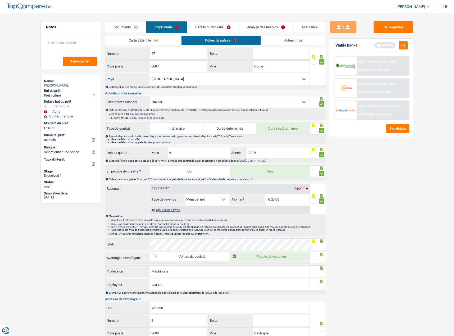
click at [321, 202] on span at bounding box center [321, 200] width 5 height 5
click at [0, 0] on input "radio" at bounding box center [0, 0] width 0 height 0
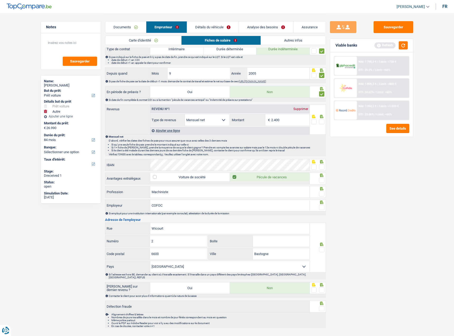
click at [315, 165] on span at bounding box center [313, 166] width 5 height 5
click at [0, 0] on input "radio" at bounding box center [0, 0] width 0 height 0
click at [199, 171] on div "IBAN" at bounding box center [207, 165] width 205 height 12
click at [323, 170] on div at bounding box center [321, 167] width 5 height 7
click at [322, 167] on span at bounding box center [321, 166] width 5 height 5
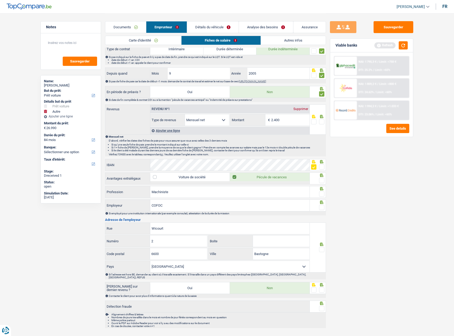
click at [0, 0] on input "radio" at bounding box center [0, 0] width 0 height 0
click at [322, 183] on div at bounding box center [321, 180] width 5 height 7
click at [320, 180] on span at bounding box center [321, 180] width 5 height 5
click at [0, 0] on input "radio" at bounding box center [0, 0] width 0 height 0
click at [319, 186] on div "Informations générales Morsomme Nom Confirmer qu'il s'agit de la même personne.…" at bounding box center [215, 89] width 221 height 478
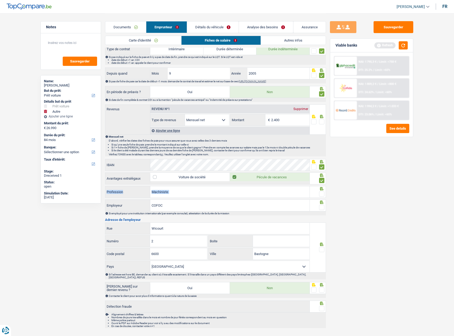
click at [319, 193] on span at bounding box center [321, 193] width 5 height 5
click at [0, 0] on input "radio" at bounding box center [0, 0] width 0 height 0
drag, startPoint x: 320, startPoint y: 193, endPoint x: 321, endPoint y: 199, distance: 5.9
click at [320, 193] on span at bounding box center [321, 193] width 5 height 5
click at [0, 0] on input "radio" at bounding box center [0, 0] width 0 height 0
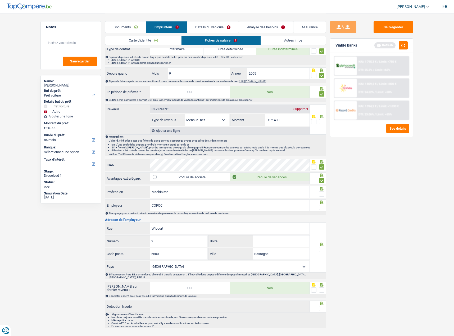
click at [321, 211] on div "Si employé pour une institution internationale (par exemple consulat), attestat…" at bounding box center [215, 213] width 221 height 4
click at [322, 206] on span at bounding box center [321, 207] width 5 height 5
click at [0, 0] on input "radio" at bounding box center [0, 0] width 0 height 0
click at [322, 196] on span at bounding box center [321, 193] width 5 height 5
click at [0, 0] on input "radio" at bounding box center [0, 0] width 0 height 0
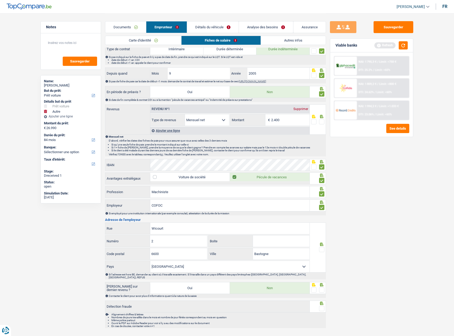
click at [320, 249] on span at bounding box center [321, 249] width 5 height 5
click at [0, 0] on input "radio" at bounding box center [0, 0] width 0 height 0
drag, startPoint x: 322, startPoint y: 285, endPoint x: 321, endPoint y: 300, distance: 14.8
click at [322, 287] on span at bounding box center [321, 289] width 5 height 5
click at [0, 0] on input "radio" at bounding box center [0, 0] width 0 height 0
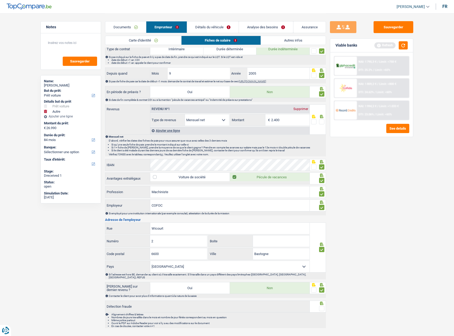
click at [321, 306] on span at bounding box center [321, 308] width 5 height 5
click at [0, 0] on input "radio" at bounding box center [0, 0] width 0 height 0
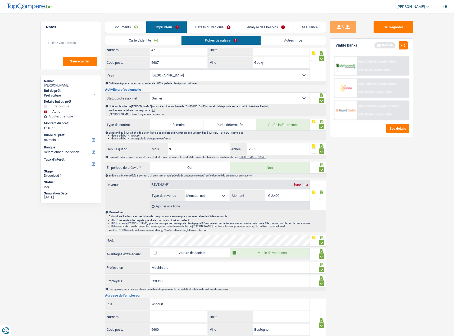
scroll to position [132, 0]
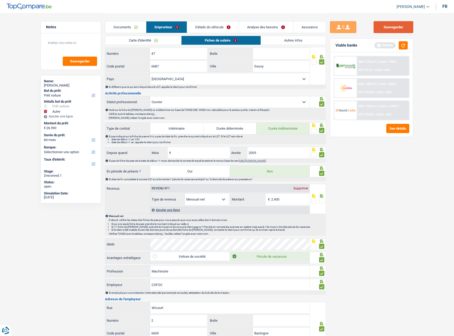
click at [364, 14] on div "Cindy Laguerre Se déconnecter fr Notes Sauvegarder Name: Yves Morsomme But du p…" at bounding box center [227, 145] width 454 height 555
drag, startPoint x: 385, startPoint y: 29, endPoint x: 380, endPoint y: 27, distance: 5.5
click at [385, 29] on button "Sauvegarder" at bounding box center [393, 27] width 40 height 12
click at [383, 195] on div "Sauvegarder Viable banks Refresh NAI: 1 795,3 € / Limit: >750 € DTI: 25.2% / Li…" at bounding box center [371, 174] width 91 height 306
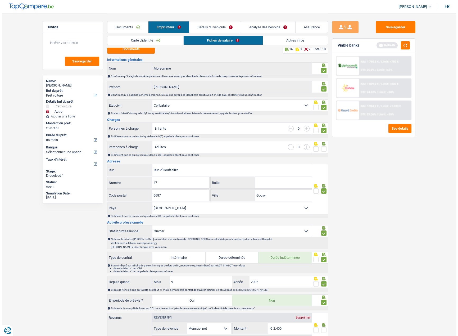
scroll to position [0, 0]
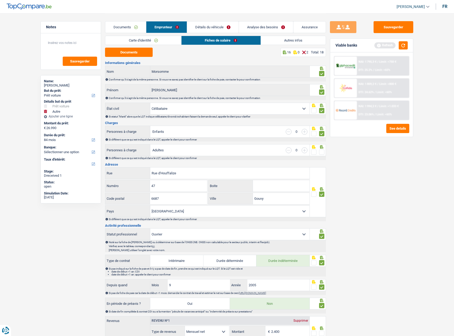
click at [300, 42] on link "Autres infos" at bounding box center [293, 40] width 65 height 9
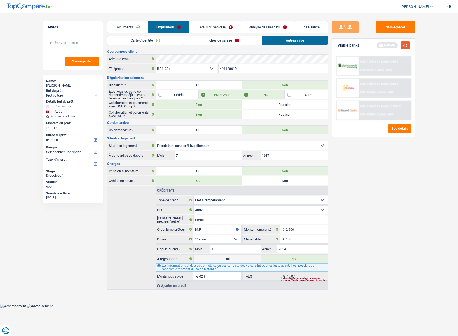
click at [401, 46] on button "button" at bounding box center [405, 45] width 9 height 8
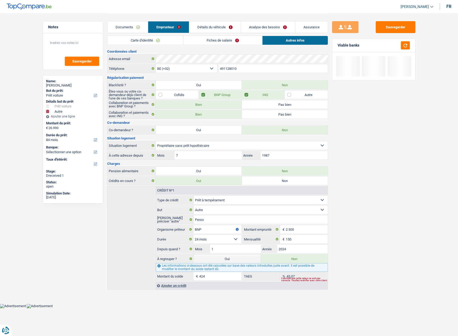
click at [227, 27] on link "Détails du véhicule" at bounding box center [215, 26] width 52 height 11
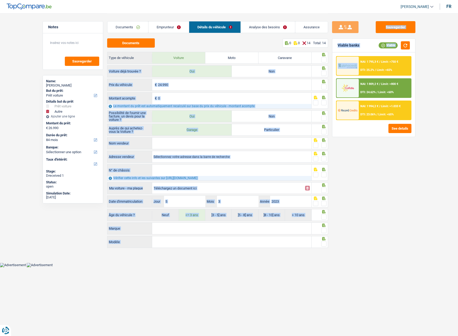
click at [328, 58] on div "Notes Sauvegarder Name: Yves Morsomme But du prêt: Confort maison: meubles, tex…" at bounding box center [229, 131] width 381 height 236
click at [325, 59] on span at bounding box center [323, 59] width 5 height 5
click at [0, 0] on input "radio" at bounding box center [0, 0] width 0 height 0
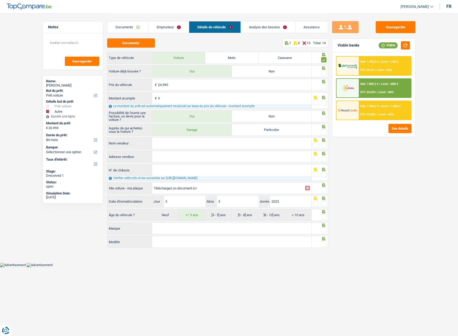
click at [324, 72] on span at bounding box center [323, 73] width 5 height 5
click at [0, 0] on input "radio" at bounding box center [0, 0] width 0 height 0
click at [369, 169] on div "Sauvegarder Viable banks Viable NAI: 1 795,3 € / Limit: >750 € DTI: 25.2% / Lim…" at bounding box center [373, 174] width 91 height 306
drag, startPoint x: 324, startPoint y: 86, endPoint x: 325, endPoint y: 96, distance: 9.8
click at [324, 86] on span at bounding box center [323, 86] width 5 height 5
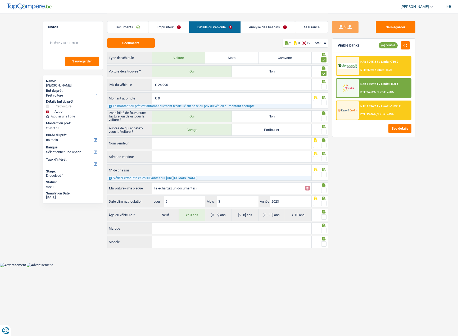
click at [0, 0] on input "radio" at bounding box center [0, 0] width 0 height 0
click at [325, 102] on span at bounding box center [323, 102] width 5 height 5
click at [0, 0] on input "radio" at bounding box center [0, 0] width 0 height 0
click at [325, 118] on span at bounding box center [323, 118] width 5 height 5
click at [0, 0] on input "radio" at bounding box center [0, 0] width 0 height 0
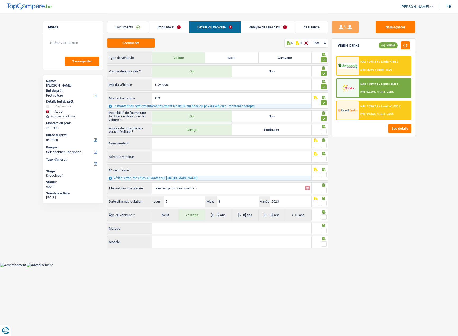
click at [322, 131] on span at bounding box center [323, 131] width 5 height 5
click at [0, 0] on input "radio" at bounding box center [0, 0] width 0 height 0
drag, startPoint x: 316, startPoint y: 144, endPoint x: 318, endPoint y: 161, distance: 17.6
click at [316, 145] on span at bounding box center [315, 144] width 5 height 5
click at [0, 0] on input "radio" at bounding box center [0, 0] width 0 height 0
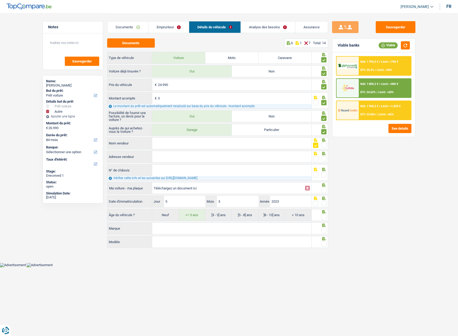
drag, startPoint x: 316, startPoint y: 159, endPoint x: 313, endPoint y: 171, distance: 12.5
click at [315, 159] on span at bounding box center [315, 158] width 5 height 5
click at [0, 0] on input "radio" at bounding box center [0, 0] width 0 height 0
drag, startPoint x: 314, startPoint y: 173, endPoint x: 322, endPoint y: 184, distance: 13.3
click at [314, 174] on span at bounding box center [315, 174] width 5 height 5
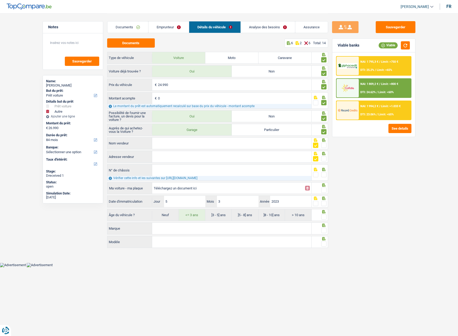
click at [0, 0] on input "radio" at bounding box center [0, 0] width 0 height 0
click at [324, 190] on span at bounding box center [323, 189] width 5 height 5
click at [0, 0] on input "radio" at bounding box center [0, 0] width 0 height 0
click at [324, 204] on span at bounding box center [323, 203] width 5 height 5
click at [0, 0] on input "radio" at bounding box center [0, 0] width 0 height 0
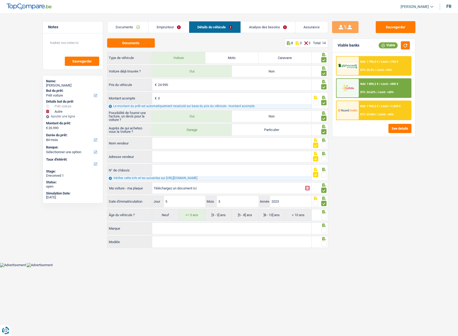
click at [268, 26] on link "Analyse des besoins" at bounding box center [268, 26] width 54 height 11
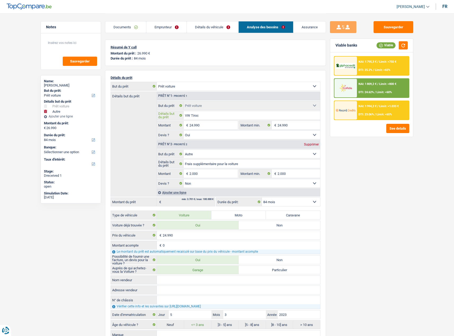
click at [203, 116] on input "VW Tiroc" at bounding box center [251, 115] width 137 height 8
click at [222, 29] on link "Détails du véhicule" at bounding box center [213, 26] width 52 height 11
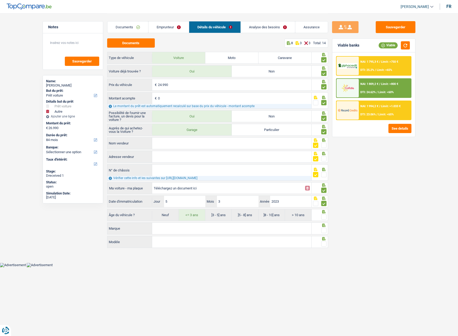
click at [174, 227] on input "Marque" at bounding box center [231, 228] width 159 height 11
paste input "VW Tiroc"
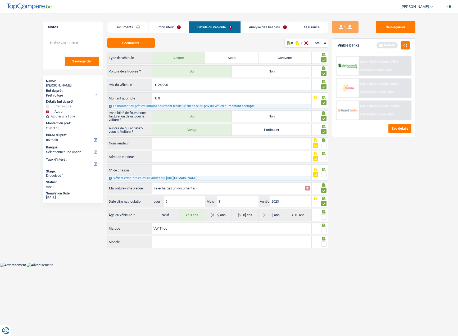
click at [163, 229] on input "VW Tiroc" at bounding box center [231, 228] width 159 height 11
type input "VW"
click at [166, 241] on input "Modèle" at bounding box center [231, 241] width 159 height 11
paste input "Tiroc"
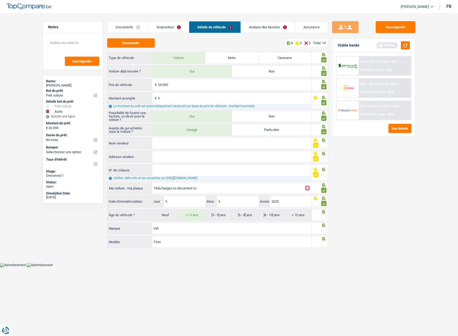
type input "Tiroc"
drag, startPoint x: 324, startPoint y: 243, endPoint x: 325, endPoint y: 240, distance: 3.4
click at [324, 243] on span at bounding box center [323, 243] width 5 height 5
click at [0, 0] on input "radio" at bounding box center [0, 0] width 0 height 0
drag, startPoint x: 328, startPoint y: 228, endPoint x: 319, endPoint y: 231, distance: 9.9
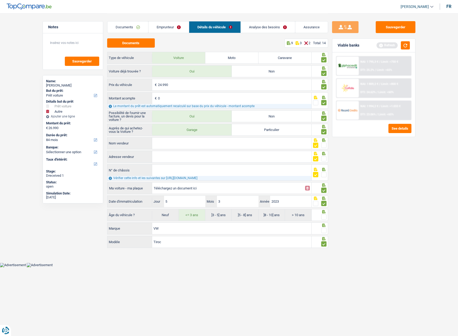
click at [323, 230] on div "Notes Sauvegarder Name: Yves Morsomme But du prêt: Confort maison: meubles, tex…" at bounding box center [229, 131] width 381 height 236
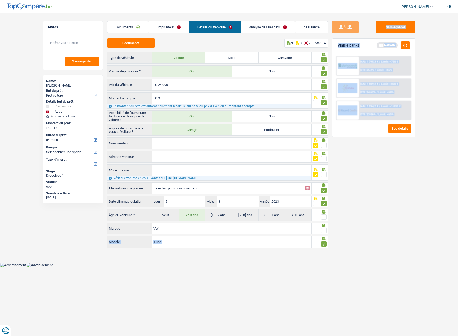
click at [325, 230] on span at bounding box center [323, 230] width 5 height 5
click at [0, 0] on input "radio" at bounding box center [0, 0] width 0 height 0
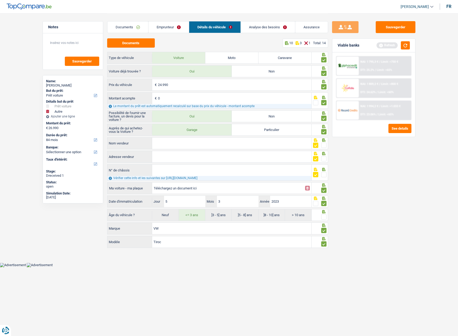
click at [323, 215] on span at bounding box center [323, 216] width 5 height 5
click at [0, 0] on input "radio" at bounding box center [0, 0] width 0 height 0
drag, startPoint x: 393, startPoint y: 21, endPoint x: 402, endPoint y: 35, distance: 16.3
click at [393, 21] on button "Sauvegarder" at bounding box center [395, 27] width 40 height 12
click at [405, 42] on div "Sauvegarder Viable banks Refresh NAI: 1 795,3 € / Limit: >750 € DTI: 25.2% / Li…" at bounding box center [373, 174] width 91 height 306
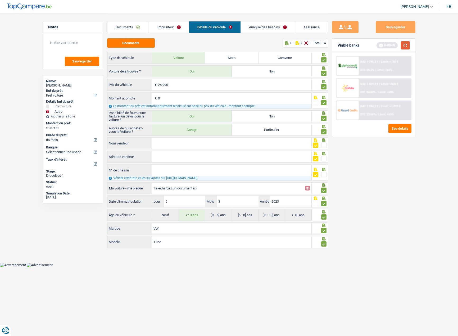
click at [407, 47] on button "button" at bounding box center [405, 45] width 9 height 8
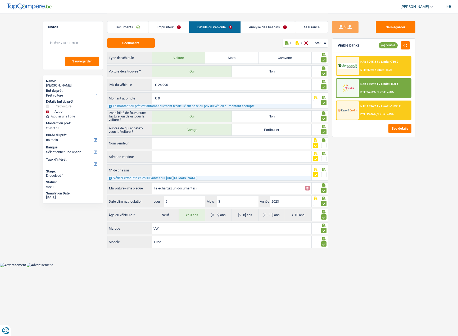
click at [127, 26] on link "Documents" at bounding box center [127, 26] width 41 height 11
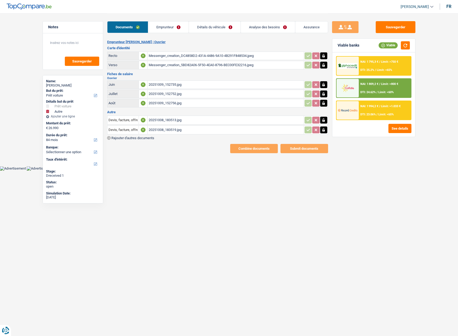
click at [169, 123] on div "20251008_183513.jpg" at bounding box center [226, 120] width 154 height 8
click at [202, 32] on link "Détails du véhicule" at bounding box center [215, 26] width 52 height 11
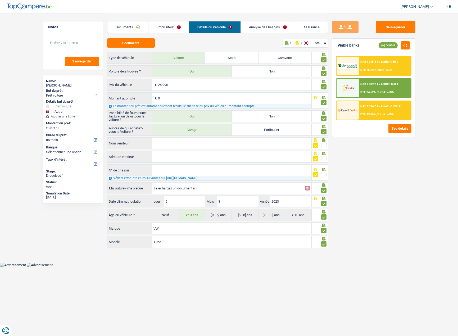
click at [167, 145] on input "Nom vendeur" at bounding box center [231, 142] width 159 height 11
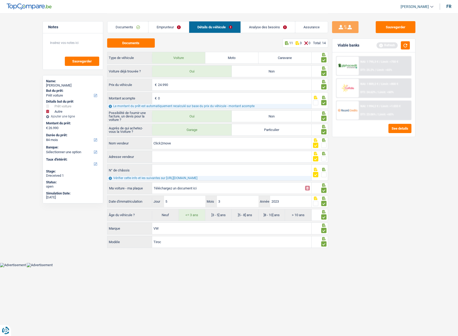
drag, startPoint x: 113, startPoint y: 143, endPoint x: 103, endPoint y: 144, distance: 10.1
click at [103, 144] on div "Notes Sauvegarder Name: Yves Morsomme But du prêt: Confort maison: meubles, tex…" at bounding box center [229, 131] width 381 height 236
type input "Click2move"
click at [225, 158] on input "Adresse vendeur" at bounding box center [231, 156] width 159 height 11
click at [177, 150] on div "Click2move Nom vendeur" at bounding box center [209, 143] width 205 height 13
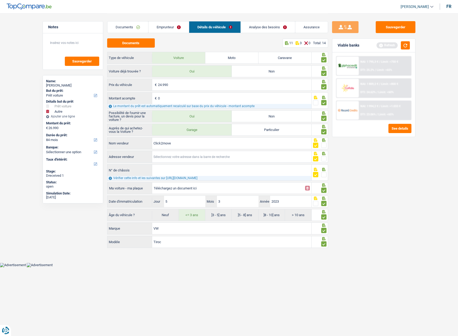
click at [176, 153] on input "Adresse vendeur" at bounding box center [231, 156] width 159 height 11
paste input "Chau. de Tirlemont 137, 5030 Gembloux"
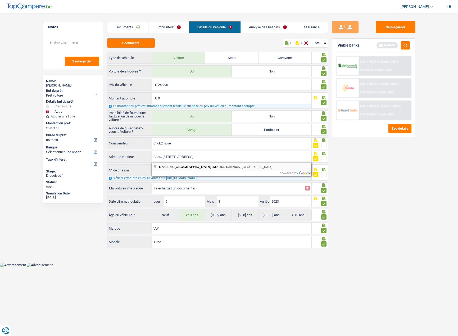
type input "Chaussée de Tirlemont; 137; 5030; Gembloux; BE"
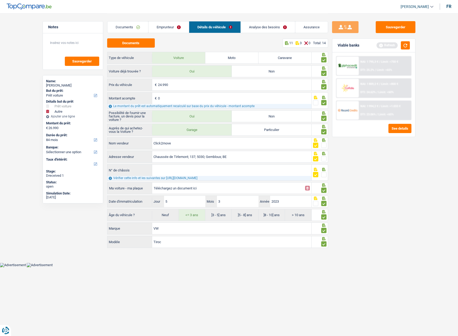
click at [208, 168] on input "N° de châssis" at bounding box center [231, 169] width 159 height 11
click at [323, 172] on span at bounding box center [323, 174] width 5 height 5
click at [0, 0] on input "radio" at bounding box center [0, 0] width 0 height 0
click at [385, 28] on button "Sauvegarder" at bounding box center [395, 27] width 40 height 12
click at [405, 46] on button "button" at bounding box center [405, 45] width 9 height 8
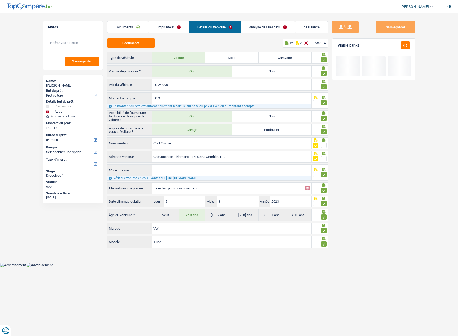
drag, startPoint x: 316, startPoint y: 171, endPoint x: 329, endPoint y: 155, distance: 20.9
click at [316, 172] on div at bounding box center [315, 174] width 5 height 7
click at [317, 174] on span at bounding box center [315, 174] width 5 height 5
click at [0, 0] on input "radio" at bounding box center [0, 0] width 0 height 0
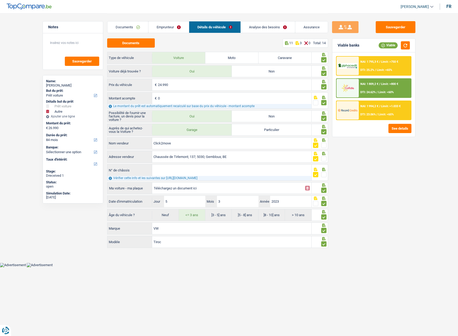
click at [325, 156] on span at bounding box center [323, 158] width 5 height 5
click at [0, 0] on input "radio" at bounding box center [0, 0] width 0 height 0
click at [325, 145] on span at bounding box center [323, 144] width 5 height 5
click at [0, 0] on input "radio" at bounding box center [0, 0] width 0 height 0
click at [397, 26] on button "Sauvegarder" at bounding box center [395, 27] width 40 height 12
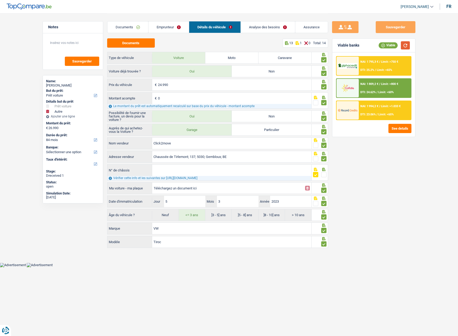
click at [405, 45] on button "button" at bounding box center [405, 45] width 9 height 8
click at [399, 27] on button "Sauvegarder" at bounding box center [395, 27] width 40 height 12
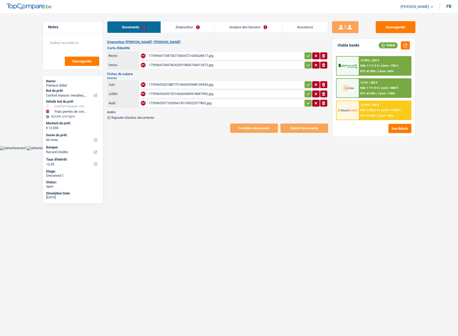
select select "household"
select select "drivingLicense"
select select "60"
select select "record credits"
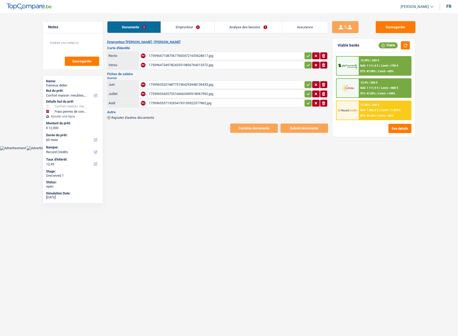
click at [265, 56] on div "17599647108756776004721655628617.jpg" at bounding box center [226, 56] width 154 height 8
click at [222, 86] on div "17599655201887751964293948139433.jpg" at bounding box center [226, 85] width 154 height 8
click at [207, 92] on div "17599655435755166663490918067992.jpg" at bounding box center [226, 94] width 154 height 8
click at [206, 103] on div "1759965557192654195139322377862.jpg" at bounding box center [226, 103] width 154 height 8
drag, startPoint x: 305, startPoint y: 104, endPoint x: 306, endPoint y: 94, distance: 10.6
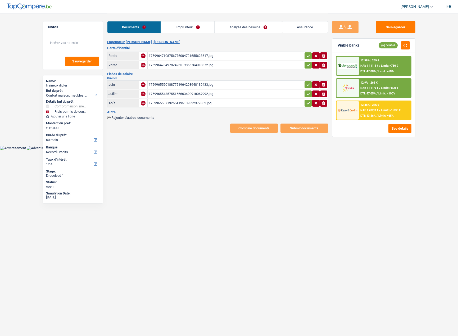
click at [306, 103] on icon "button" at bounding box center [308, 102] width 4 height 5
drag, startPoint x: 306, startPoint y: 94, endPoint x: 309, endPoint y: 85, distance: 9.3
click at [306, 93] on icon "button" at bounding box center [308, 93] width 4 height 5
click at [309, 85] on icon "button" at bounding box center [308, 84] width 4 height 5
click at [308, 66] on icon "button" at bounding box center [308, 64] width 4 height 5
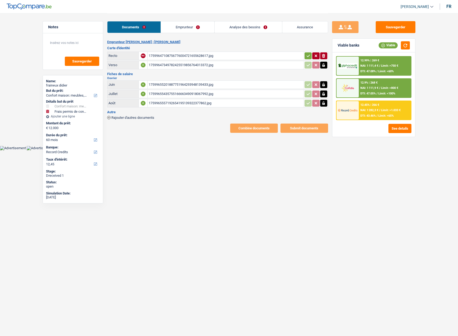
click at [308, 56] on icon "button" at bounding box center [307, 55] width 3 height 2
click at [395, 27] on button "Sauvegarder" at bounding box center [395, 27] width 40 height 12
click at [401, 48] on button "button" at bounding box center [405, 45] width 9 height 8
drag, startPoint x: 193, startPoint y: 26, endPoint x: 188, endPoint y: 27, distance: 4.7
click at [193, 26] on link "Emprunteur" at bounding box center [187, 26] width 53 height 11
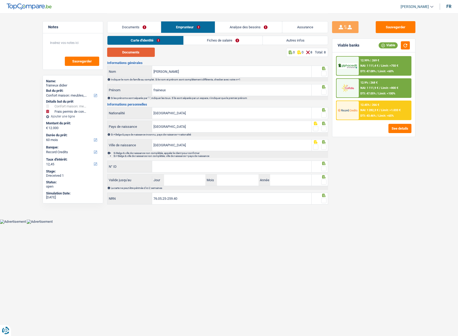
click at [136, 53] on button "Documents" at bounding box center [131, 52] width 48 height 9
drag, startPoint x: 325, startPoint y: 74, endPoint x: 324, endPoint y: 90, distance: 15.4
click at [325, 74] on span at bounding box center [323, 73] width 5 height 5
click at [0, 0] on input "radio" at bounding box center [0, 0] width 0 height 0
click at [324, 96] on div "Si les prénoms sont séparés par "-", indiquer les tous. S'ils sont séparés par …" at bounding box center [217, 98] width 221 height 4
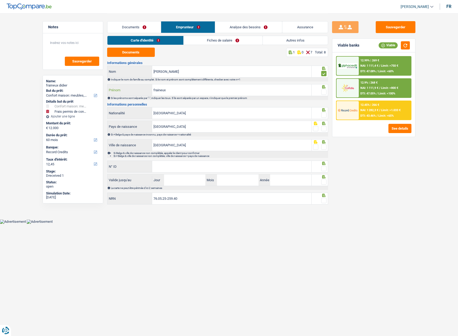
drag, startPoint x: 126, startPoint y: 89, endPoint x: 142, endPoint y: 85, distance: 16.6
click at [105, 89] on div "Notes Sauvegarder Name: fraineux didier But du prêt: Confort maison: meubles, t…" at bounding box center [229, 109] width 381 height 193
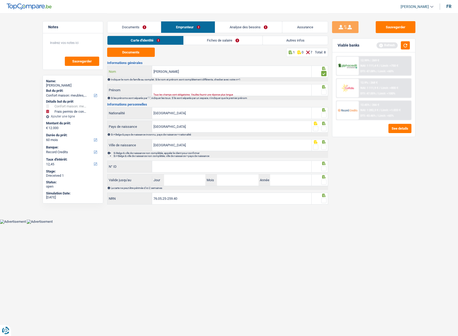
click at [191, 71] on input "didier" at bounding box center [231, 71] width 159 height 11
paste input "fraineux"
drag, startPoint x: 162, startPoint y: 73, endPoint x: 131, endPoint y: 75, distance: 31.0
click at [131, 75] on div "didierfraineux Nom" at bounding box center [209, 71] width 204 height 11
type input "fraineux"
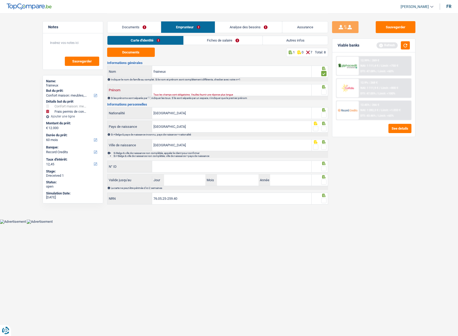
drag, startPoint x: 184, startPoint y: 88, endPoint x: 186, endPoint y: 93, distance: 5.1
click at [184, 88] on input "Prénom" at bounding box center [231, 89] width 159 height 11
paste input "didier"
type input "didier"
click at [324, 115] on span at bounding box center [323, 114] width 5 height 5
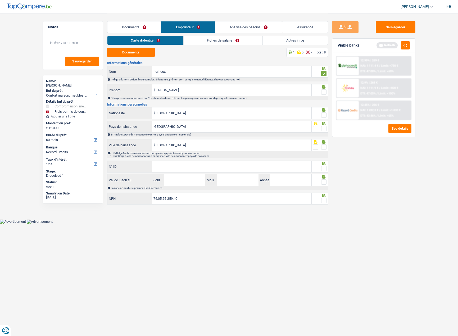
click at [0, 0] on input "radio" at bounding box center [0, 0] width 0 height 0
click at [324, 92] on span at bounding box center [323, 91] width 5 height 5
click at [0, 0] on input "radio" at bounding box center [0, 0] width 0 height 0
click at [323, 128] on span at bounding box center [323, 128] width 5 height 5
click at [0, 0] on input "radio" at bounding box center [0, 0] width 0 height 0
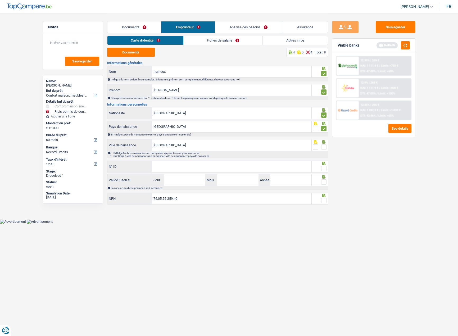
click at [324, 148] on span at bounding box center [323, 146] width 5 height 5
click at [0, 0] on input "radio" at bounding box center [0, 0] width 0 height 0
click at [168, 164] on input "N° ID" at bounding box center [231, 166] width 159 height 11
paste input "592-8128038-04"
type input "592-8128038-04"
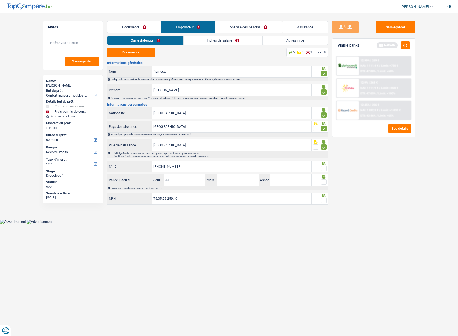
drag, startPoint x: 192, startPoint y: 175, endPoint x: 198, endPoint y: 176, distance: 5.6
click at [192, 175] on input "Jour" at bounding box center [184, 179] width 41 height 11
type input "30"
type input "05"
type input "2028"
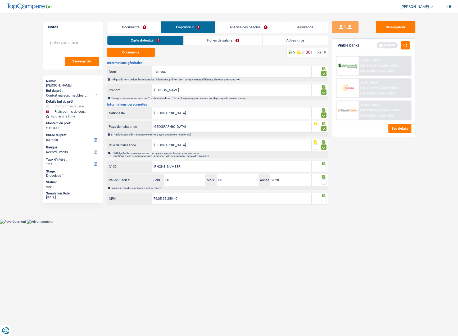
click at [324, 200] on span at bounding box center [323, 200] width 5 height 5
click at [0, 0] on input "radio" at bounding box center [0, 0] width 0 height 0
drag, startPoint x: 322, startPoint y: 181, endPoint x: 324, endPoint y: 169, distance: 11.6
click at [322, 180] on span at bounding box center [323, 181] width 5 height 5
click at [0, 0] on input "radio" at bounding box center [0, 0] width 0 height 0
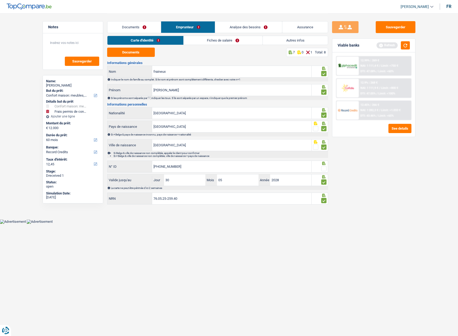
click at [324, 169] on span at bounding box center [323, 168] width 5 height 5
click at [0, 0] on input "radio" at bounding box center [0, 0] width 0 height 0
click at [405, 22] on button "Sauvegarder" at bounding box center [395, 27] width 40 height 12
click at [409, 45] on button "button" at bounding box center [405, 45] width 9 height 8
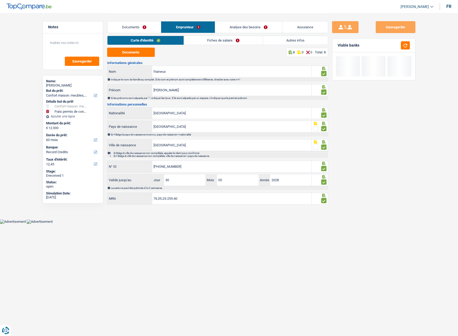
click at [224, 39] on link "Fiches de salaire" at bounding box center [223, 40] width 79 height 9
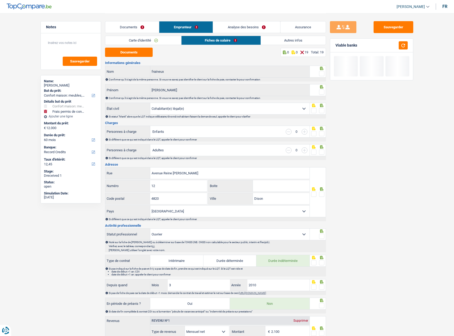
drag, startPoint x: 321, startPoint y: 73, endPoint x: 323, endPoint y: 90, distance: 17.5
click at [321, 73] on span at bounding box center [321, 73] width 5 height 5
click at [0, 0] on input "radio" at bounding box center [0, 0] width 0 height 0
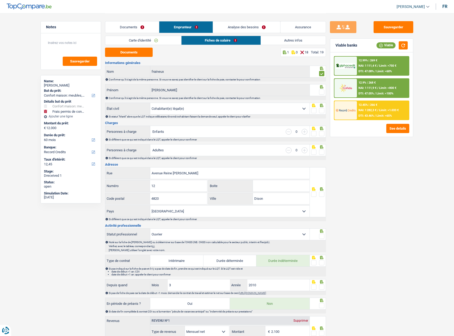
click at [322, 94] on span at bounding box center [321, 91] width 5 height 5
click at [0, 0] on input "radio" at bounding box center [0, 0] width 0 height 0
click at [322, 112] on span at bounding box center [321, 110] width 5 height 5
click at [0, 0] on input "radio" at bounding box center [0, 0] width 0 height 0
drag, startPoint x: 322, startPoint y: 130, endPoint x: 324, endPoint y: 133, distance: 3.0
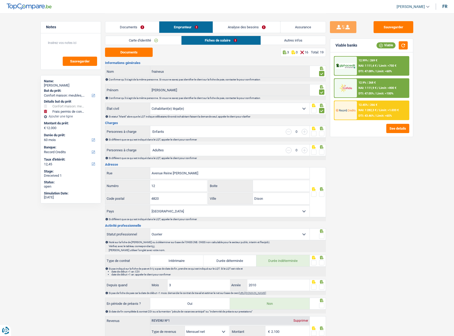
click at [323, 132] on div at bounding box center [318, 132] width 16 height 12
click at [143, 50] on button "Documents" at bounding box center [129, 52] width 48 height 9
click at [321, 131] on span at bounding box center [321, 133] width 5 height 5
click at [0, 0] on input "radio" at bounding box center [0, 0] width 0 height 0
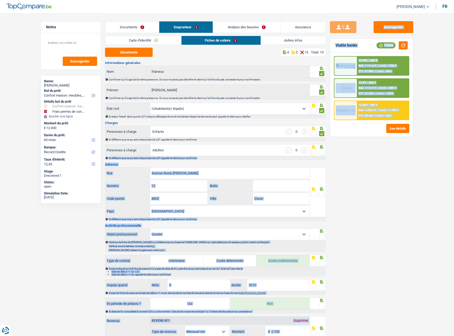
click at [325, 149] on div "Notes Sauvegarder Name: didier fraineux But du prêt: Confort maison: meubles, t…" at bounding box center [226, 284] width 381 height 542
click at [323, 152] on span at bounding box center [321, 151] width 5 height 5
click at [0, 0] on input "radio" at bounding box center [0, 0] width 0 height 0
click at [349, 165] on div "Sauvegarder Viable banks Viable 12.99% | 269 € NAI: 1 111,4 € / Limit: >750 € D…" at bounding box center [371, 174] width 91 height 306
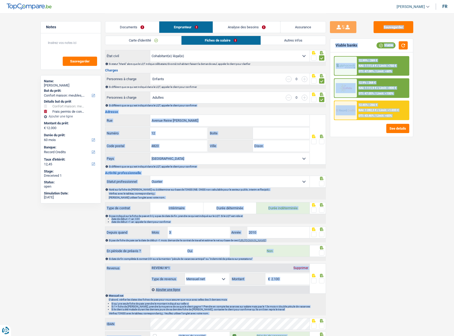
scroll to position [53, 0]
click at [362, 184] on div "Sauvegarder Viable banks Viable 12.99% | 269 € NAI: 1 111,4 € / Limit: >750 € D…" at bounding box center [371, 174] width 91 height 306
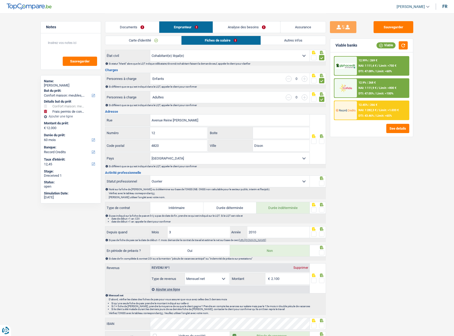
click at [320, 139] on span at bounding box center [321, 141] width 5 height 5
click at [0, 0] on input "radio" at bounding box center [0, 0] width 0 height 0
click at [320, 183] on span at bounding box center [321, 183] width 5 height 5
click at [0, 0] on input "radio" at bounding box center [0, 0] width 0 height 0
click at [322, 206] on icon at bounding box center [321, 204] width 5 height 3
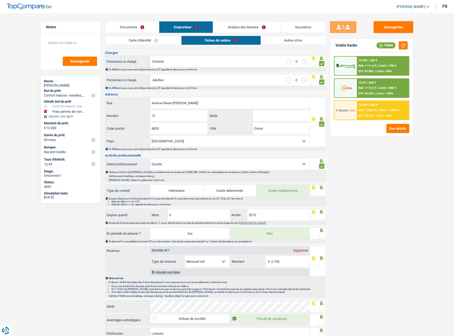
scroll to position [79, 0]
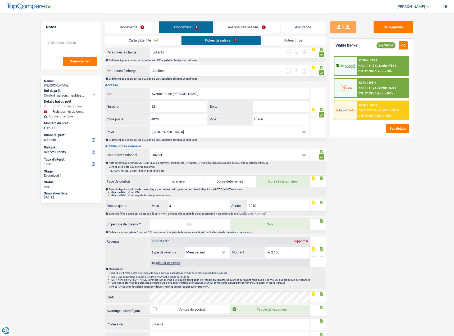
click at [318, 189] on div "Si pas indiqué sur la fiche de paie et il n'y a pas de date de fin, prendre ce …" at bounding box center [217, 192] width 217 height 9
click at [321, 184] on span at bounding box center [321, 183] width 5 height 5
click at [0, 0] on input "radio" at bounding box center [0, 0] width 0 height 0
click at [320, 207] on span at bounding box center [321, 207] width 5 height 5
click at [0, 0] on input "radio" at bounding box center [0, 0] width 0 height 0
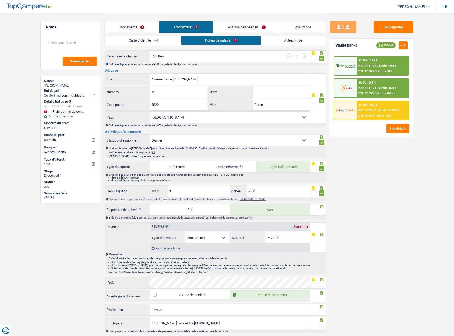
scroll to position [106, 0]
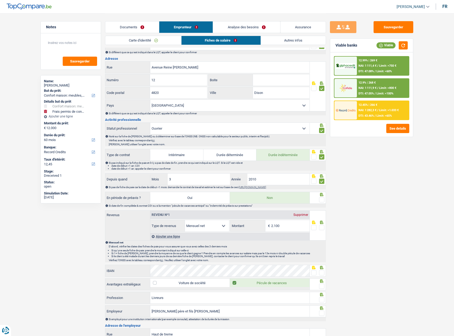
click at [341, 303] on div "Sauvegarder Viable banks Viable 12.99% | 269 € NAI: 1 111,4 € / Limit: >750 € D…" at bounding box center [371, 174] width 91 height 306
click at [323, 300] on span at bounding box center [321, 299] width 5 height 5
click at [0, 0] on input "radio" at bounding box center [0, 0] width 0 height 0
click at [321, 310] on div at bounding box center [321, 313] width 5 height 7
drag, startPoint x: 178, startPoint y: 311, endPoint x: 211, endPoint y: 313, distance: 33.4
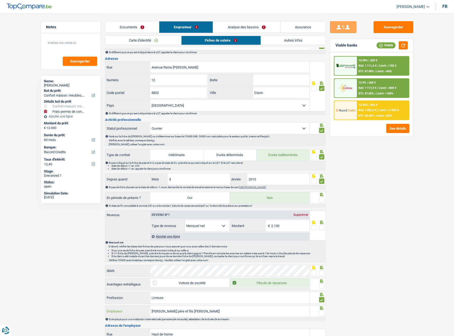
click at [211, 313] on input "Blerot père et fils sprl" at bounding box center [229, 310] width 159 height 11
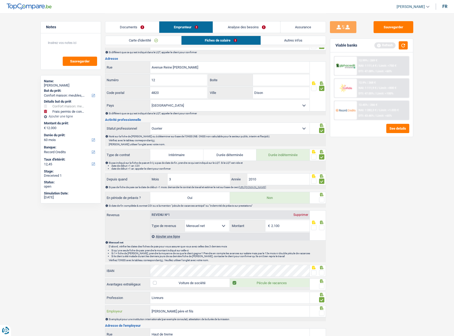
type input "Blerot père et fils"
click at [321, 311] on span at bounding box center [321, 312] width 5 height 5
click at [0, 0] on input "radio" at bounding box center [0, 0] width 0 height 0
click at [321, 282] on icon at bounding box center [321, 280] width 5 height 3
click at [312, 273] on span at bounding box center [313, 272] width 5 height 5
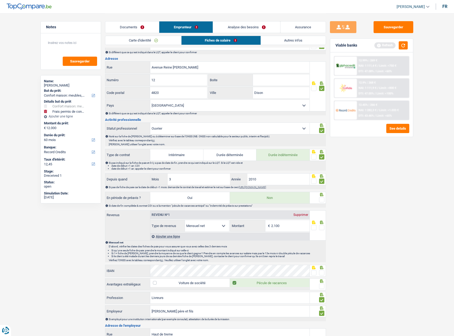
click at [0, 0] on input "radio" at bounding box center [0, 0] width 0 height 0
drag, startPoint x: 322, startPoint y: 282, endPoint x: 321, endPoint y: 285, distance: 3.1
click at [322, 282] on icon at bounding box center [321, 280] width 3 height 3
click at [321, 286] on span at bounding box center [321, 285] width 5 height 5
click at [0, 0] on input "radio" at bounding box center [0, 0] width 0 height 0
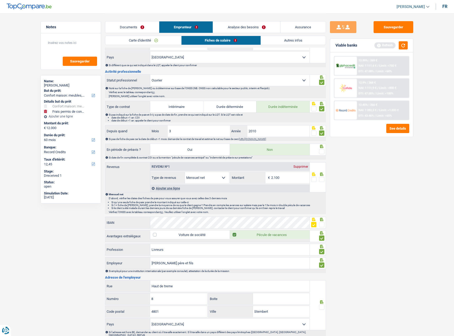
scroll to position [211, 0]
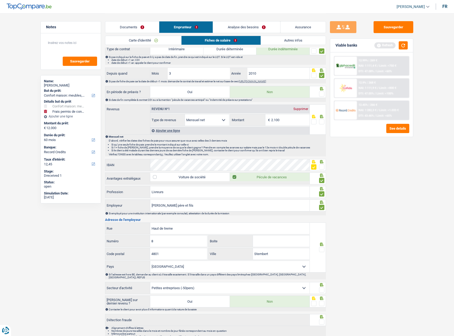
click at [324, 249] on span at bounding box center [321, 249] width 5 height 5
click at [0, 0] on input "radio" at bounding box center [0, 0] width 0 height 0
click at [321, 287] on span at bounding box center [321, 289] width 5 height 5
click at [0, 0] on input "radio" at bounding box center [0, 0] width 0 height 0
click at [319, 302] on span at bounding box center [321, 303] width 5 height 5
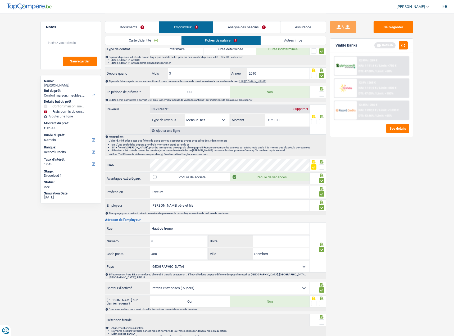
click at [0, 0] on input "radio" at bounding box center [0, 0] width 0 height 0
click at [321, 319] on span at bounding box center [321, 321] width 5 height 5
click at [0, 0] on input "radio" at bounding box center [0, 0] width 0 height 0
click at [322, 93] on span at bounding box center [321, 93] width 5 height 5
click at [0, 0] on input "radio" at bounding box center [0, 0] width 0 height 0
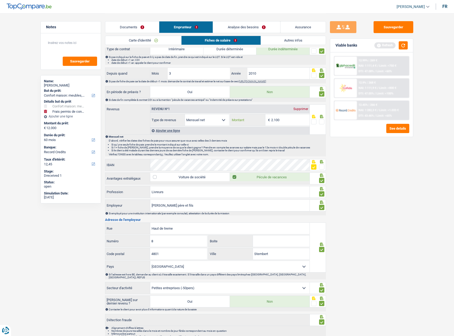
click at [291, 125] on input "2.100" at bounding box center [290, 119] width 38 height 11
click at [288, 121] on input "2.100" at bounding box center [290, 119] width 38 height 11
type input "2.146"
click at [320, 122] on span at bounding box center [321, 121] width 5 height 5
click at [0, 0] on input "radio" at bounding box center [0, 0] width 0 height 0
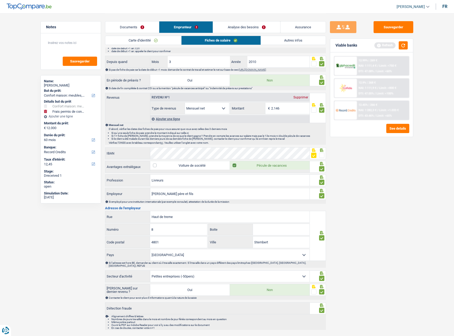
scroll to position [234, 0]
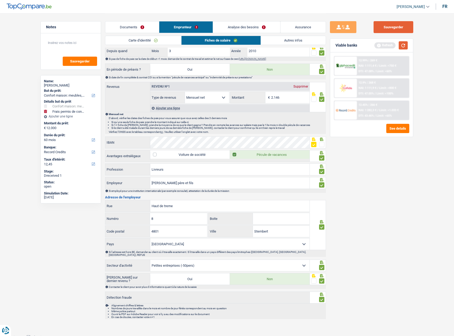
drag, startPoint x: 403, startPoint y: 30, endPoint x: 403, endPoint y: 46, distance: 15.9
click at [402, 30] on button "Sauvegarder" at bounding box center [393, 27] width 40 height 12
click at [403, 46] on button "button" at bounding box center [402, 45] width 9 height 8
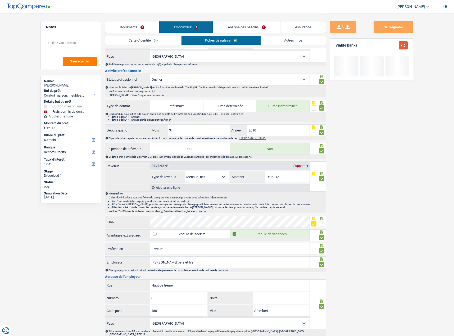
scroll to position [22, 0]
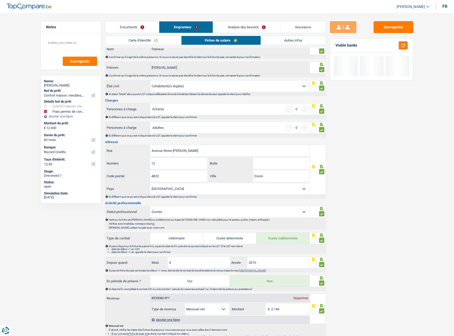
click at [295, 41] on link "Autres infos" at bounding box center [293, 40] width 65 height 9
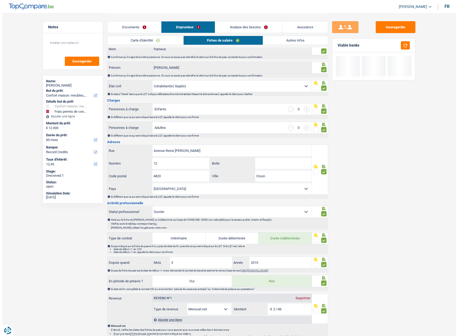
scroll to position [0, 0]
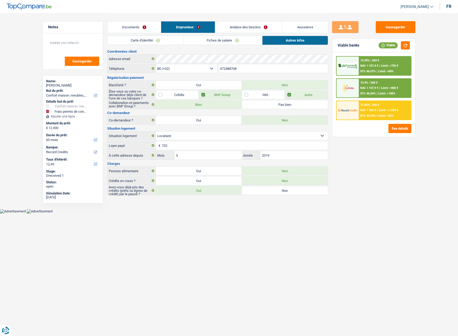
click at [245, 30] on link "Analyse des besoins" at bounding box center [248, 26] width 67 height 11
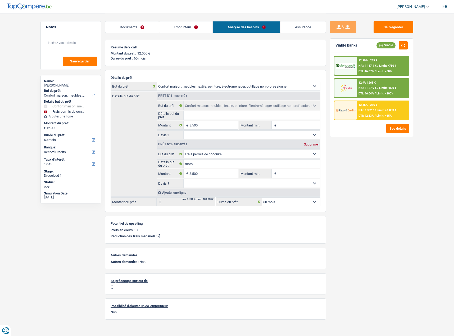
click at [366, 65] on span "NAI: 1 157,4 €" at bounding box center [367, 65] width 18 height 3
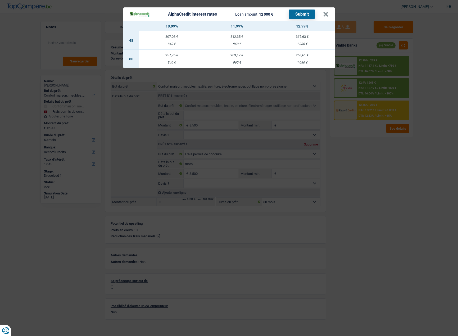
click at [402, 175] on div "AlphaCredit interest rates Loan amount: 12 000 € Submit × 10.99% 11.99% 12.99% …" at bounding box center [229, 168] width 458 height 336
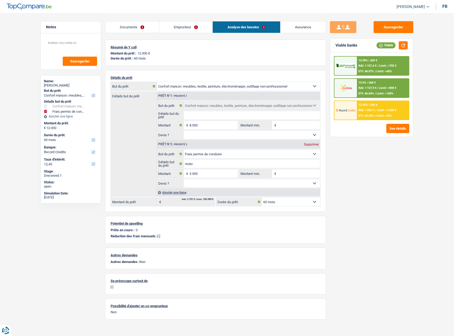
click at [377, 62] on div "12.99% | 269 € NAI: 1 157,4 € / Limit: >750 € DTI: 46.07% / Limit: <60%" at bounding box center [383, 66] width 52 height 19
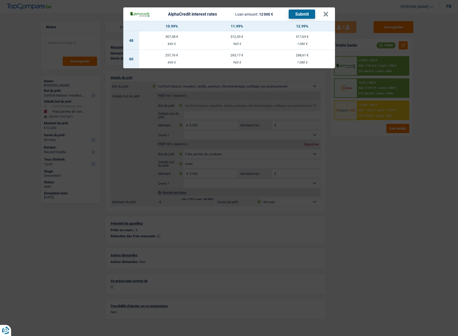
click at [425, 212] on div "AlphaCredit interest rates Loan amount: 12 000 € Submit × 10.99% 11.99% 12.99% …" at bounding box center [229, 168] width 458 height 336
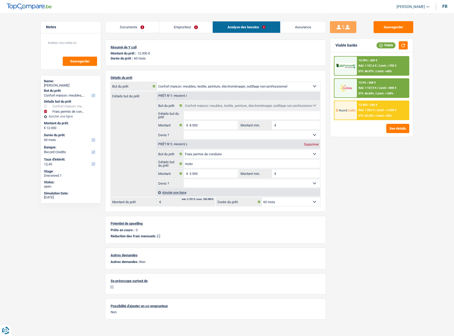
click at [376, 72] on span "Limit: <60%" at bounding box center [383, 71] width 15 height 3
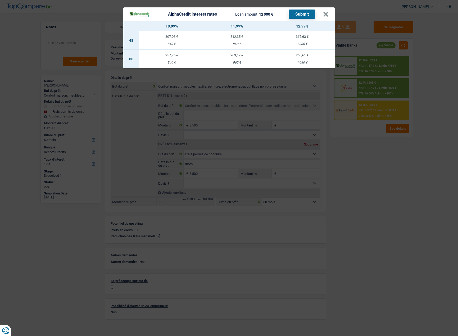
click at [223, 62] on div "960 €" at bounding box center [236, 62] width 65 height 3
select select "alphacredit"
type input "11,99"
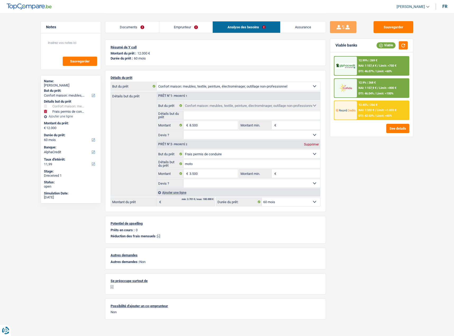
click at [388, 65] on span "Limit: >750 €" at bounding box center [387, 65] width 17 height 3
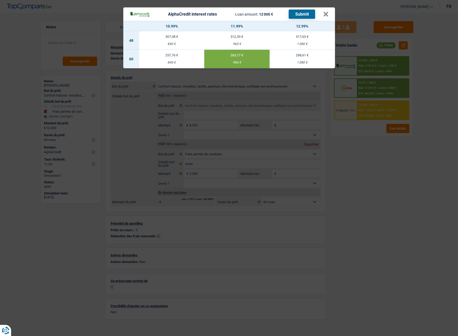
click at [295, 12] on button "Submit" at bounding box center [301, 14] width 26 height 9
click at [323, 16] on header "AlphaCredit interest rates Loan amount: 12 000 € Submit ×" at bounding box center [228, 13] width 211 height 13
click at [324, 17] on button "×" at bounding box center [326, 14] width 6 height 5
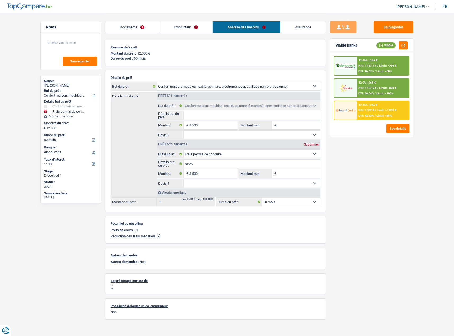
click at [376, 114] on div "12.45% | 266 € NAI: 1 332 € / Limit: >1.033 € DTI: 42.53% / Limit: <65%" at bounding box center [383, 110] width 52 height 19
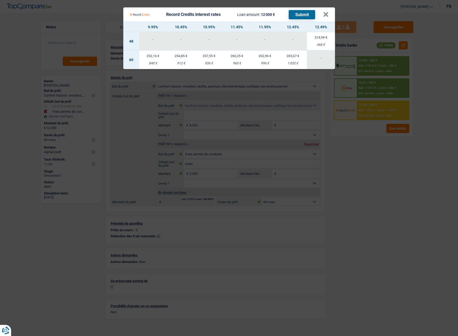
click at [259, 66] on td "262,96 € 996 €" at bounding box center [265, 59] width 28 height 19
select select "record credits"
type input "11,95"
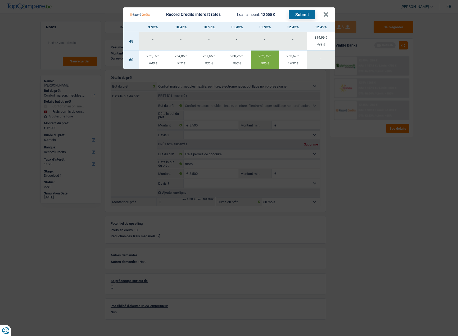
click at [302, 17] on button "Submit" at bounding box center [301, 14] width 26 height 9
click at [324, 17] on button "×" at bounding box center [326, 14] width 6 height 5
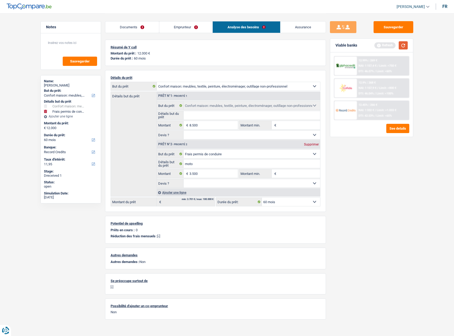
click at [404, 45] on button "button" at bounding box center [402, 45] width 9 height 8
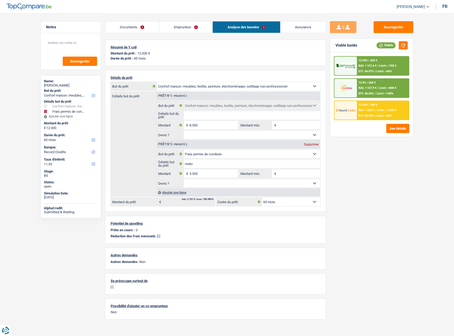
click at [382, 92] on span "Limit: <100%" at bounding box center [384, 93] width 17 height 3
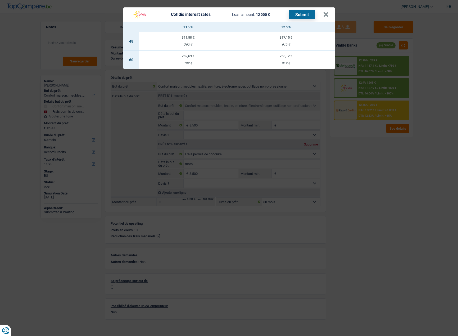
drag, startPoint x: 211, startPoint y: 57, endPoint x: 230, endPoint y: 58, distance: 19.6
click at [210, 57] on div "262,69 €" at bounding box center [188, 55] width 98 height 3
select select "cofidis"
type input "11,90"
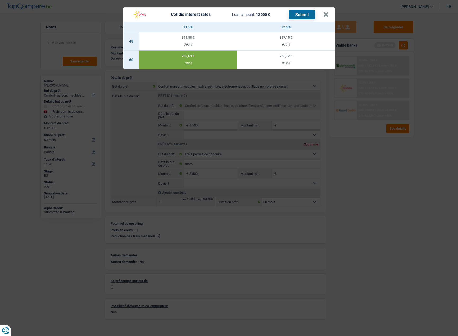
click at [310, 16] on button "Submit" at bounding box center [301, 14] width 26 height 9
drag, startPoint x: 329, startPoint y: 15, endPoint x: 325, endPoint y: 15, distance: 3.5
click at [328, 15] on header "Cofidis interest rates Loan amount: 12 000 € Submit ×" at bounding box center [228, 14] width 211 height 14
click at [325, 15] on button "×" at bounding box center [326, 14] width 6 height 5
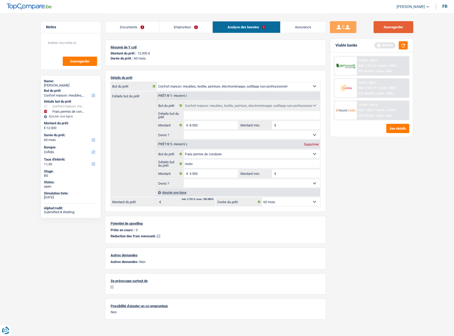
click at [396, 27] on button "Sauvegarder" at bounding box center [393, 27] width 40 height 12
click at [401, 45] on button "button" at bounding box center [402, 45] width 9 height 8
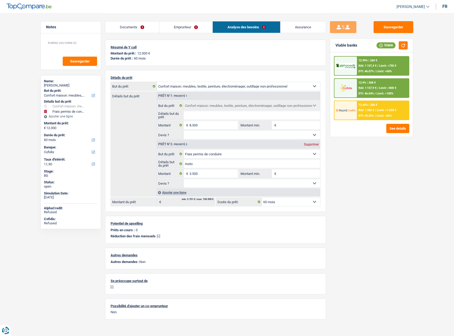
click at [389, 64] on span "Limit: >750 €" at bounding box center [387, 65] width 17 height 3
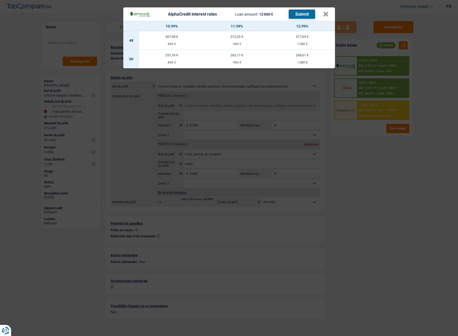
click at [386, 149] on div "AlphaCredit interest rates Loan amount: 12 000 € Submit × 10.99% 11.99% 12.99% …" at bounding box center [229, 168] width 458 height 336
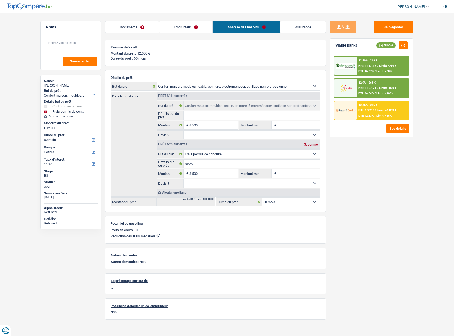
click at [373, 106] on div "12.45% | 266 €" at bounding box center [367, 104] width 19 height 3
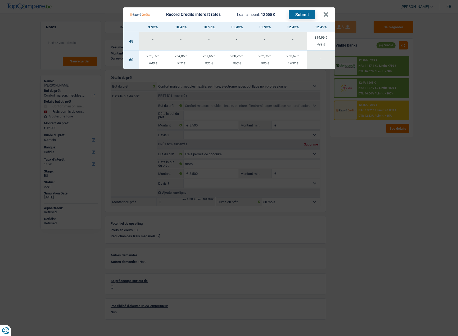
click at [384, 164] on Credits "Record Credits interest rates Loan amount: 12 000 € Submit × 9.95% 10.45% 10.95…" at bounding box center [229, 168] width 458 height 336
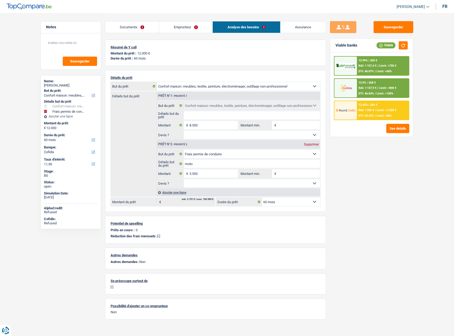
click at [383, 65] on span "Limit: >750 €" at bounding box center [387, 65] width 17 height 3
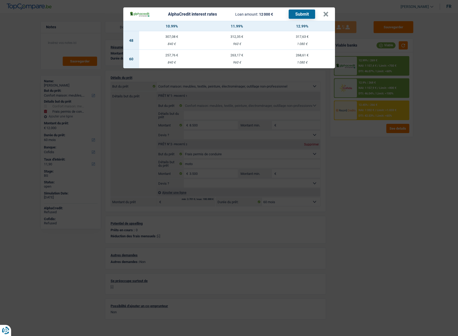
click at [384, 137] on div "AlphaCredit interest rates Loan amount: 12 000 € Submit × 10.99% 11.99% 12.99% …" at bounding box center [229, 168] width 458 height 336
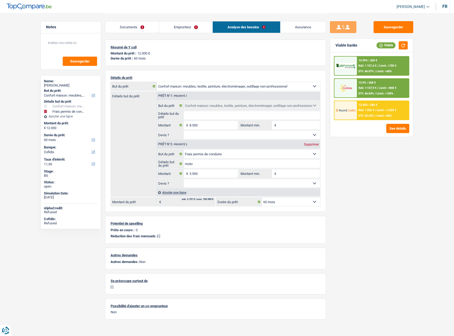
click at [381, 108] on div "12.45% | 266 € NAI: 1 332 € / Limit: >1.033 € DTI: 42.53% / Limit: <65%" at bounding box center [383, 110] width 52 height 19
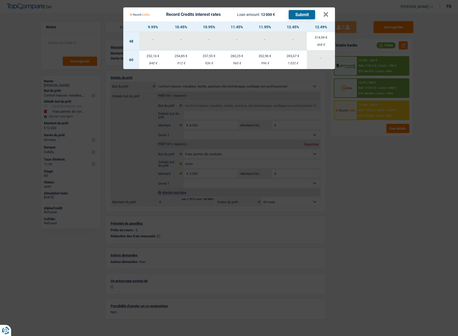
drag, startPoint x: 413, startPoint y: 164, endPoint x: 411, endPoint y: 98, distance: 66.7
click at [413, 163] on Credits "Record Credits interest rates Loan amount: 12 000 € Submit × 9.95% 10.45% 10.95…" at bounding box center [229, 168] width 458 height 336
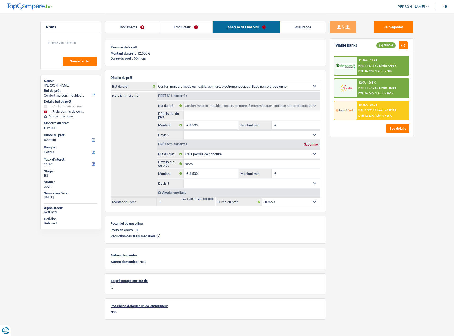
click at [394, 65] on span "Limit: >750 €" at bounding box center [387, 65] width 17 height 3
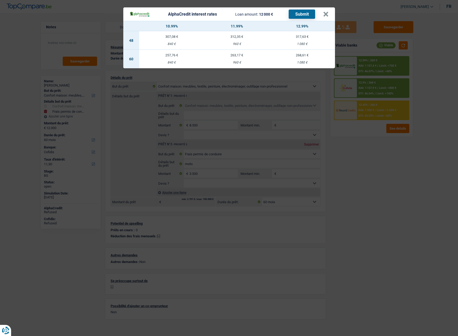
click at [374, 166] on div "AlphaCredit interest rates Loan amount: 12 000 € Submit × 10.99% 11.99% 12.99% …" at bounding box center [229, 168] width 458 height 336
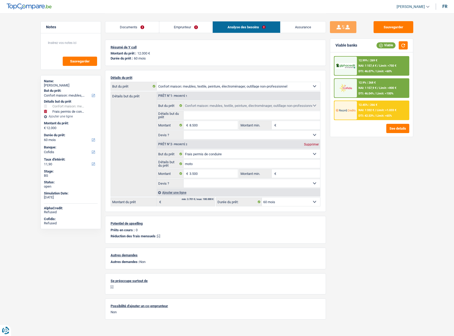
click at [381, 73] on div "12.99% | 269 € NAI: 1 157,4 € / Limit: >750 € DTI: 46.07% / Limit: <60%" at bounding box center [383, 66] width 52 height 19
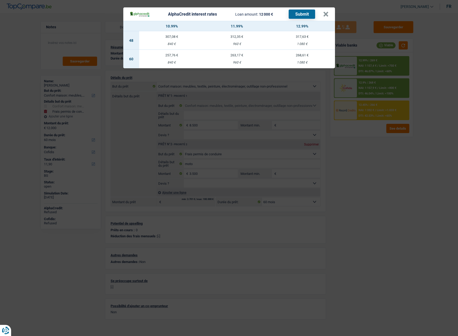
click at [383, 148] on div "AlphaCredit interest rates Loan amount: 12 000 € Submit × 10.99% 11.99% 12.99% …" at bounding box center [229, 168] width 458 height 336
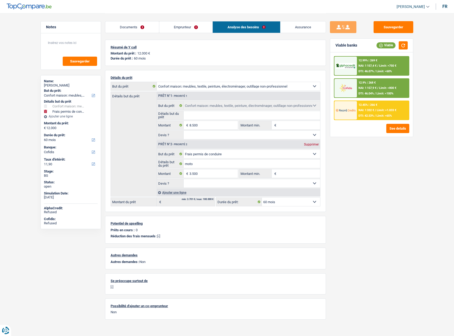
click at [383, 109] on span "Limit: >1.033 €" at bounding box center [386, 109] width 20 height 3
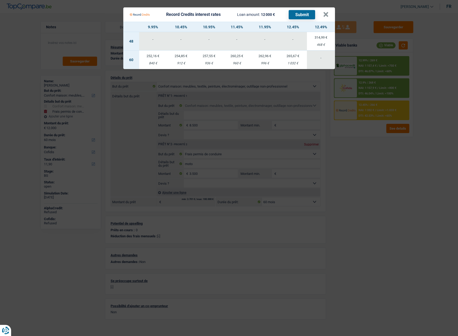
click at [329, 15] on Credits___BV_modal_header_ "Record Credits interest rates Loan amount: 12 000 € Submit ×" at bounding box center [228, 14] width 211 height 14
click at [326, 16] on button "×" at bounding box center [326, 14] width 6 height 5
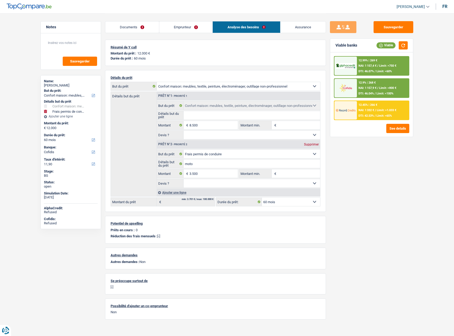
click at [174, 29] on link "Emprunteur" at bounding box center [185, 26] width 53 height 11
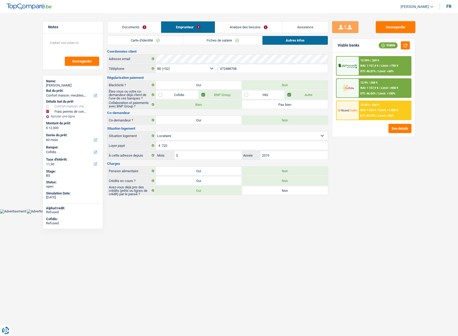
click at [132, 38] on link "Carte d'identité" at bounding box center [145, 40] width 76 height 9
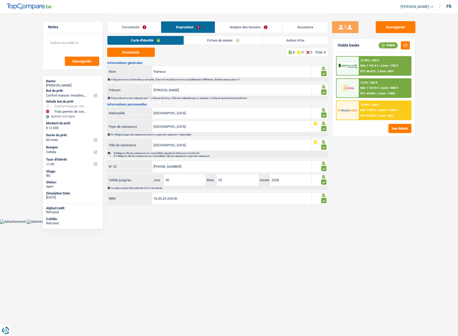
click at [131, 26] on link "Documents" at bounding box center [134, 26] width 54 height 11
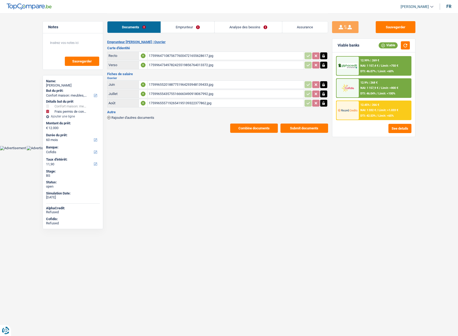
click at [149, 53] on div "17599647108756776004721655628617.jpg" at bounding box center [226, 56] width 154 height 8
click at [385, 112] on div "12.45% | 266 € NAI: 1 332 € / Limit: >1.033 € DTI: 42.53% / Limit: <65%" at bounding box center [384, 110] width 52 height 19
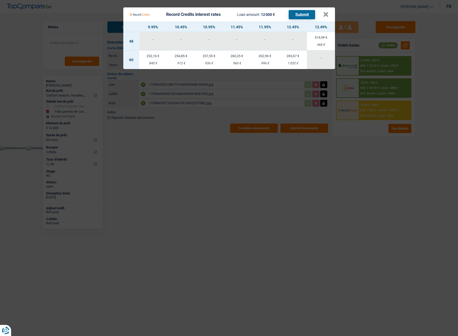
click at [354, 148] on Credits "Record Credits interest rates Loan amount: 12 000 € Submit × 9.95% 10.45% 10.95…" at bounding box center [229, 168] width 458 height 336
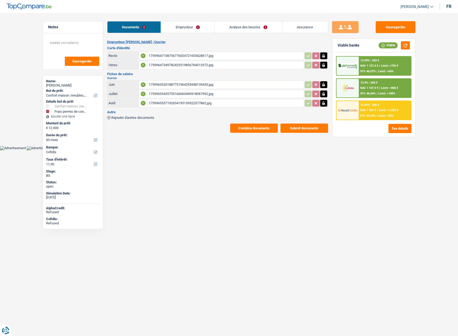
click at [364, 125] on div "See details" at bounding box center [373, 128] width 75 height 9
click at [367, 117] on span "DTI: 42.53%" at bounding box center [367, 115] width 15 height 3
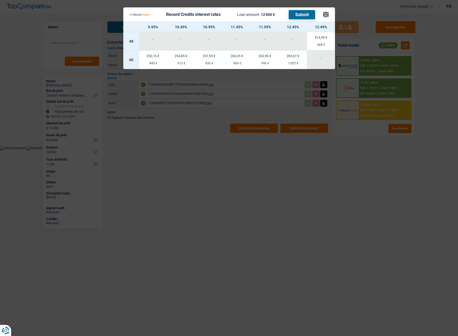
click at [328, 15] on Credits___BV_modal_header_ "Record Credits interest rates Loan amount: 12 000 € Submit ×" at bounding box center [228, 14] width 211 height 14
click at [327, 15] on button "×" at bounding box center [326, 14] width 6 height 5
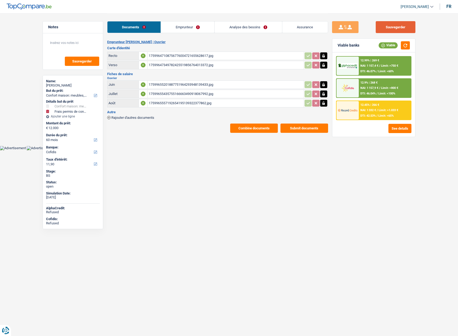
click at [391, 32] on button "Sauvegarder" at bounding box center [395, 27] width 40 height 12
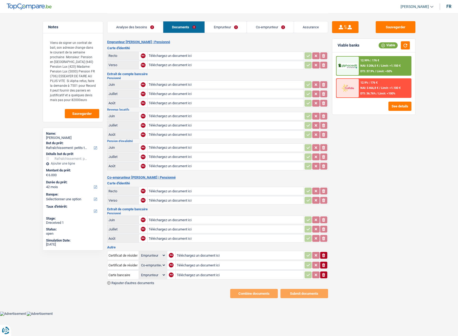
select select "houseOrGarden"
select select "42"
select select "applicant"
select select "coApplicant"
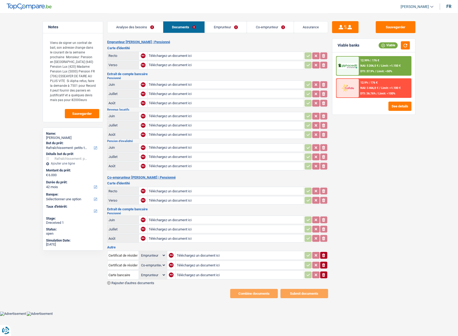
select select "applicant"
click at [60, 140] on div "[PERSON_NAME]" at bounding box center [73, 138] width 54 height 4
click at [63, 138] on div "[PERSON_NAME]" at bounding box center [73, 138] width 54 height 4
copy div "[PERSON_NAME]"
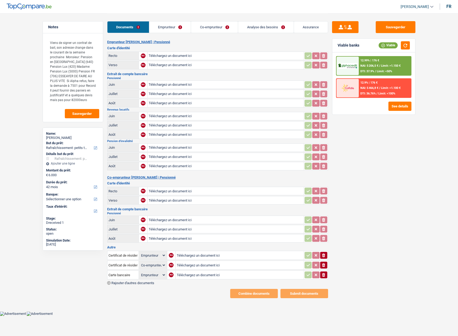
select select "houseOrGarden"
select select "42"
select select "applicant"
select select "coApplicant"
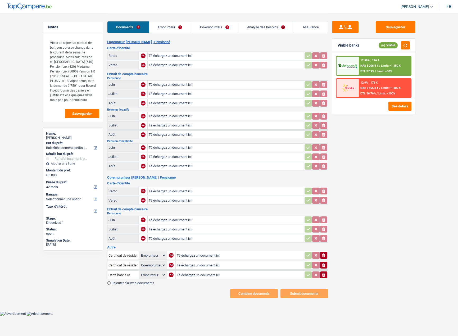
select select "applicant"
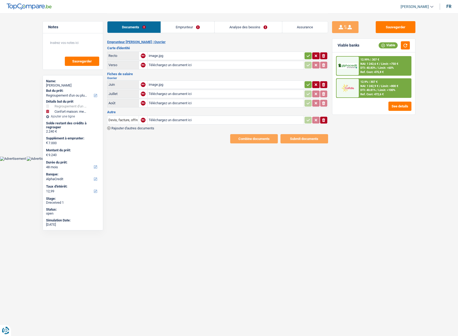
select select "refinancing"
select select "household"
select select "48"
select select "alphacredit"
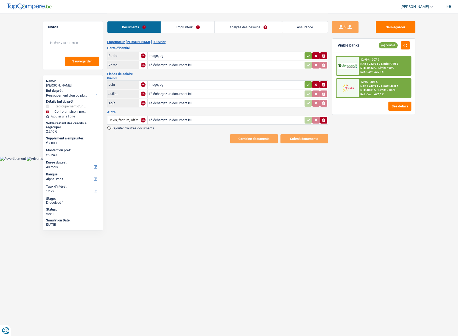
click at [168, 55] on div "image.jpg" at bounding box center [226, 56] width 154 height 8
click at [168, 81] on div "image.jpg" at bounding box center [226, 85] width 154 height 8
click at [192, 27] on link "Emprunteur" at bounding box center [187, 26] width 53 height 11
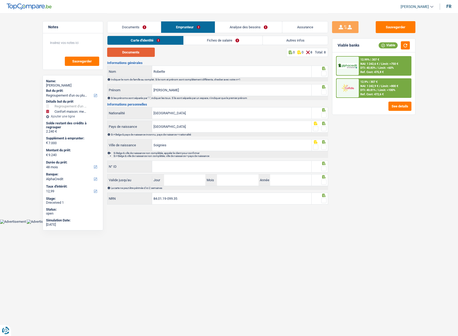
click at [136, 50] on button "Documents" at bounding box center [131, 52] width 48 height 9
click at [323, 76] on span at bounding box center [323, 73] width 5 height 5
click at [0, 0] on input "radio" at bounding box center [0, 0] width 0 height 0
click at [323, 90] on span at bounding box center [323, 91] width 5 height 5
click at [0, 0] on input "radio" at bounding box center [0, 0] width 0 height 0
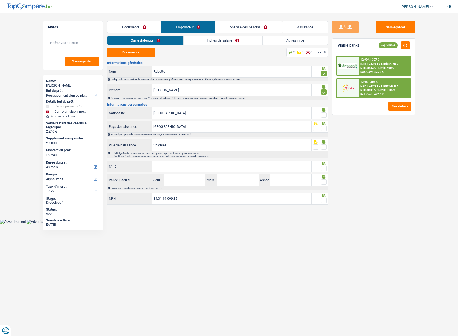
click at [322, 117] on span at bounding box center [323, 114] width 5 height 5
click at [0, 0] on input "radio" at bounding box center [0, 0] width 0 height 0
drag, startPoint x: 324, startPoint y: 128, endPoint x: 324, endPoint y: 137, distance: 8.2
click at [324, 129] on span at bounding box center [323, 128] width 5 height 5
click at [0, 0] on input "radio" at bounding box center [0, 0] width 0 height 0
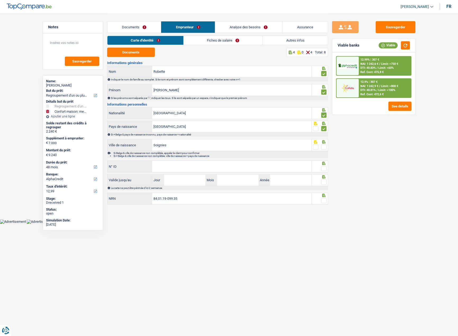
click at [324, 147] on div at bounding box center [323, 147] width 5 height 7
drag, startPoint x: 324, startPoint y: 148, endPoint x: 323, endPoint y: 163, distance: 14.8
click at [324, 149] on span at bounding box center [323, 146] width 5 height 5
click at [0, 0] on input "radio" at bounding box center [0, 0] width 0 height 0
click at [321, 167] on span at bounding box center [323, 168] width 5 height 5
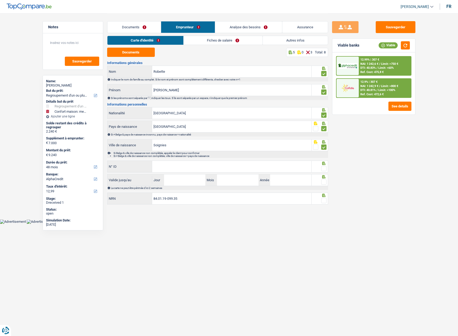
click at [0, 0] on input "radio" at bounding box center [0, 0] width 0 height 0
paste input "[PHONE_NUMBER]"
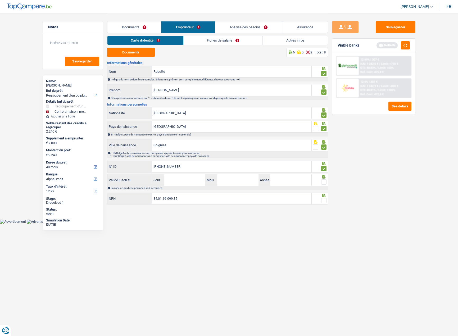
type input "[PHONE_NUMBER]"
click at [178, 182] on input "Jour" at bounding box center [184, 179] width 41 height 11
type input "17"
type input "10"
type input "2029"
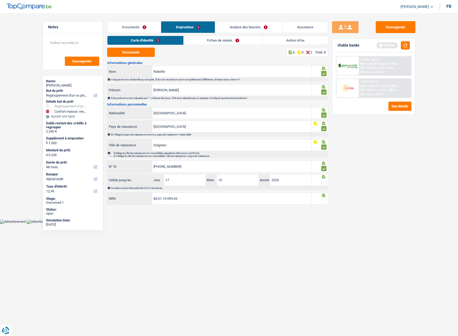
drag, startPoint x: 324, startPoint y: 183, endPoint x: 320, endPoint y: 207, distance: 24.6
click at [324, 183] on span at bounding box center [323, 181] width 5 height 5
click at [0, 0] on input "radio" at bounding box center [0, 0] width 0 height 0
click at [326, 199] on div at bounding box center [319, 198] width 16 height 12
drag, startPoint x: 317, startPoint y: 200, endPoint x: 320, endPoint y: 201, distance: 3.5
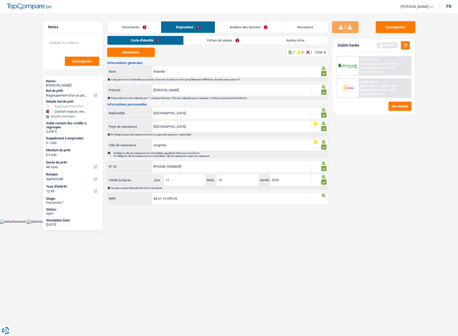
click at [318, 200] on fieldset at bounding box center [319, 200] width 13 height 7
click at [322, 201] on span at bounding box center [323, 200] width 5 height 5
click at [0, 0] on input "radio" at bounding box center [0, 0] width 0 height 0
click at [132, 26] on link "Documents" at bounding box center [134, 26] width 54 height 11
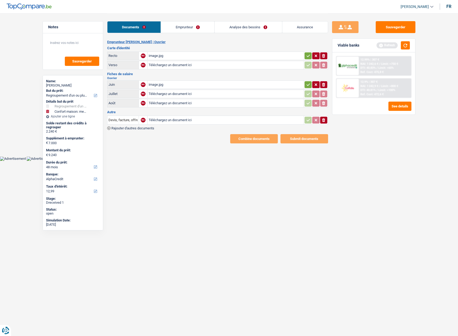
click at [170, 55] on div "image.jpg" at bounding box center [226, 56] width 154 height 8
drag, startPoint x: 400, startPoint y: 24, endPoint x: 395, endPoint y: 25, distance: 5.3
click at [400, 24] on button "Sauvegarder" at bounding box center [395, 27] width 40 height 12
click at [169, 24] on link "Emprunteur" at bounding box center [187, 26] width 53 height 11
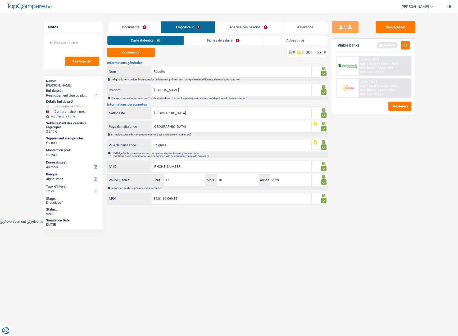
click at [323, 202] on span at bounding box center [323, 200] width 5 height 5
click at [0, 0] on input "radio" at bounding box center [0, 0] width 0 height 0
click at [326, 181] on div at bounding box center [319, 180] width 16 height 12
drag, startPoint x: 237, startPoint y: 45, endPoint x: 234, endPoint y: 39, distance: 7.0
click at [236, 45] on div "Carte d'identité Fiches de salaire Autres infos" at bounding box center [217, 42] width 221 height 12
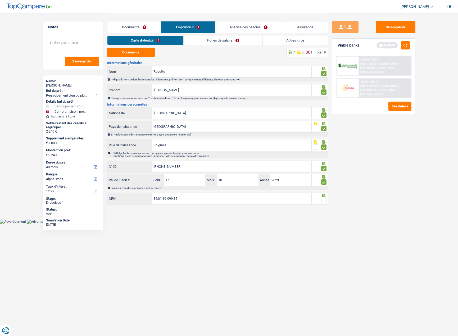
click at [234, 39] on link "Fiches de salaire" at bounding box center [222, 40] width 79 height 9
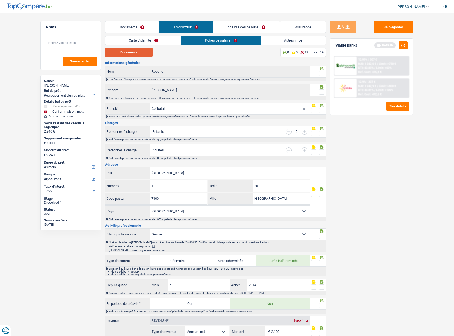
click at [136, 55] on button "Documents" at bounding box center [129, 52] width 48 height 9
click at [321, 73] on span at bounding box center [321, 73] width 5 height 5
click at [0, 0] on input "radio" at bounding box center [0, 0] width 0 height 0
click at [322, 93] on span at bounding box center [321, 91] width 5 height 5
click at [0, 0] on input "radio" at bounding box center [0, 0] width 0 height 0
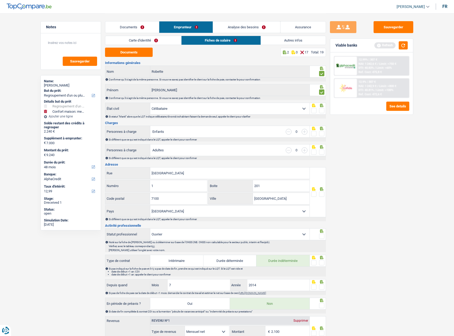
click at [323, 113] on span at bounding box center [321, 110] width 5 height 5
click at [0, 0] on input "radio" at bounding box center [0, 0] width 0 height 0
click at [321, 108] on span at bounding box center [321, 110] width 5 height 5
click at [0, 0] on input "radio" at bounding box center [0, 0] width 0 height 0
click at [322, 131] on span at bounding box center [321, 133] width 5 height 5
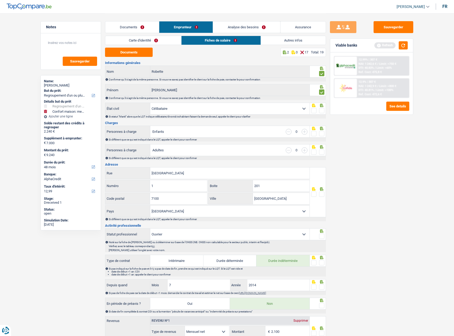
click at [0, 0] on input "radio" at bounding box center [0, 0] width 0 height 0
click at [322, 108] on div at bounding box center [321, 110] width 5 height 7
click at [321, 150] on span at bounding box center [321, 151] width 5 height 5
click at [0, 0] on input "radio" at bounding box center [0, 0] width 0 height 0
click at [321, 111] on span at bounding box center [321, 110] width 5 height 5
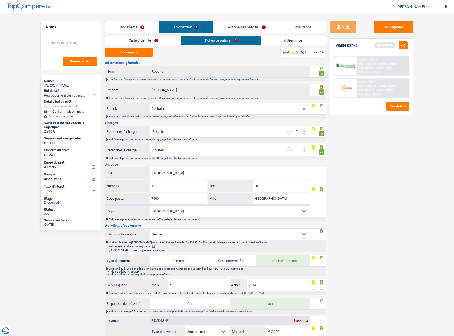
click at [0, 0] on input "radio" at bounding box center [0, 0] width 0 height 0
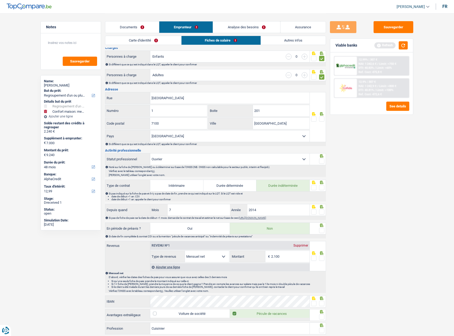
scroll to position [106, 0]
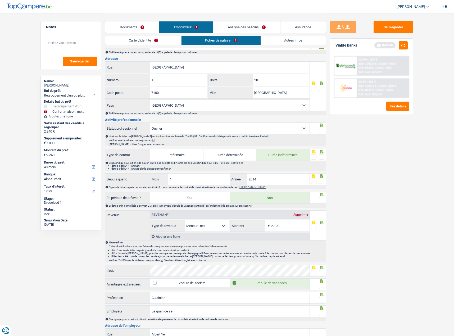
click at [320, 133] on span at bounding box center [321, 130] width 5 height 5
click at [0, 0] on input "radio" at bounding box center [0, 0] width 0 height 0
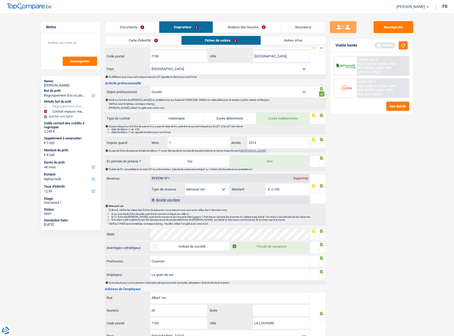
scroll to position [185, 0]
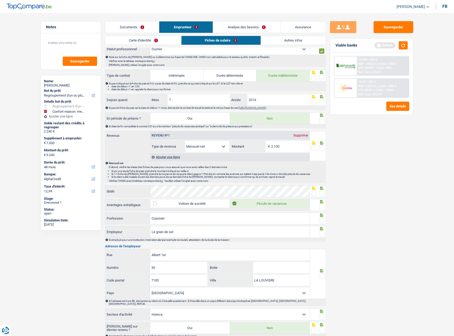
click at [324, 220] on span at bounding box center [321, 220] width 5 height 5
click at [0, 0] on input "radio" at bounding box center [0, 0] width 0 height 0
click at [323, 232] on span at bounding box center [321, 233] width 5 height 5
click at [0, 0] on input "radio" at bounding box center [0, 0] width 0 height 0
click at [160, 231] on input "Le grain de sel" at bounding box center [229, 231] width 159 height 11
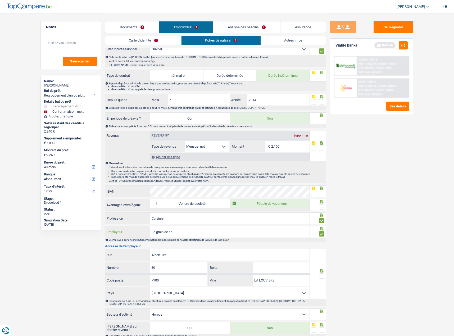
click at [160, 231] on input "Le grain de sel" at bounding box center [229, 231] width 159 height 11
type input "Le moulin a sel"
click at [323, 269] on icon at bounding box center [321, 270] width 5 height 3
click at [320, 275] on span at bounding box center [321, 275] width 5 height 5
click at [0, 0] on input "radio" at bounding box center [0, 0] width 0 height 0
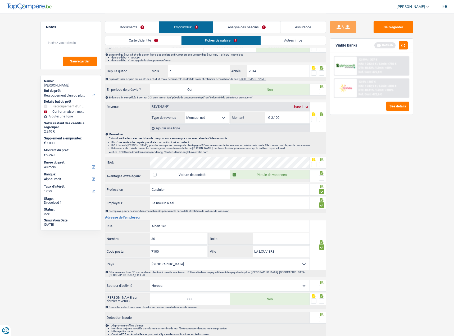
scroll to position [234, 0]
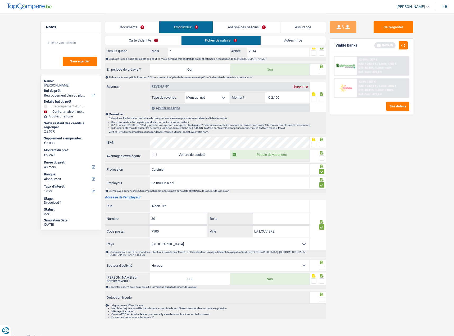
click at [322, 265] on span at bounding box center [321, 267] width 5 height 5
click at [0, 0] on input "radio" at bounding box center [0, 0] width 0 height 0
click at [322, 278] on span at bounding box center [321, 280] width 5 height 5
click at [0, 0] on input "radio" at bounding box center [0, 0] width 0 height 0
click at [321, 297] on span at bounding box center [321, 299] width 5 height 5
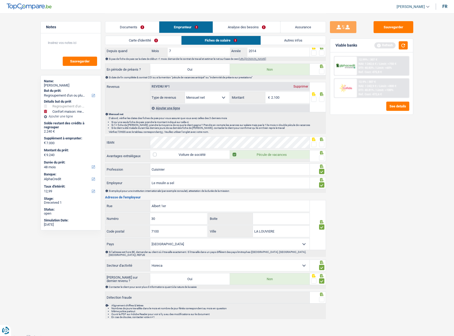
click at [0, 0] on input "radio" at bounding box center [0, 0] width 0 height 0
click at [322, 154] on icon at bounding box center [321, 152] width 3 height 3
click at [322, 154] on icon at bounding box center [321, 152] width 5 height 3
click at [313, 144] on span at bounding box center [313, 144] width 5 height 5
click at [0, 0] on input "radio" at bounding box center [0, 0] width 0 height 0
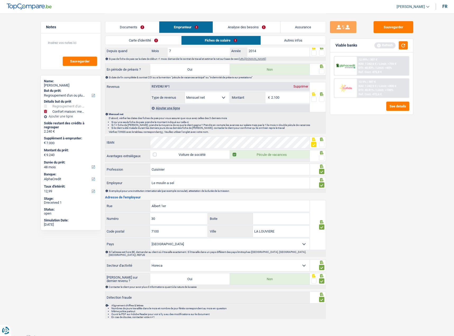
click at [321, 151] on icon at bounding box center [321, 152] width 3 height 3
click at [322, 155] on div at bounding box center [321, 158] width 5 height 7
click at [322, 156] on span at bounding box center [321, 157] width 5 height 5
click at [0, 0] on input "radio" at bounding box center [0, 0] width 0 height 0
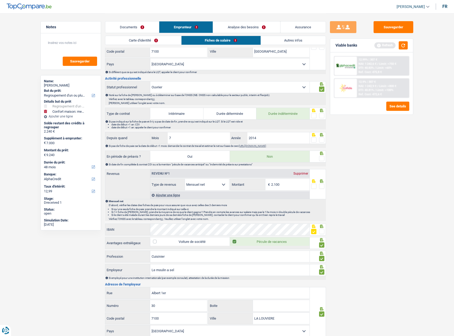
scroll to position [102, 0]
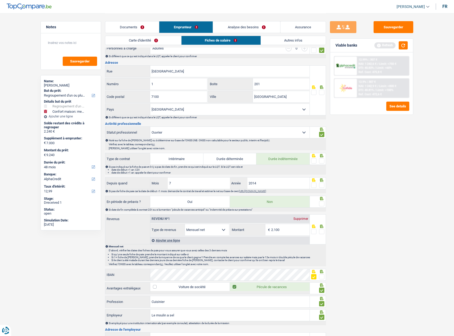
click at [321, 199] on icon at bounding box center [321, 198] width 5 height 3
click at [323, 183] on span at bounding box center [321, 184] width 5 height 5
click at [0, 0] on input "radio" at bounding box center [0, 0] width 0 height 0
drag, startPoint x: 283, startPoint y: 229, endPoint x: 241, endPoint y: 223, distance: 42.2
click at [250, 226] on div "2.100 € Montant" at bounding box center [269, 229] width 79 height 11
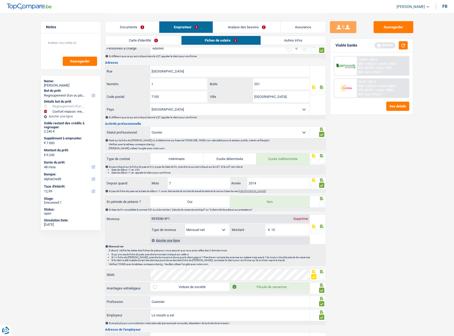
type input "1"
type input "2.066"
click at [322, 231] on span at bounding box center [321, 231] width 5 height 5
click at [0, 0] on input "radio" at bounding box center [0, 0] width 0 height 0
drag, startPoint x: 320, startPoint y: 202, endPoint x: 319, endPoint y: 154, distance: 47.9
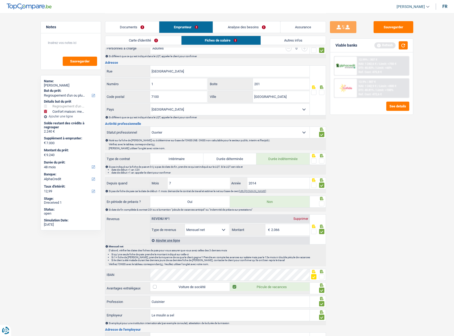
click at [321, 201] on span at bounding box center [321, 203] width 5 height 5
click at [0, 0] on input "radio" at bounding box center [0, 0] width 0 height 0
click at [319, 160] on span at bounding box center [321, 160] width 5 height 5
click at [0, 0] on input "radio" at bounding box center [0, 0] width 0 height 0
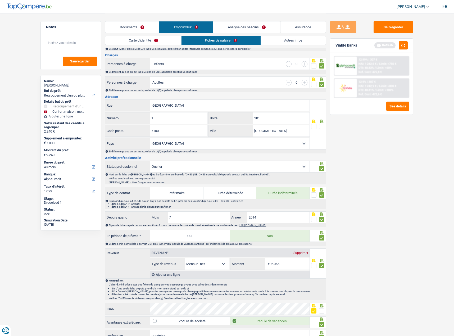
scroll to position [22, 0]
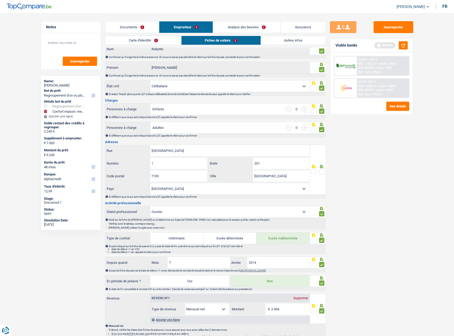
click at [313, 171] on span at bounding box center [313, 171] width 5 height 5
click at [0, 0] on input "radio" at bounding box center [0, 0] width 0 height 0
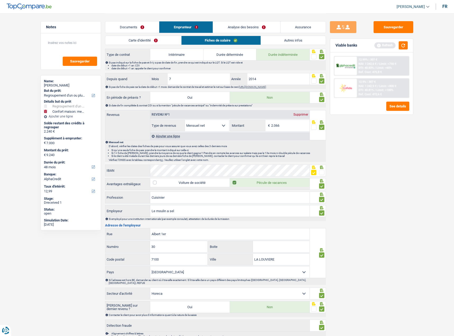
scroll to position [234, 0]
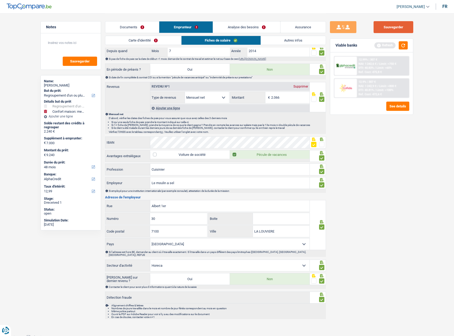
drag, startPoint x: 398, startPoint y: 26, endPoint x: 398, endPoint y: 34, distance: 8.2
click at [398, 26] on button "Sauvegarder" at bounding box center [393, 27] width 40 height 12
click at [399, 48] on button "button" at bounding box center [402, 45] width 9 height 8
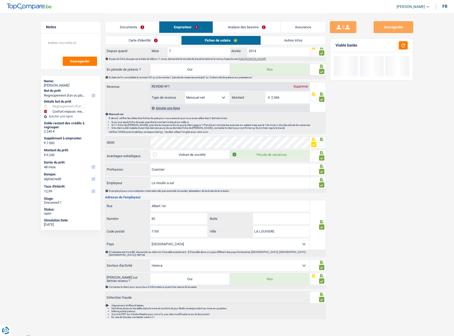
click at [302, 43] on link "Autres infos" at bounding box center [293, 40] width 65 height 9
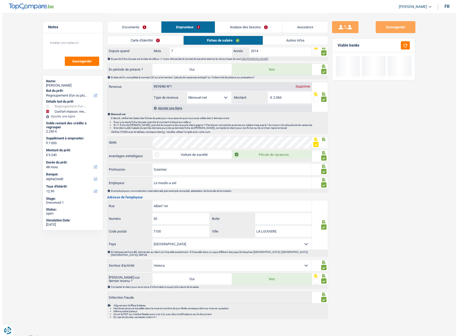
scroll to position [0, 0]
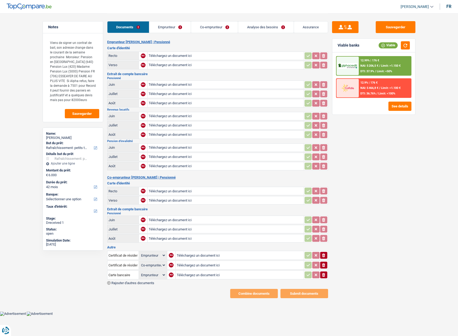
select select "houseOrGarden"
select select "42"
select select "applicant"
select select "coApplicant"
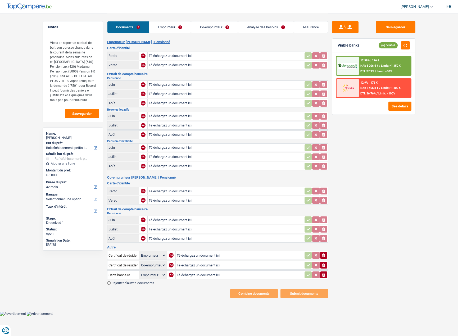
select select "applicant"
